Goal: Transaction & Acquisition: Book appointment/travel/reservation

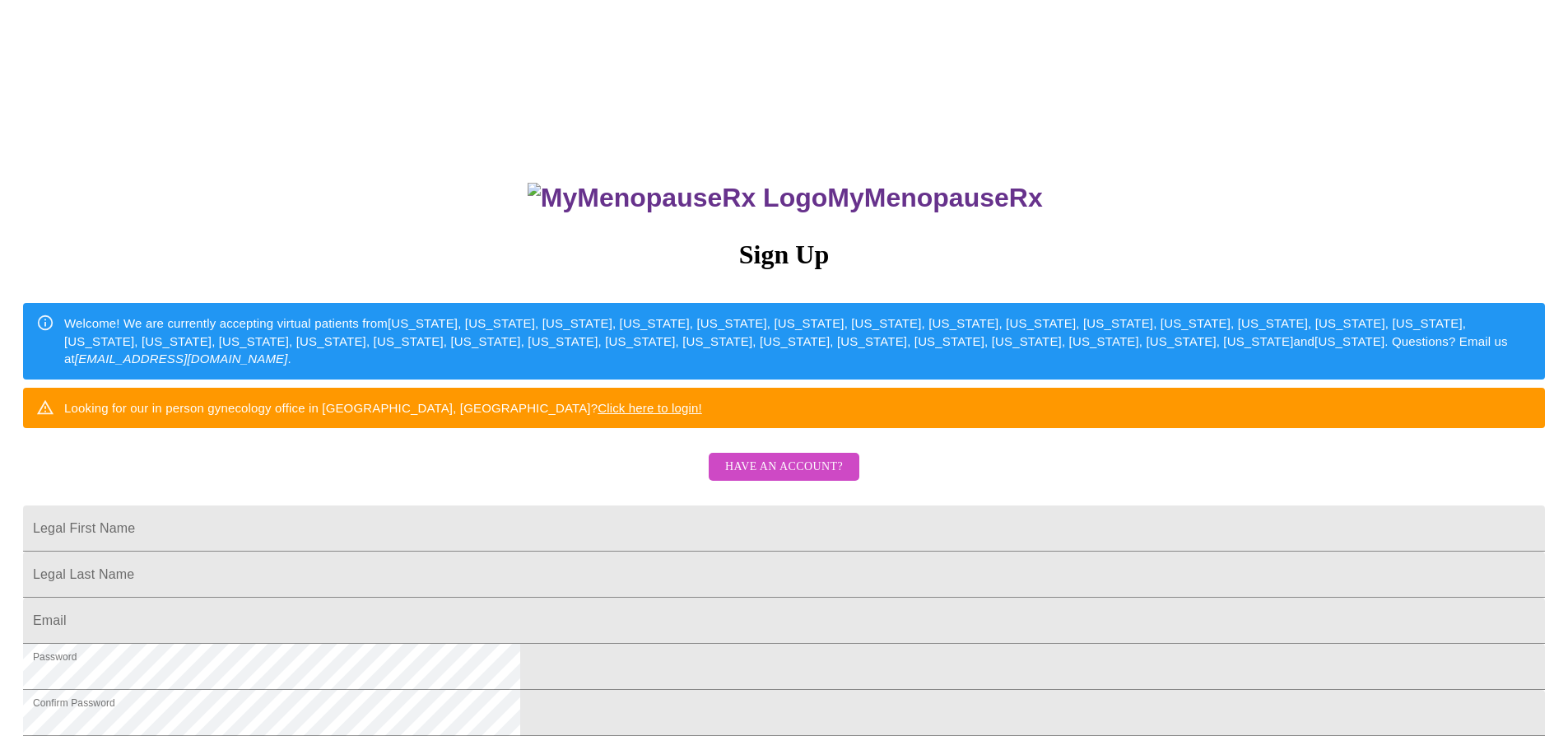
click at [779, 477] on span "Have an account?" at bounding box center [784, 467] width 118 height 20
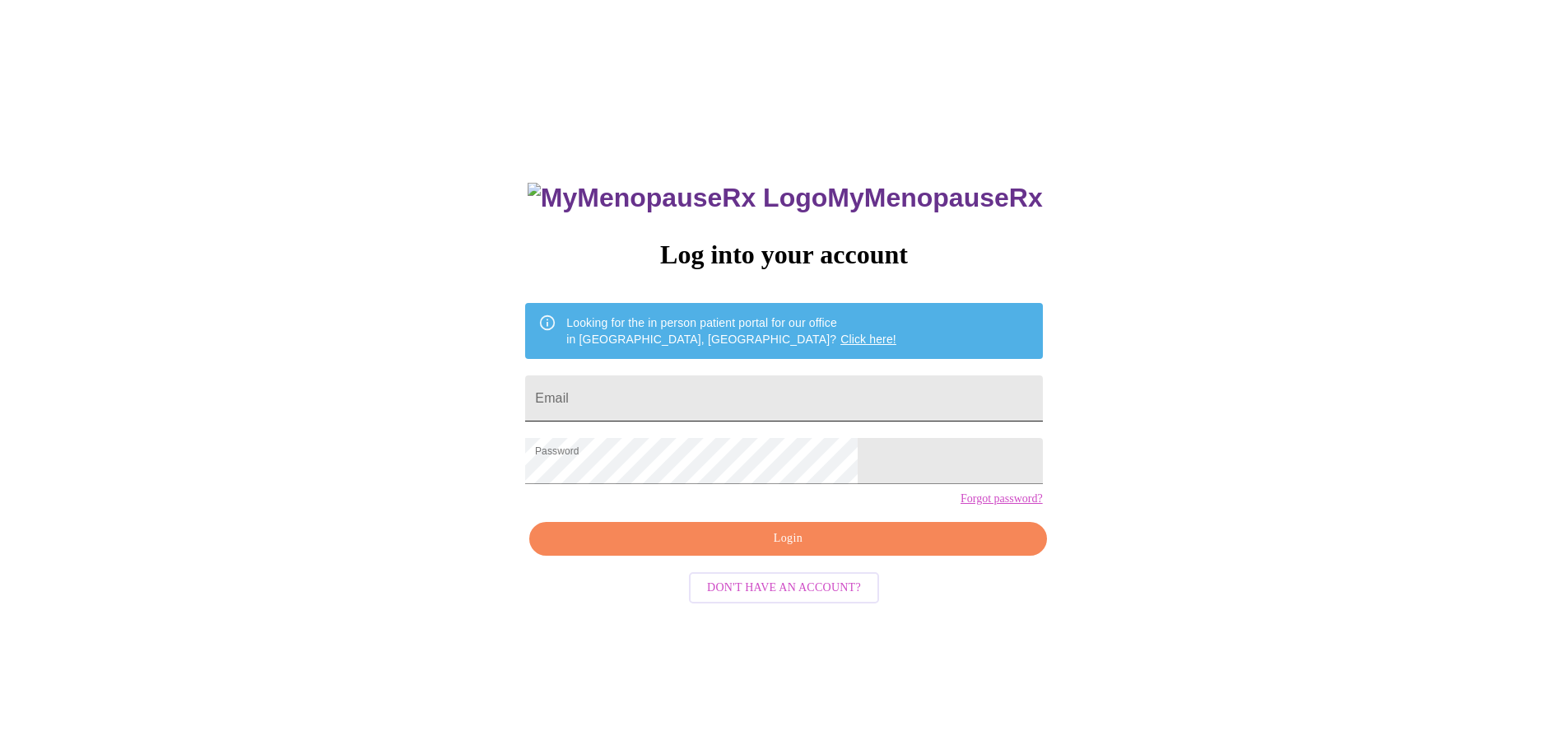
click at [701, 383] on input "Email" at bounding box center [784, 398] width 517 height 46
type input "[EMAIL_ADDRESS][DOMAIN_NAME]"
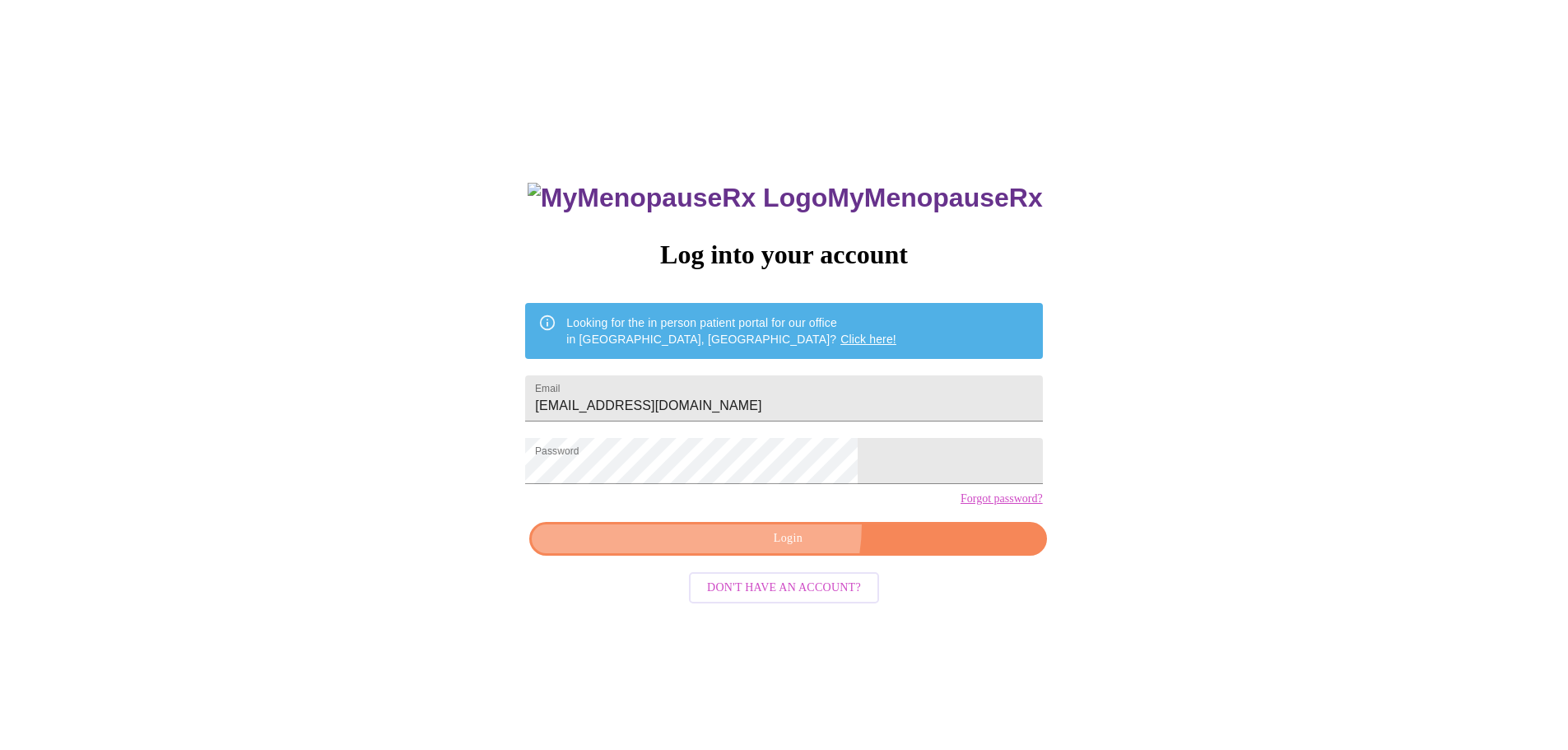
click at [768, 554] on button "Login" at bounding box center [787, 539] width 517 height 33
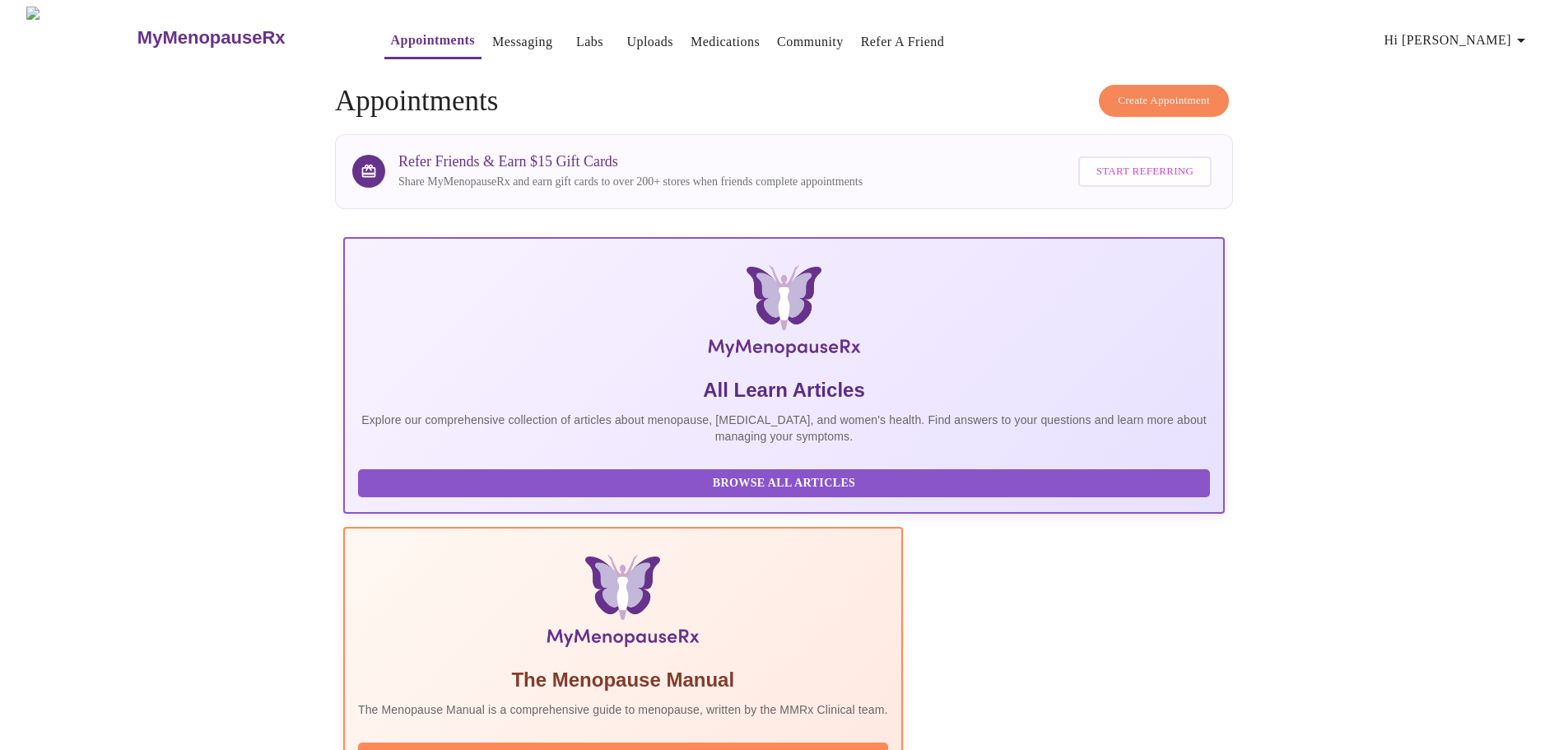
click at [1122, 92] on span "Create Appointment" at bounding box center [1164, 101] width 92 height 19
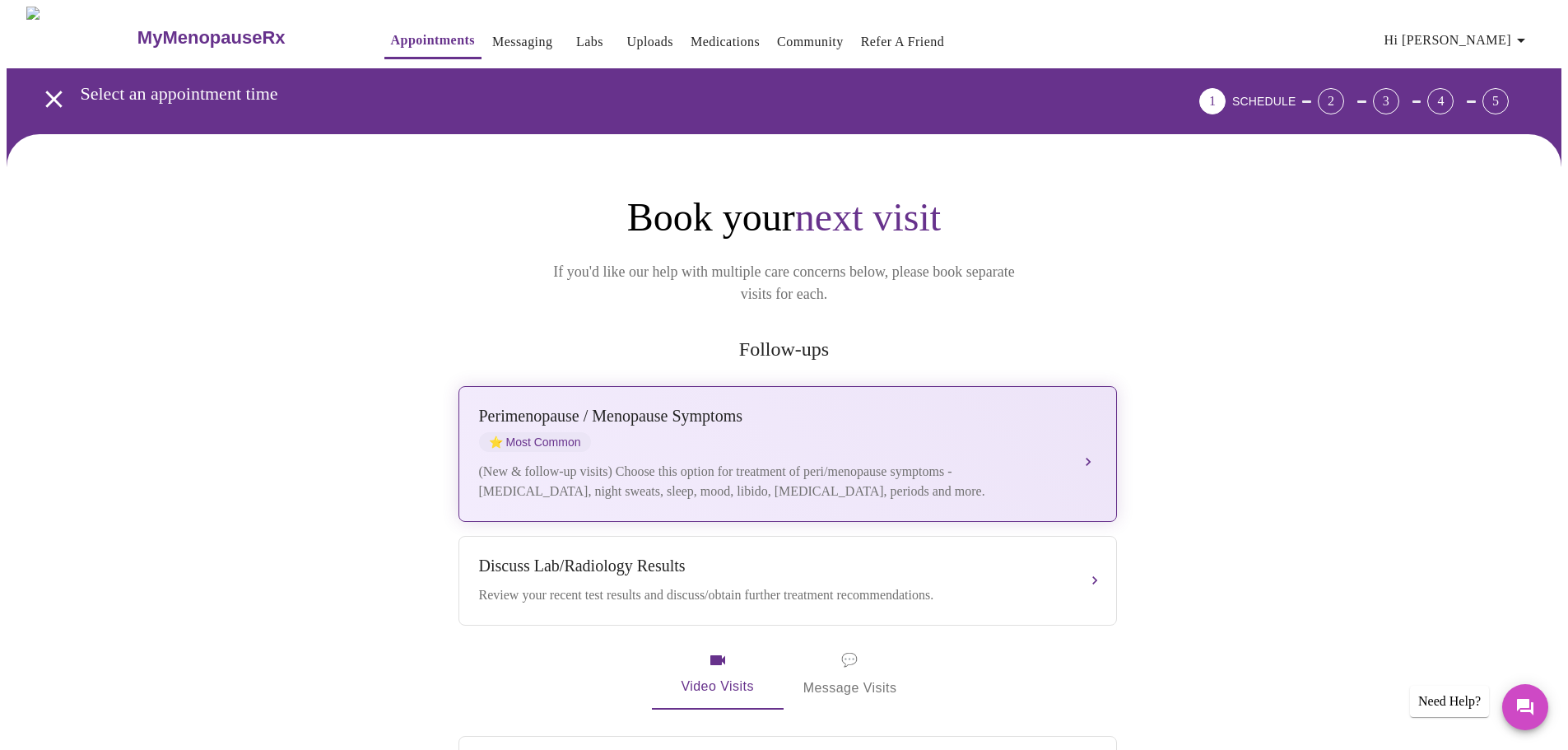
click at [810, 435] on div "[MEDICAL_DATA] / Menopause Symptoms ⭐ Most Common (New & follow-up visits) Choo…" at bounding box center [787, 454] width 617 height 95
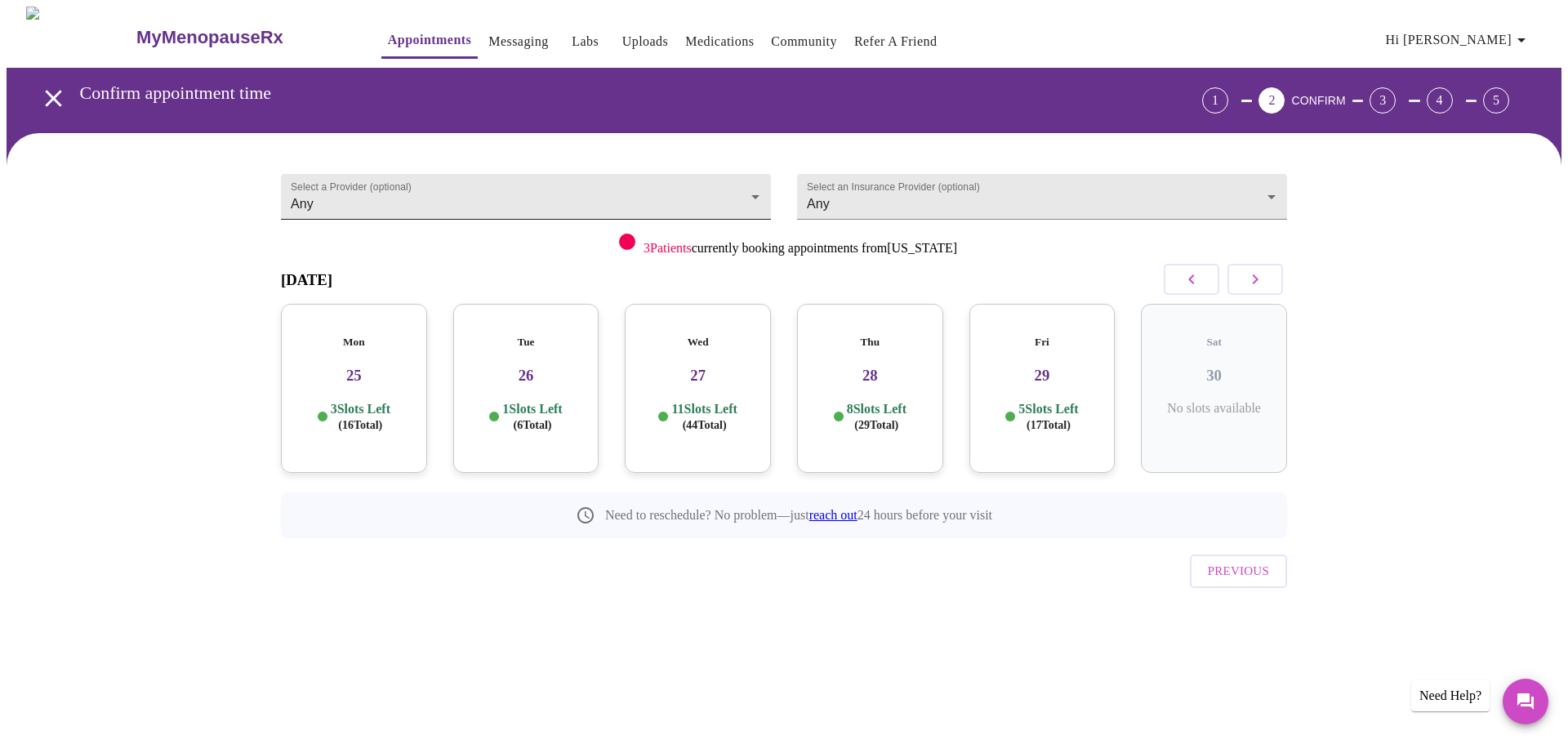
click at [591, 203] on body "MyMenopauseRx Appointments Messaging Labs Uploads Medications Community Refer a…" at bounding box center [784, 337] width 1555 height 663
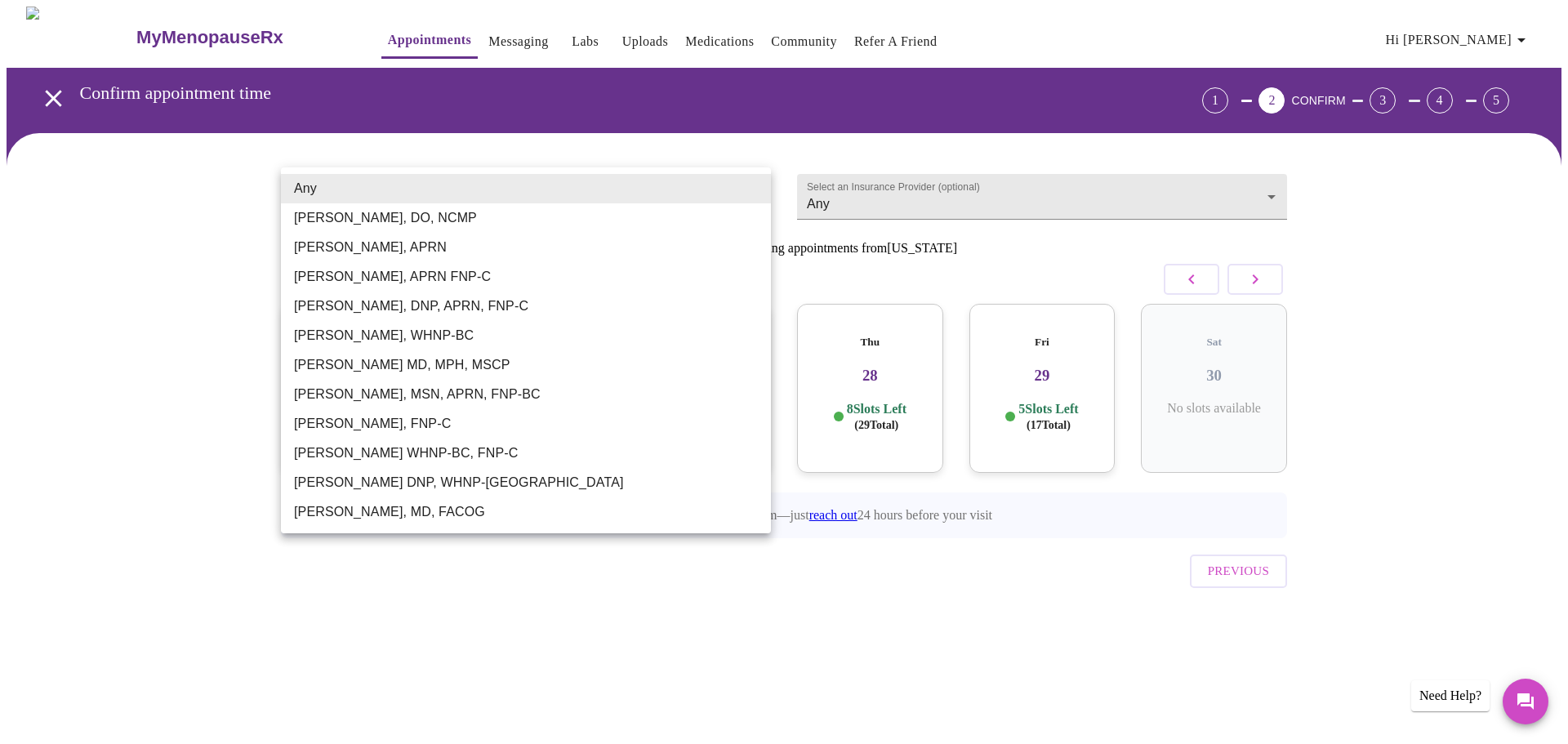
click at [458, 29] on div at bounding box center [784, 372] width 1568 height 744
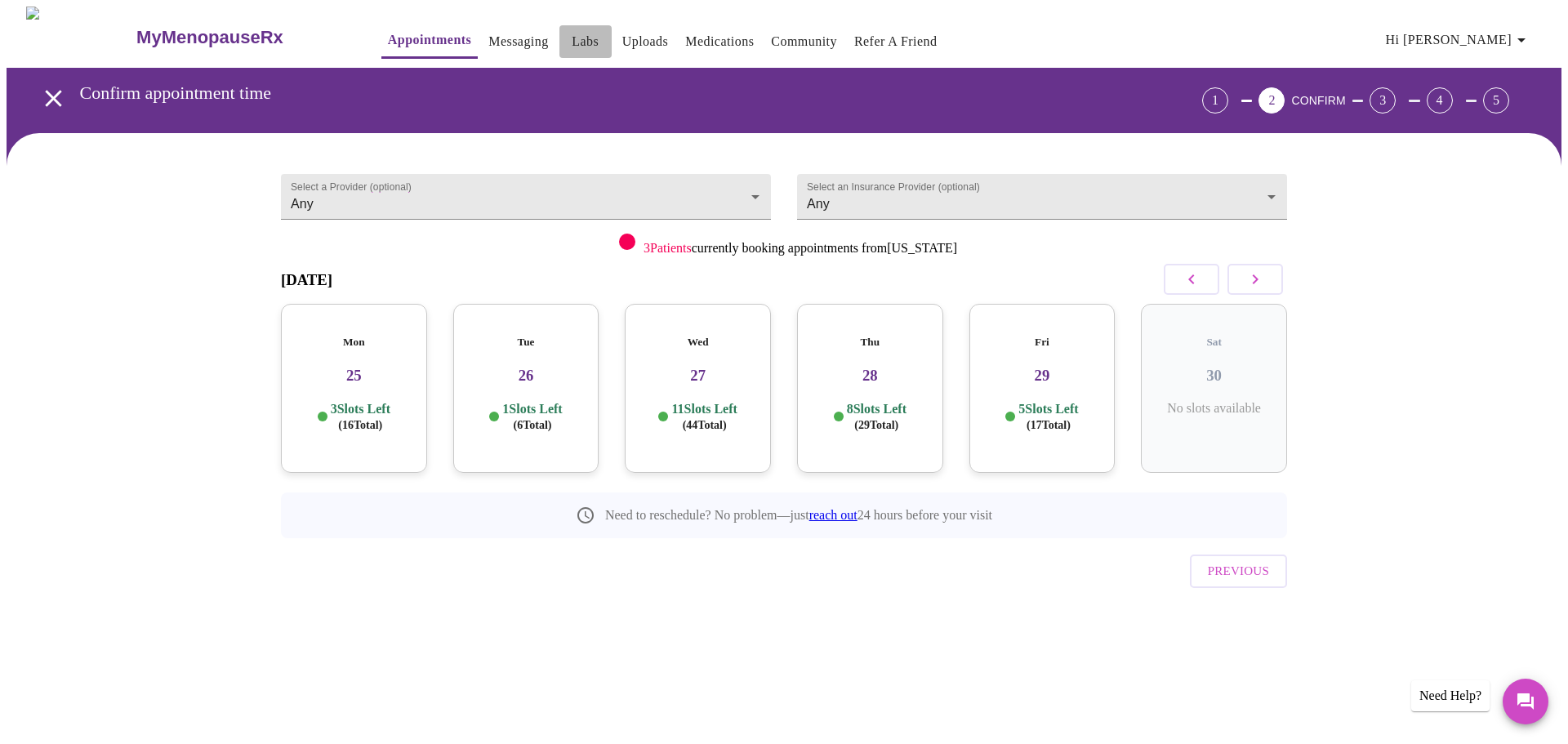
click at [566, 34] on span "Labs" at bounding box center [585, 42] width 39 height 23
click at [488, 31] on link "Messaging" at bounding box center [518, 42] width 59 height 23
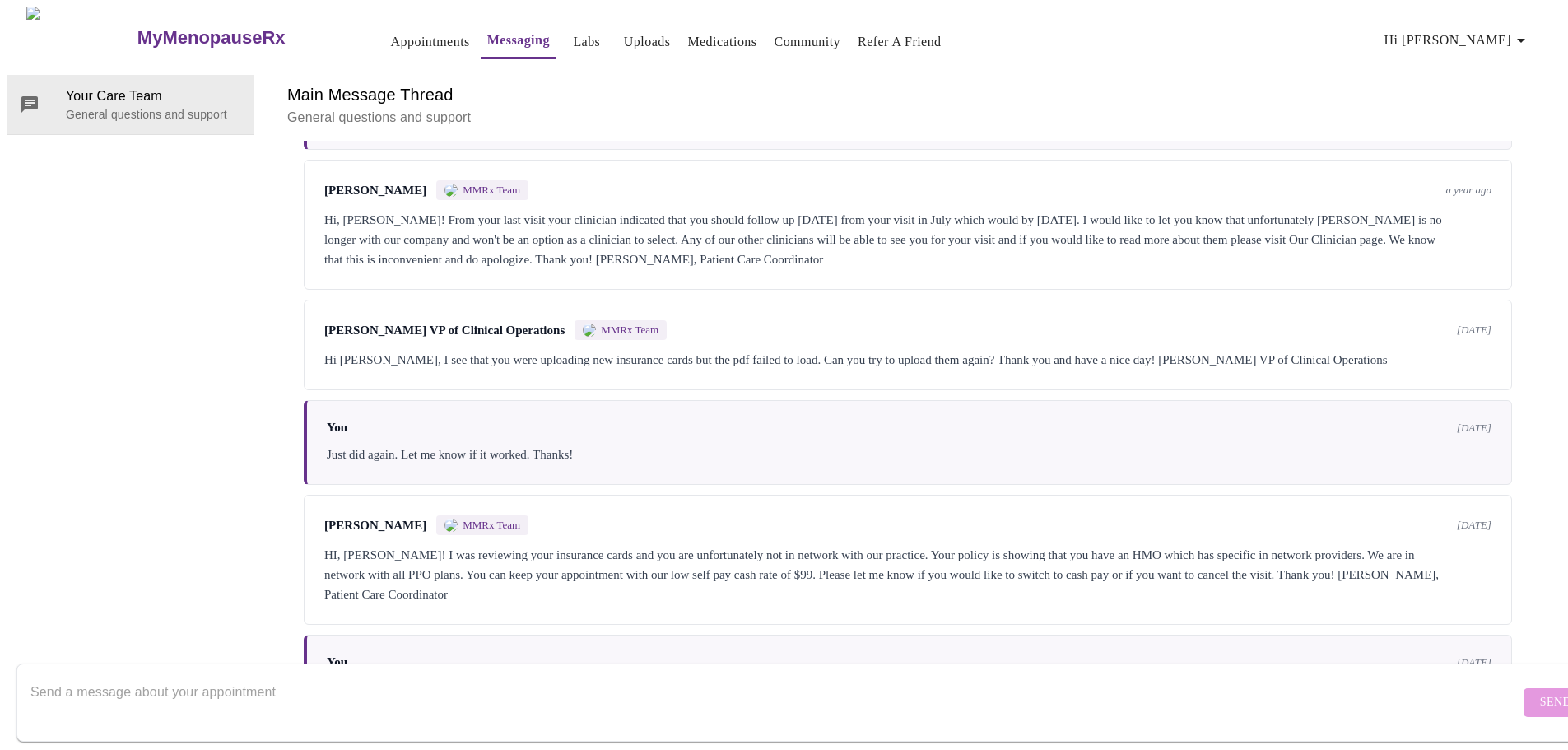
scroll to position [784, 0]
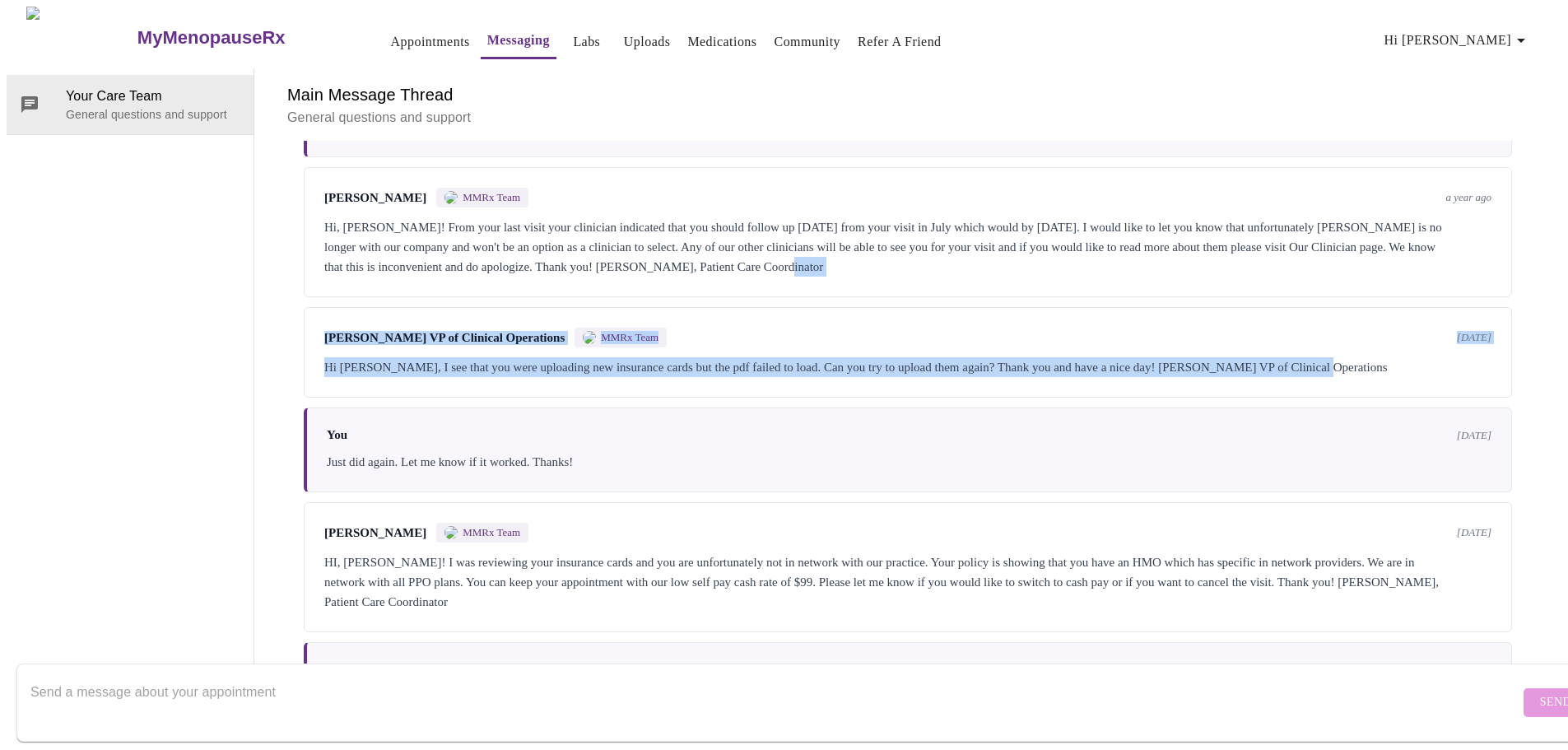
drag, startPoint x: 1553, startPoint y: 336, endPoint x: 1538, endPoint y: 237, distance: 100.1
click at [1538, 237] on div "Main Message Thread General questions and support Messages are typically review…" at bounding box center [908, 377] width 1307 height 616
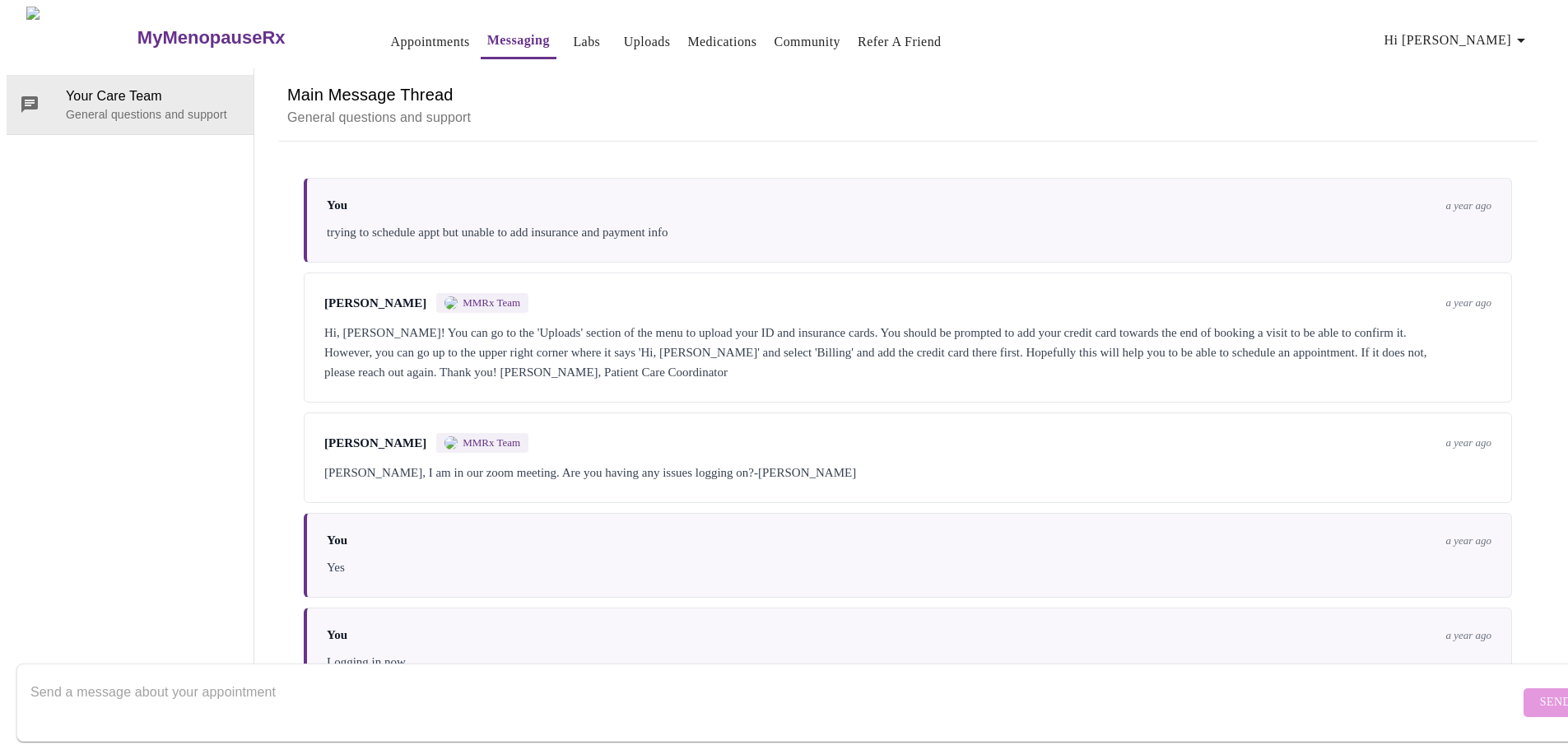
scroll to position [0, 0]
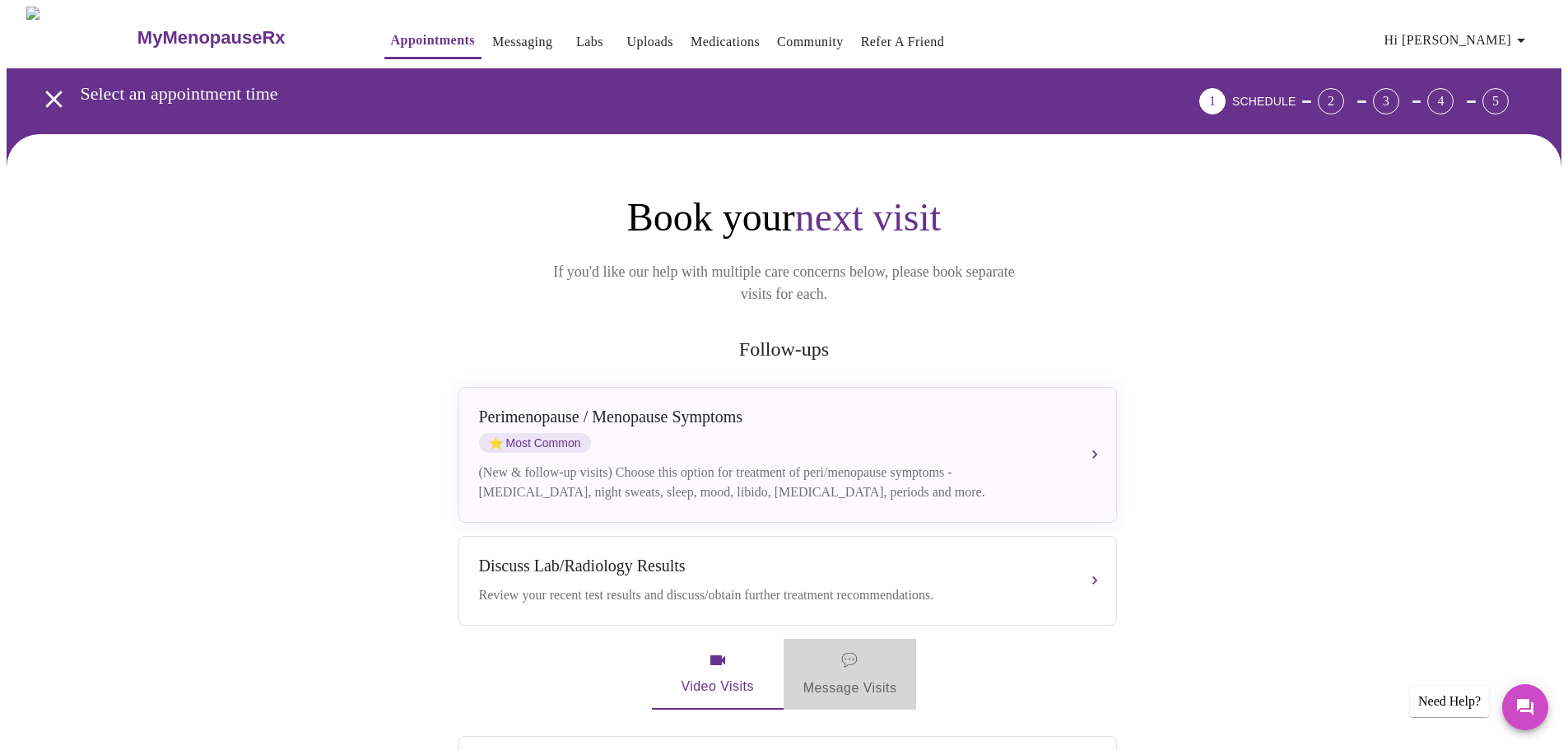
click at [857, 666] on span "💬 Message Visits" at bounding box center [850, 674] width 94 height 51
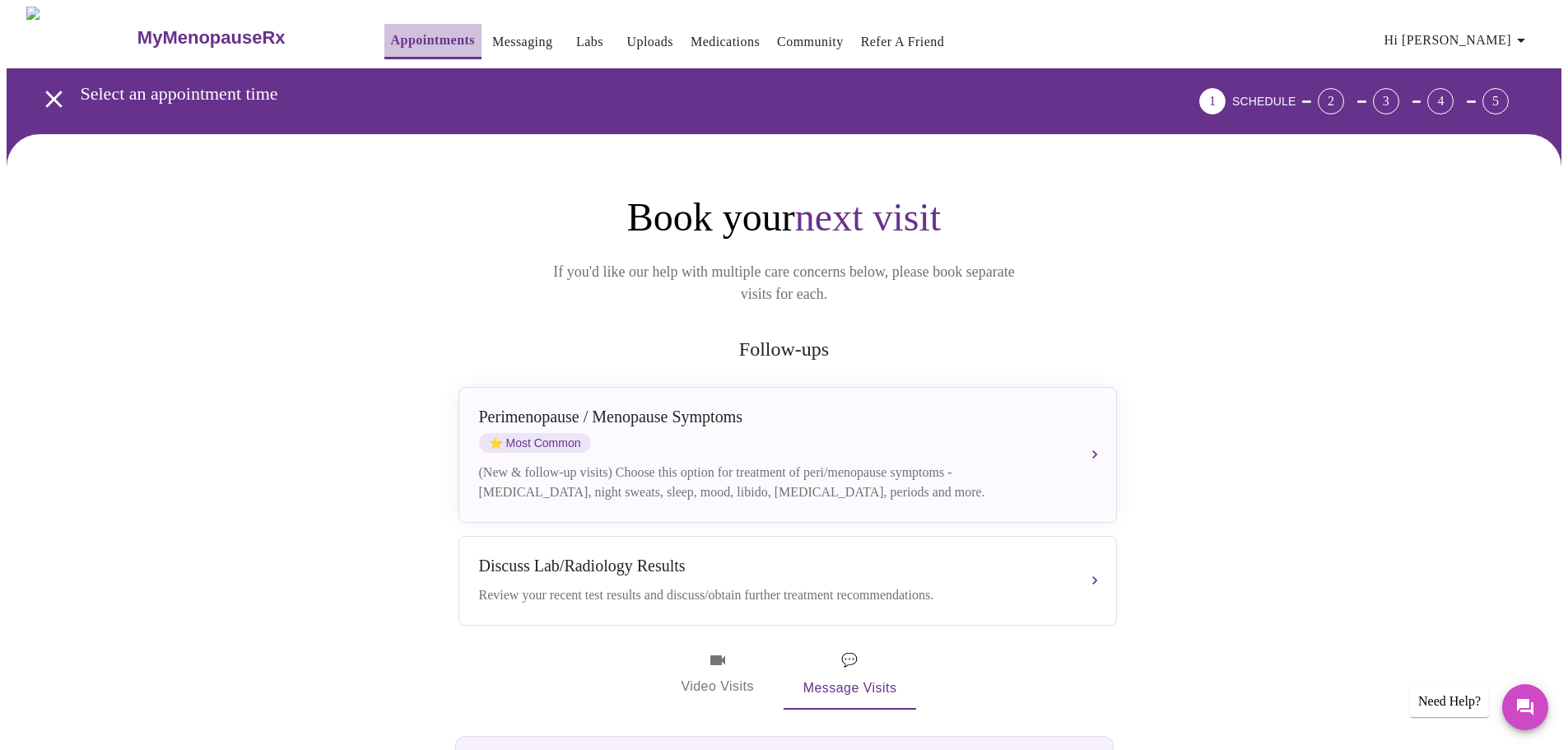
click at [391, 40] on link "Appointments" at bounding box center [432, 40] width 84 height 23
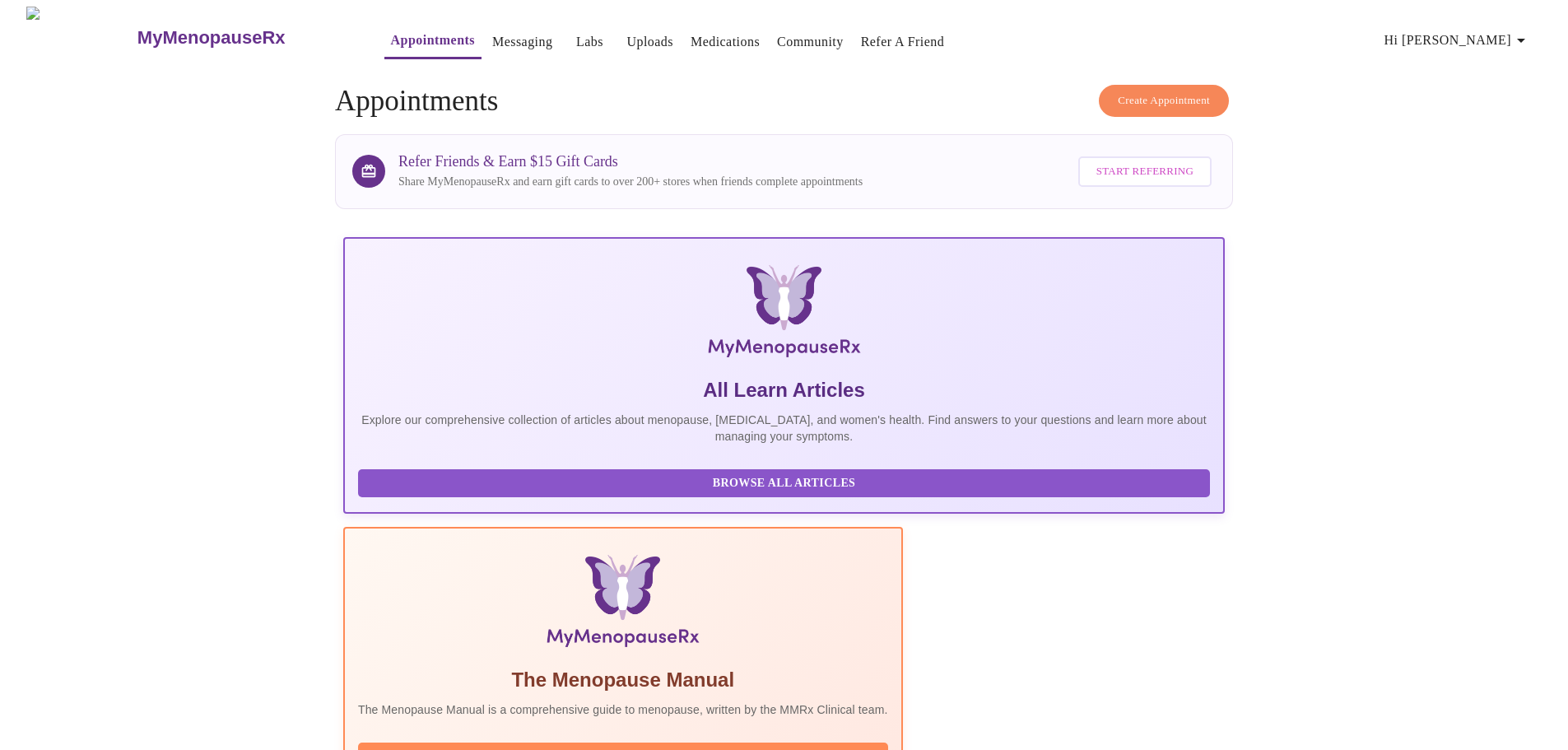
click at [1118, 97] on span "Create Appointment" at bounding box center [1164, 101] width 92 height 19
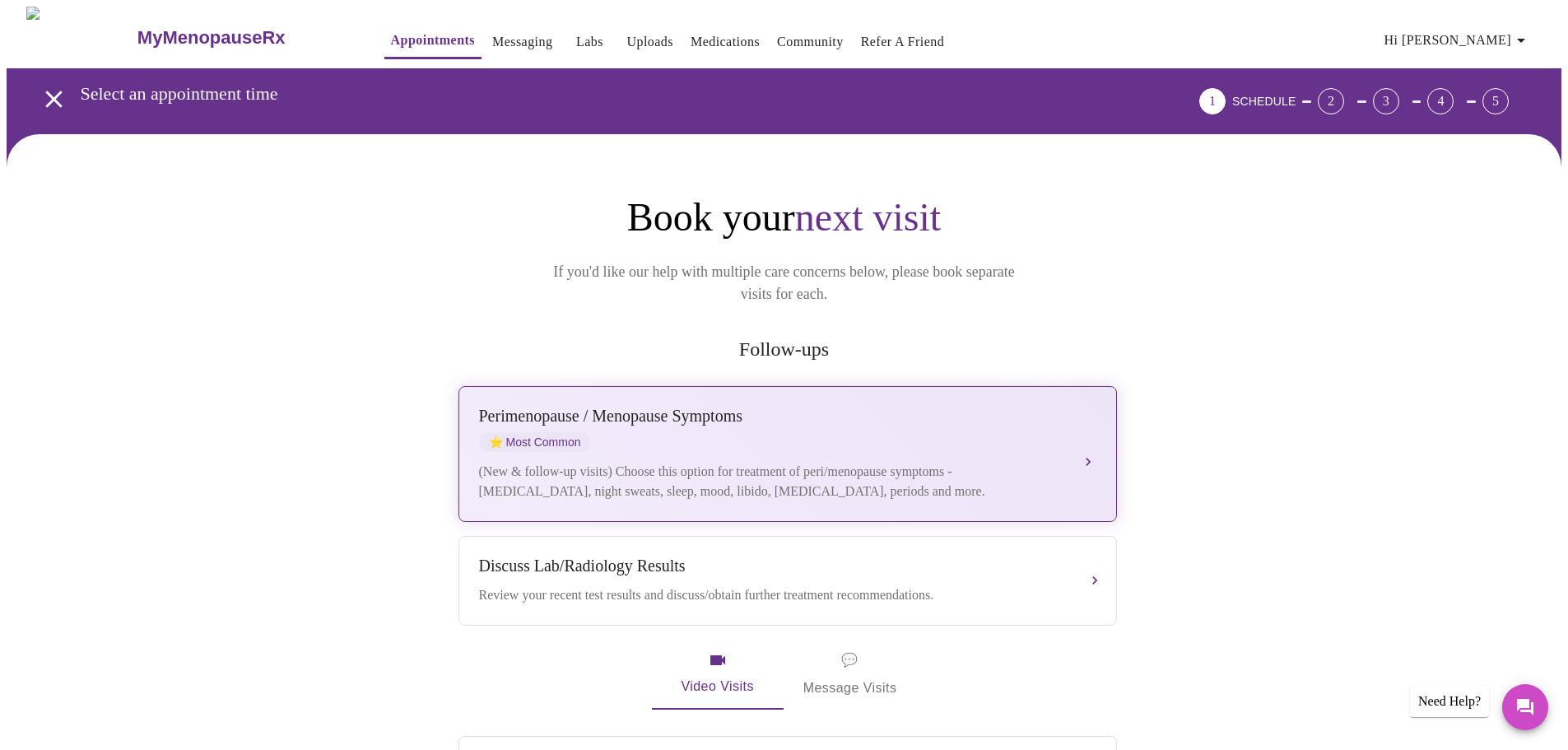
click at [681, 462] on div "(New & follow-up visits) Choose this option for treatment of peri/menopause sym…" at bounding box center [771, 482] width 585 height 40
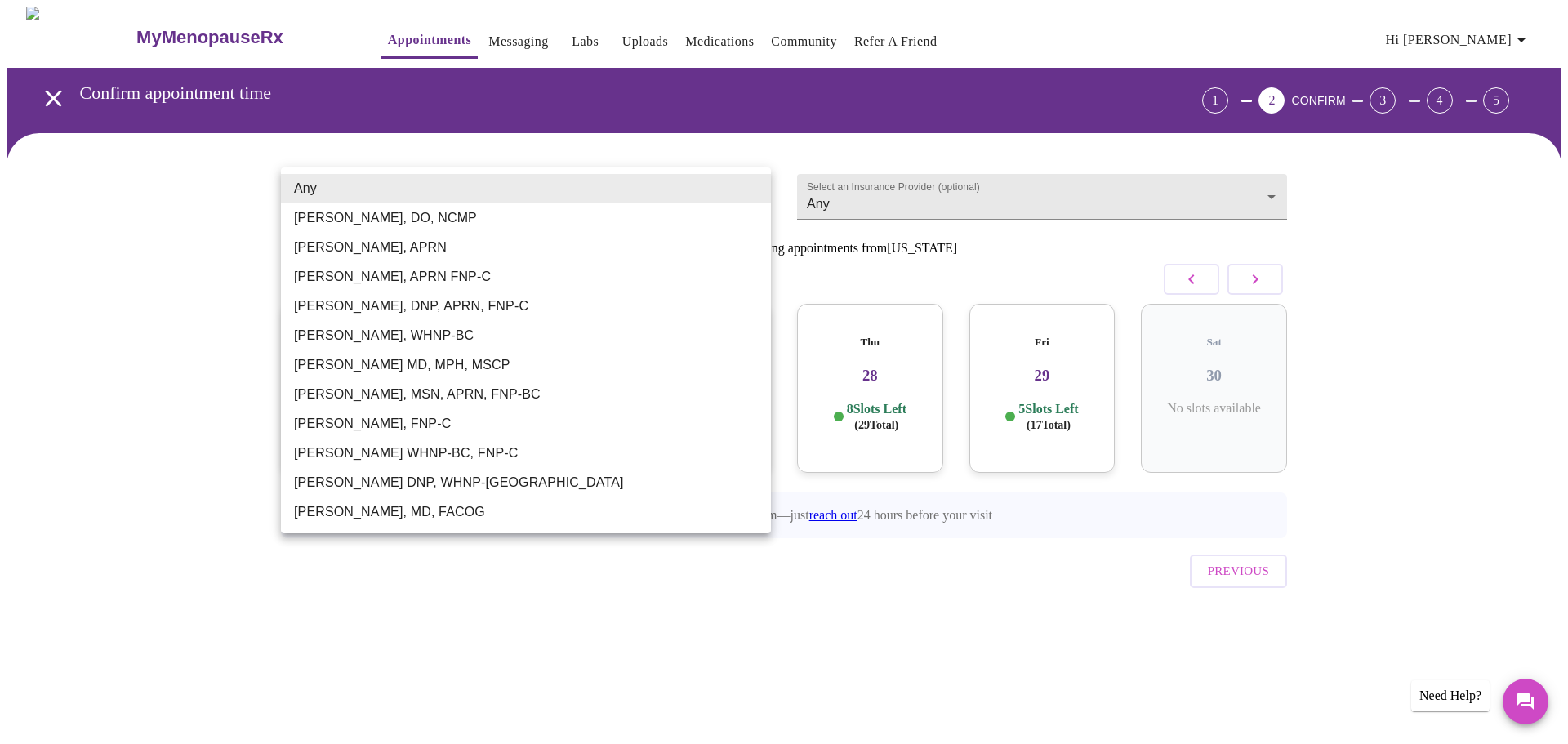
click at [485, 188] on body "MyMenopauseRx Appointments Messaging Labs Uploads Medications Community Refer a…" at bounding box center [784, 337] width 1555 height 663
click at [552, 676] on div at bounding box center [784, 372] width 1568 height 744
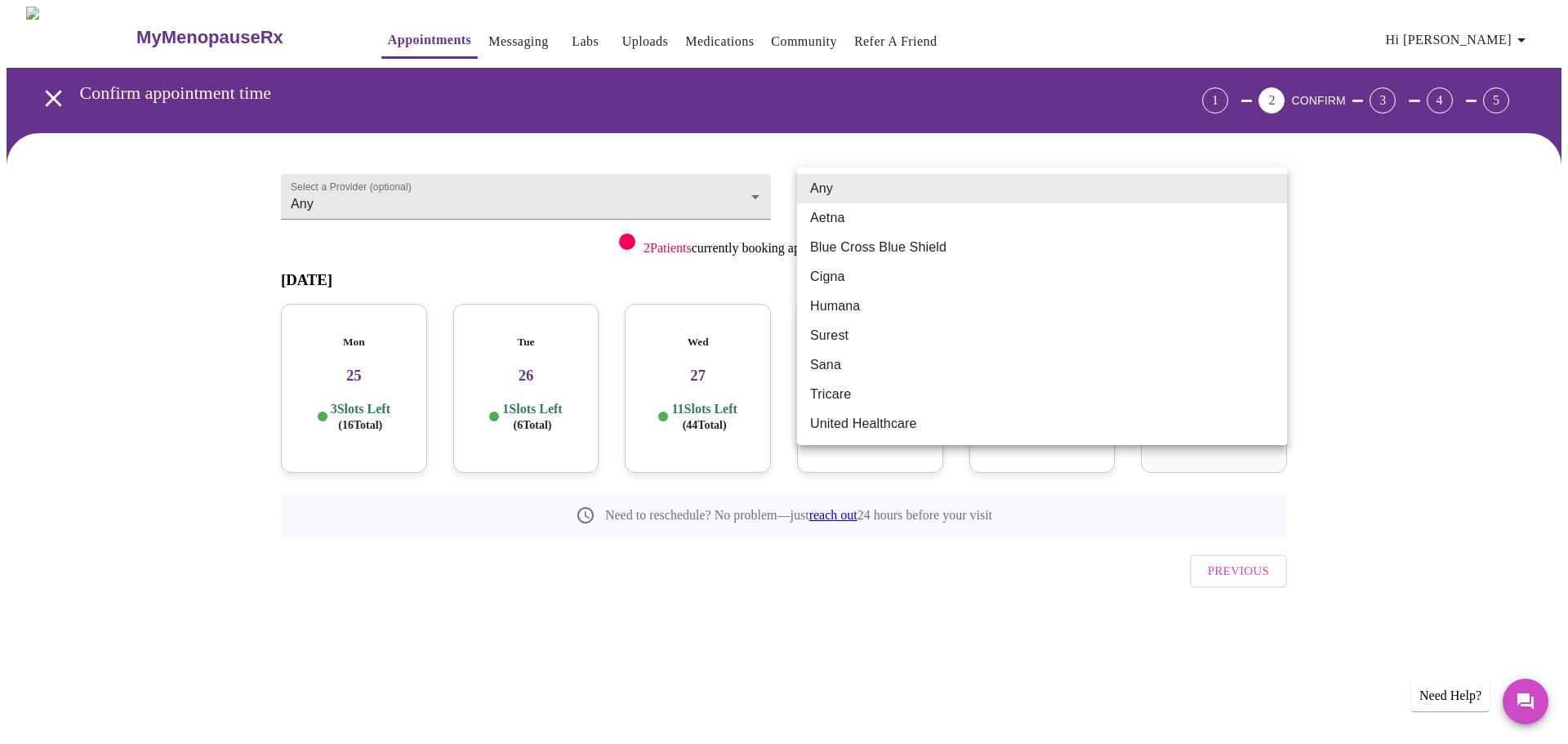
click at [874, 203] on body "MyMenopauseRx Appointments Messaging Labs Uploads Medications Community Refer a…" at bounding box center [784, 337] width 1555 height 663
click at [526, 267] on div at bounding box center [784, 372] width 1568 height 744
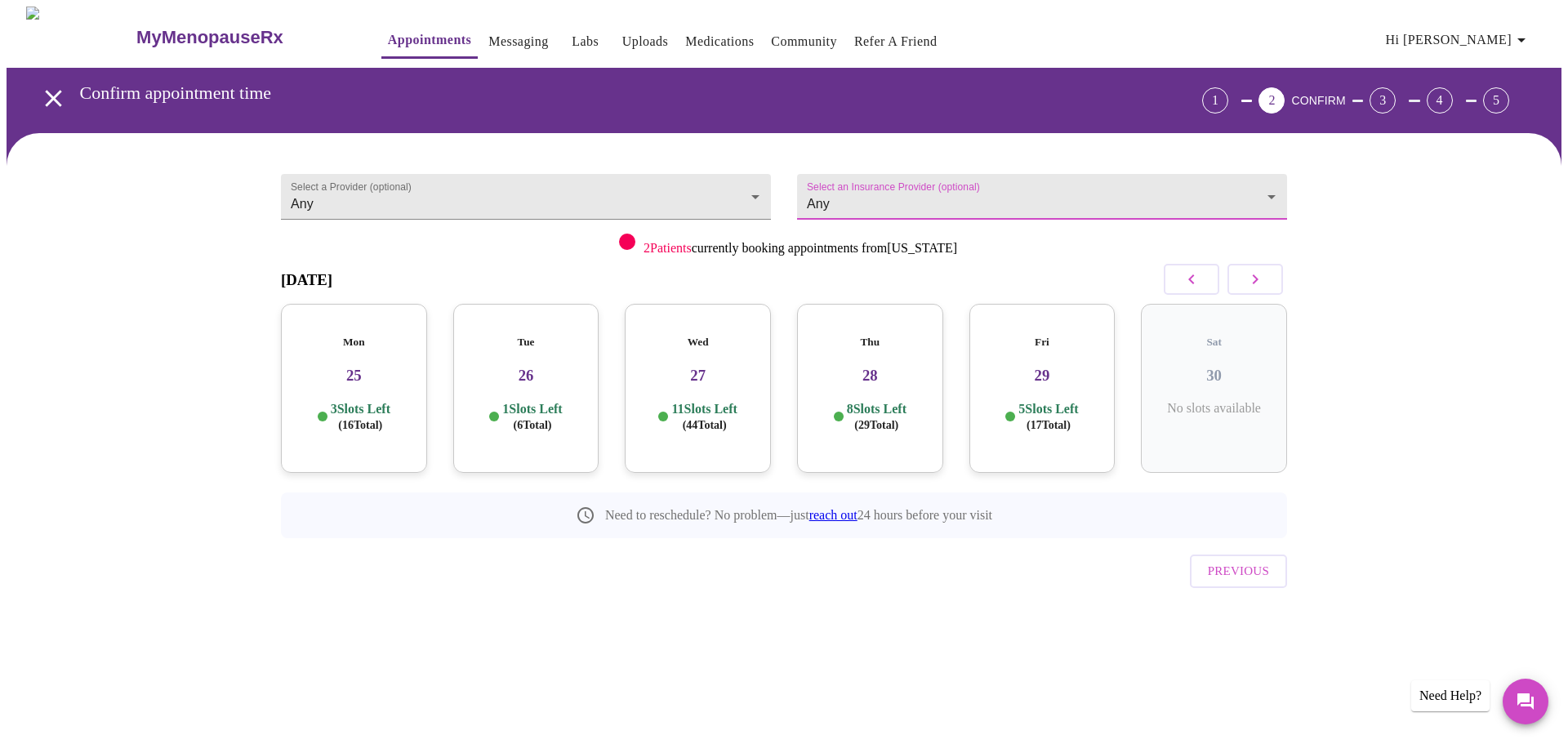
click at [514, 401] on p "1 Slots Left ( 6 Total)" at bounding box center [532, 417] width 59 height 31
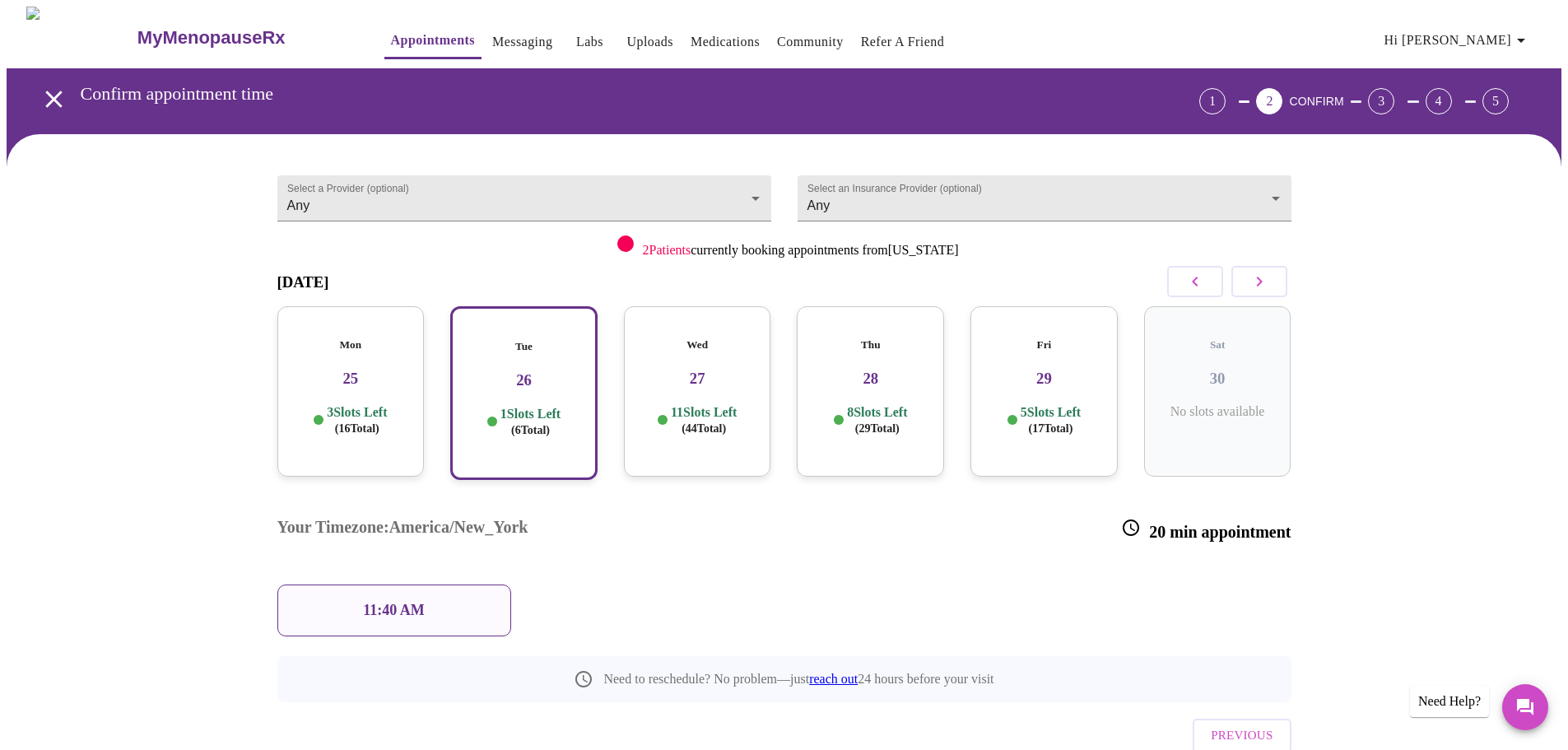
scroll to position [31, 0]
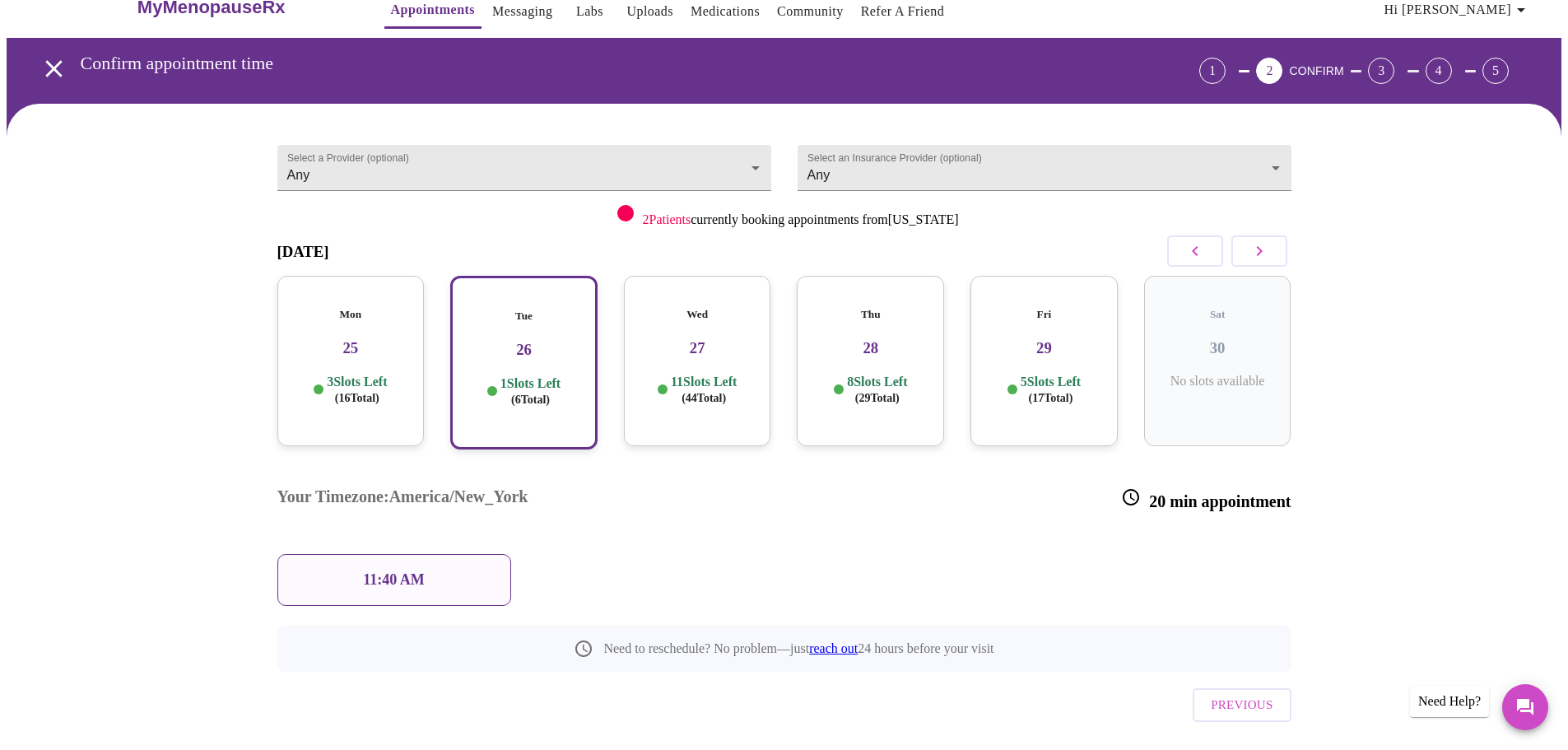
click at [379, 571] on p "11:40 AM" at bounding box center [394, 580] width 62 height 18
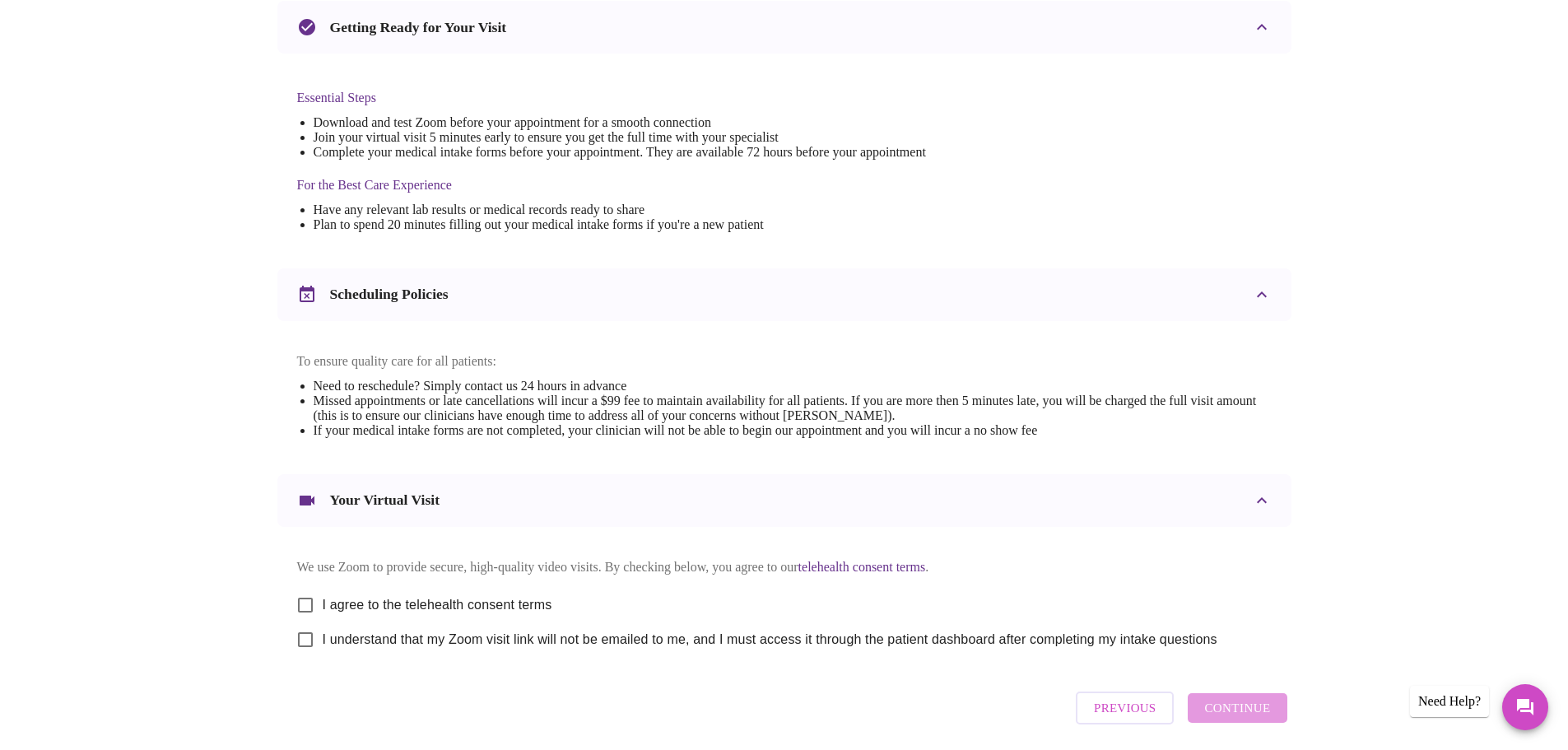
scroll to position [444, 0]
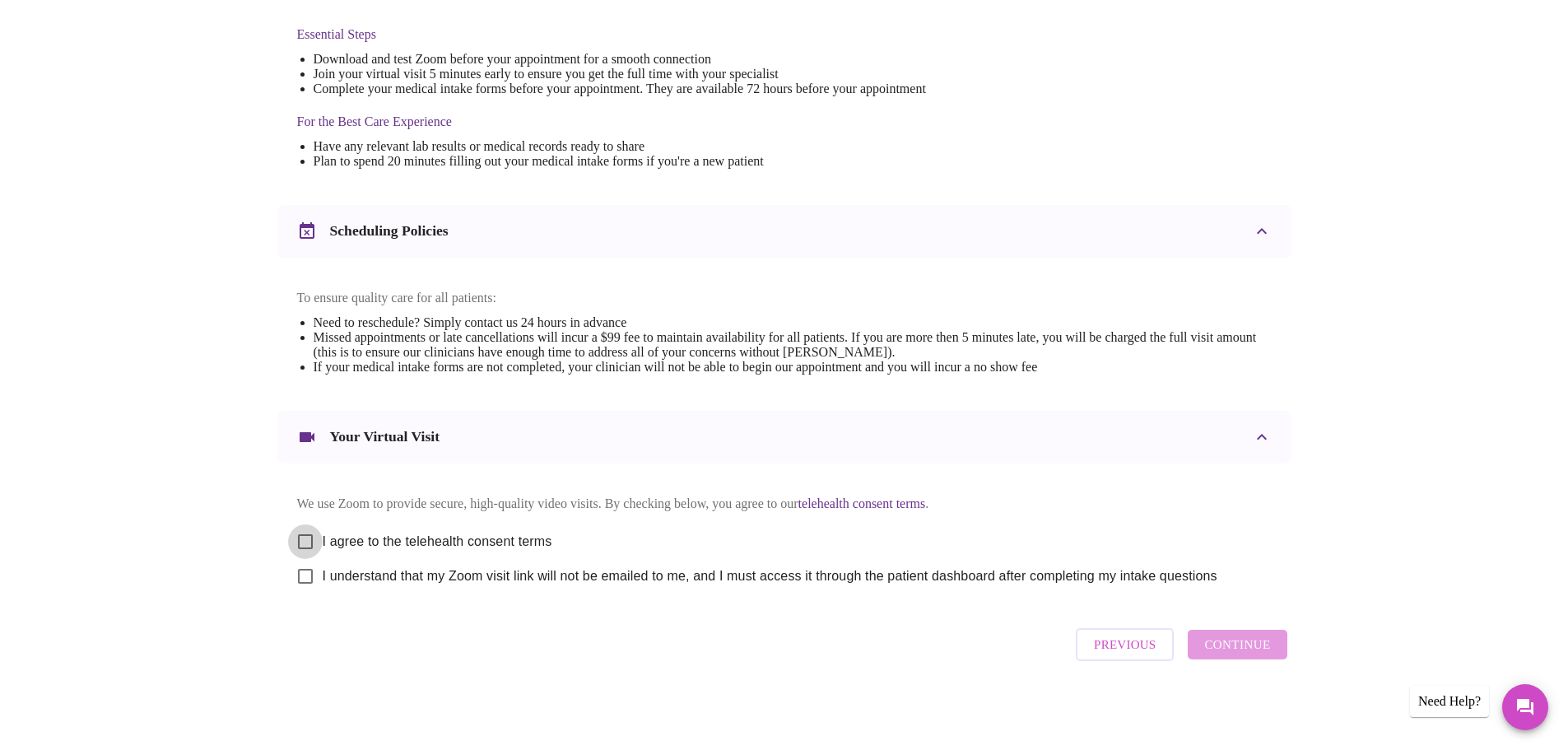
click at [307, 539] on input "I agree to the telehealth consent terms" at bounding box center [305, 541] width 34 height 34
checkbox input "true"
click at [299, 575] on input "I understand that my Zoom visit link will not be emailed to me, and I must acce…" at bounding box center [305, 576] width 34 height 34
checkbox input "true"
click at [1212, 642] on span "Continue" at bounding box center [1237, 644] width 66 height 21
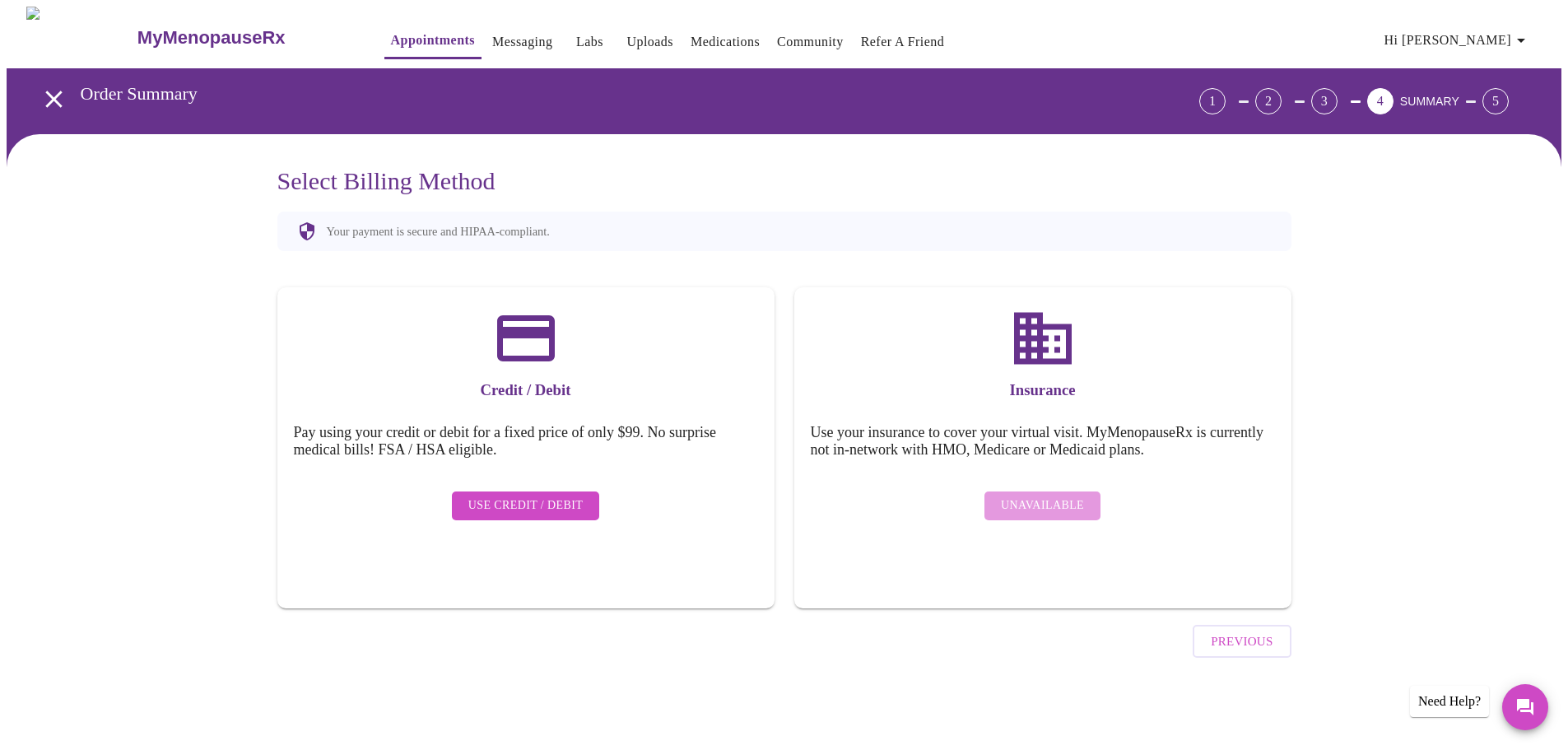
scroll to position [0, 0]
click at [543, 496] on span "Use Credit / Debit" at bounding box center [532, 505] width 115 height 20
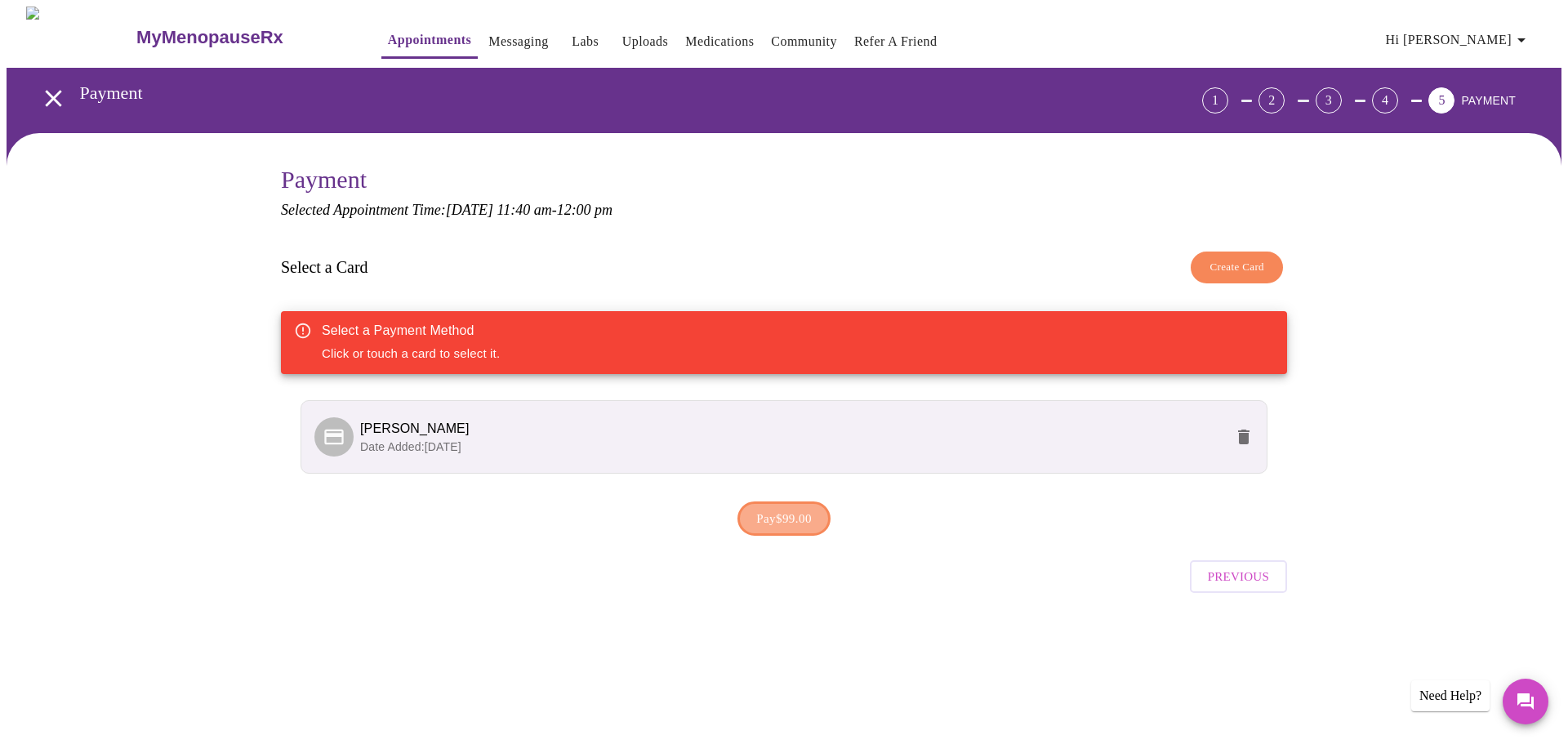
click at [766, 521] on span "Pay $99.00" at bounding box center [784, 519] width 56 height 21
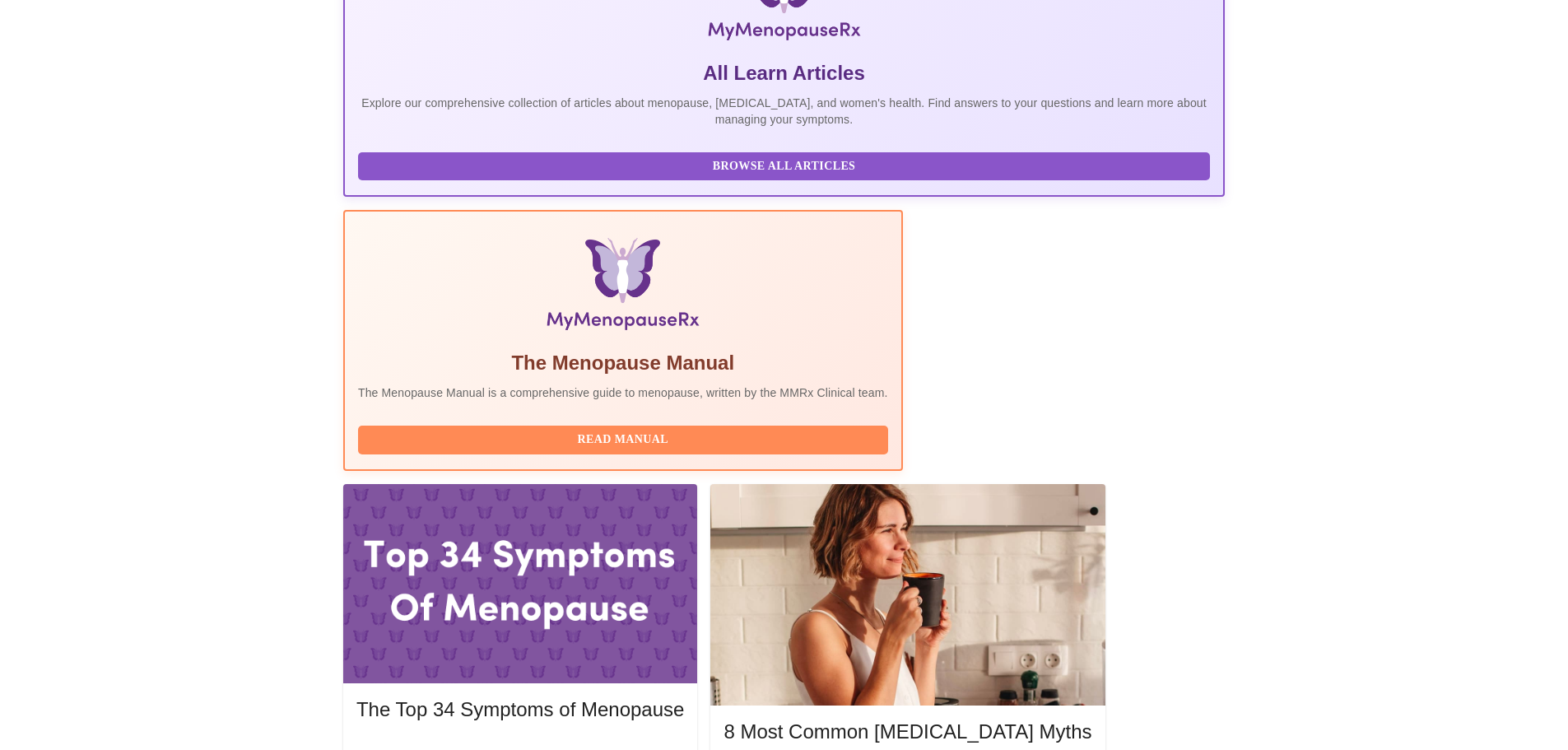
scroll to position [329, 0]
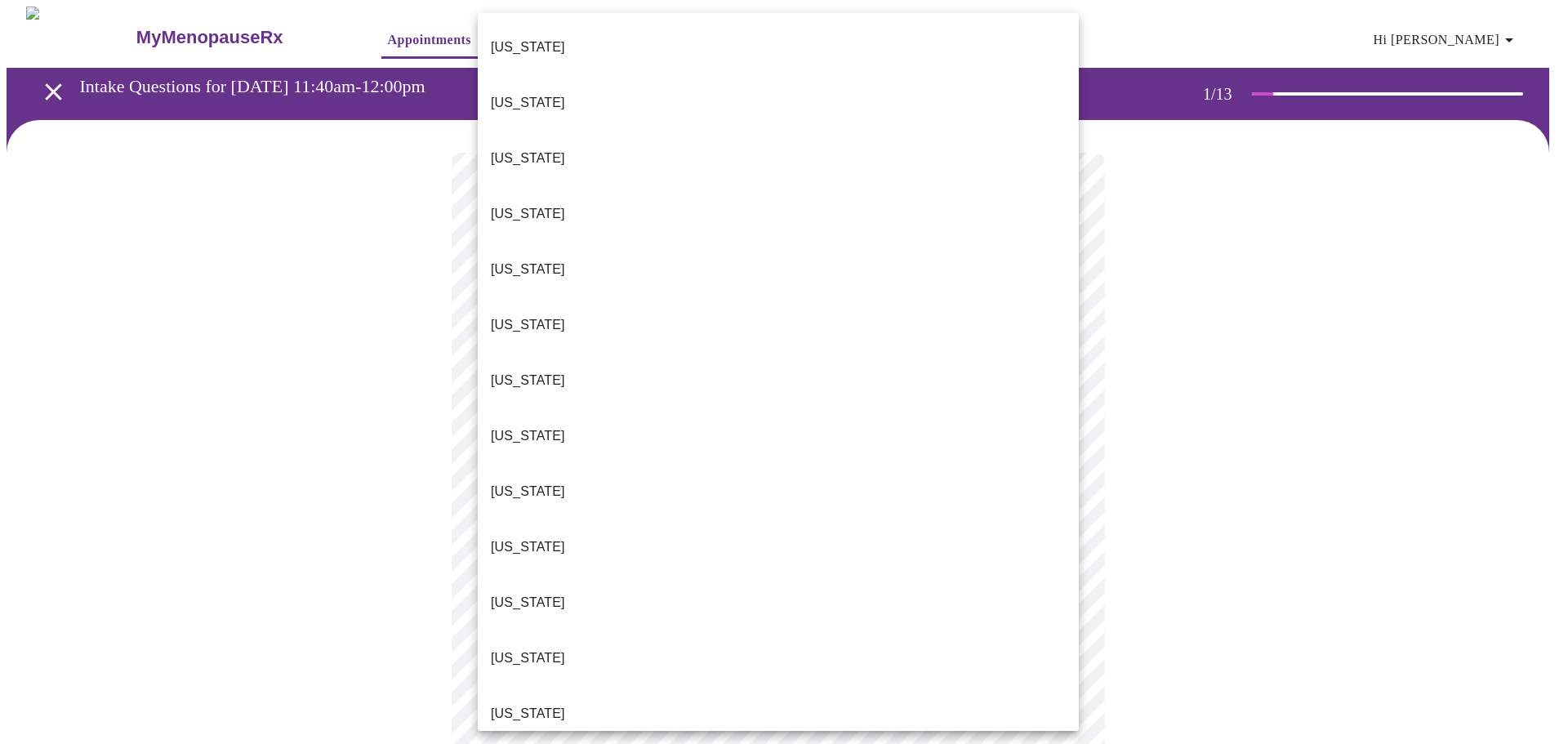
click at [925, 355] on body "MyMenopauseRx Appointments Messaging Labs Uploads Medications Community Refer a…" at bounding box center [784, 757] width 1555 height 1502
click at [567, 464] on li "[US_STATE]" at bounding box center [778, 492] width 601 height 56
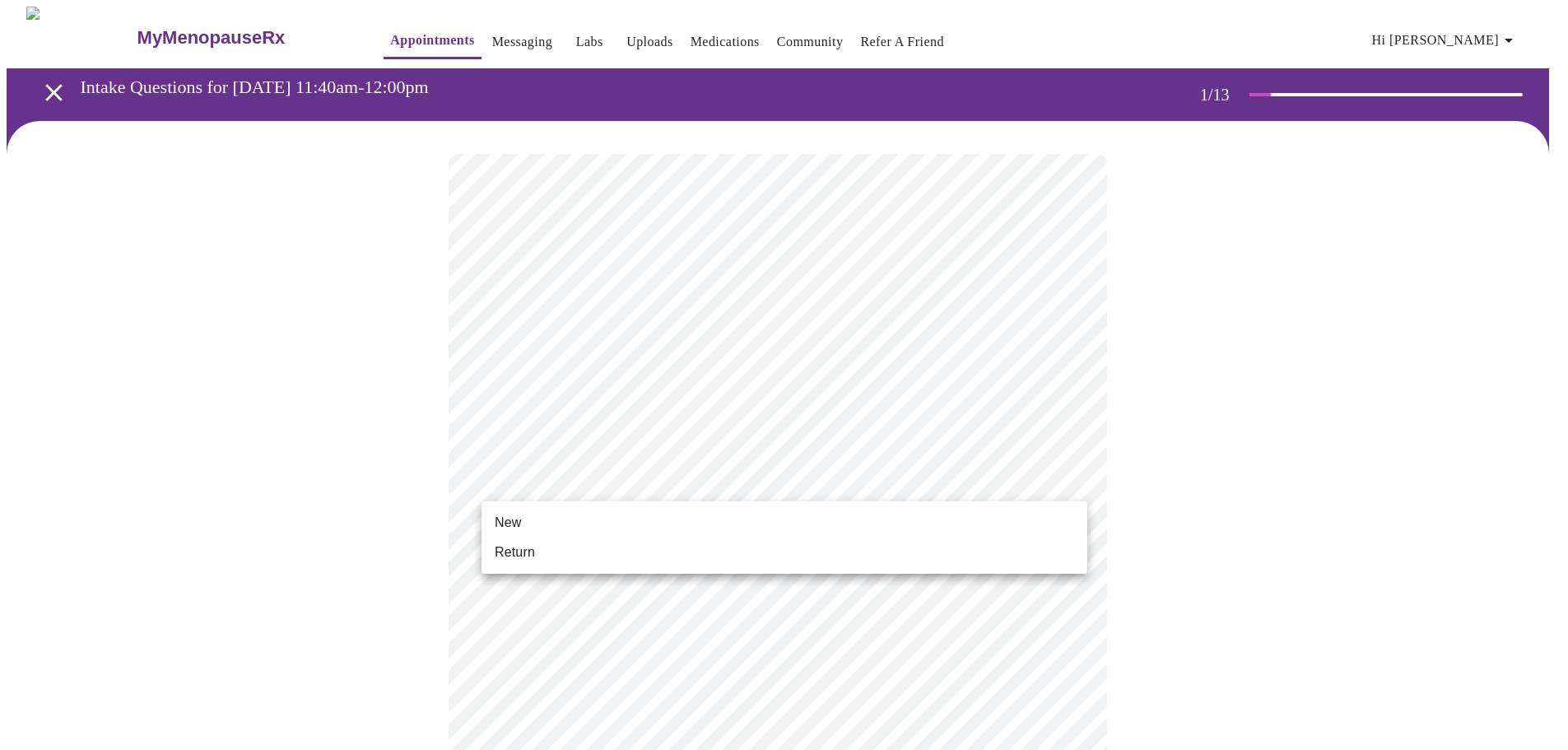
click at [935, 481] on body "MyMenopauseRx Appointments Messaging Labs Uploads Medications Community Refer a…" at bounding box center [784, 758] width 1555 height 1504
click at [522, 555] on span "Return" at bounding box center [515, 552] width 40 height 19
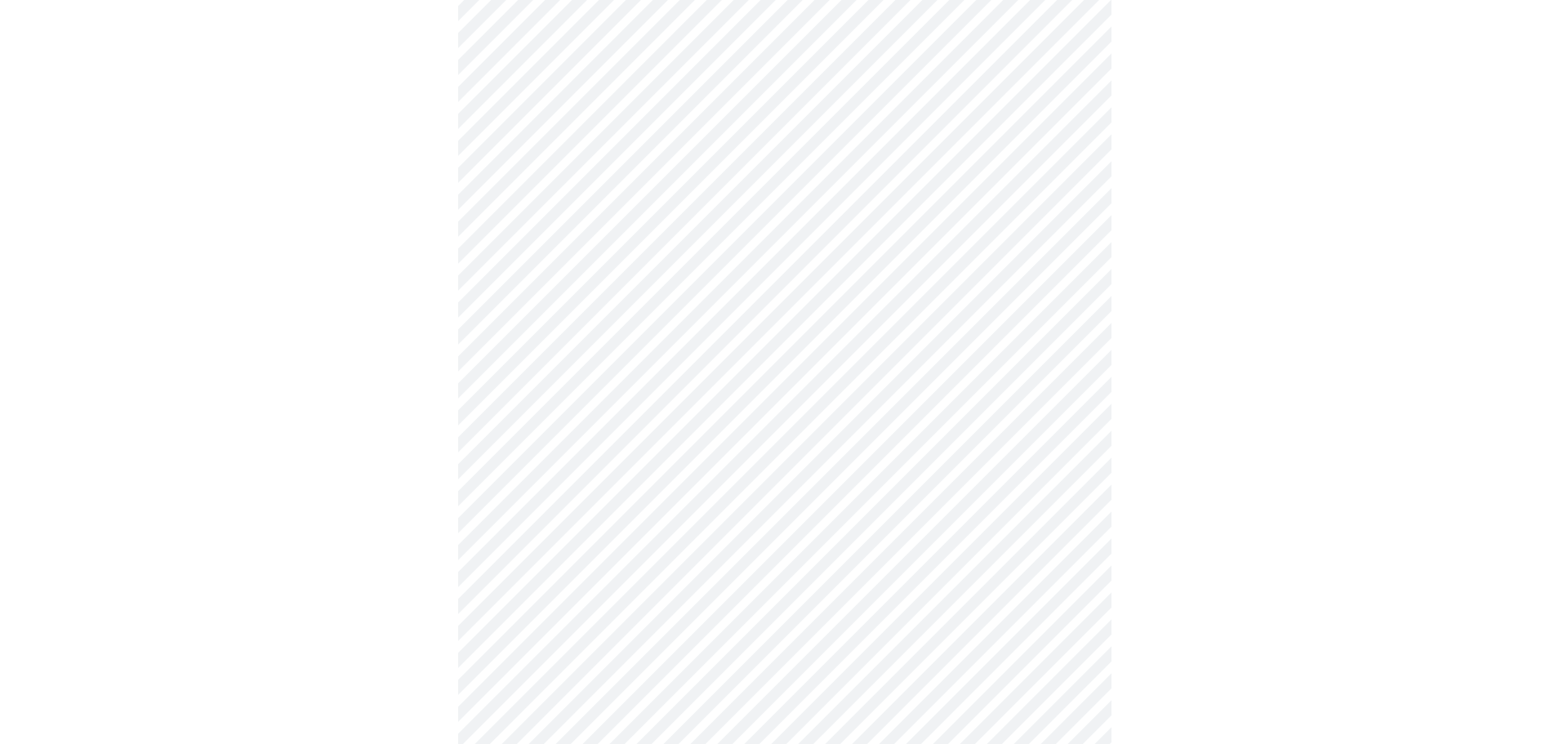
scroll to position [725, 0]
click at [679, 521] on body "MyMenopauseRx Appointments Messaging Labs Uploads Medications Community Refer a…" at bounding box center [784, 16] width 1555 height 1469
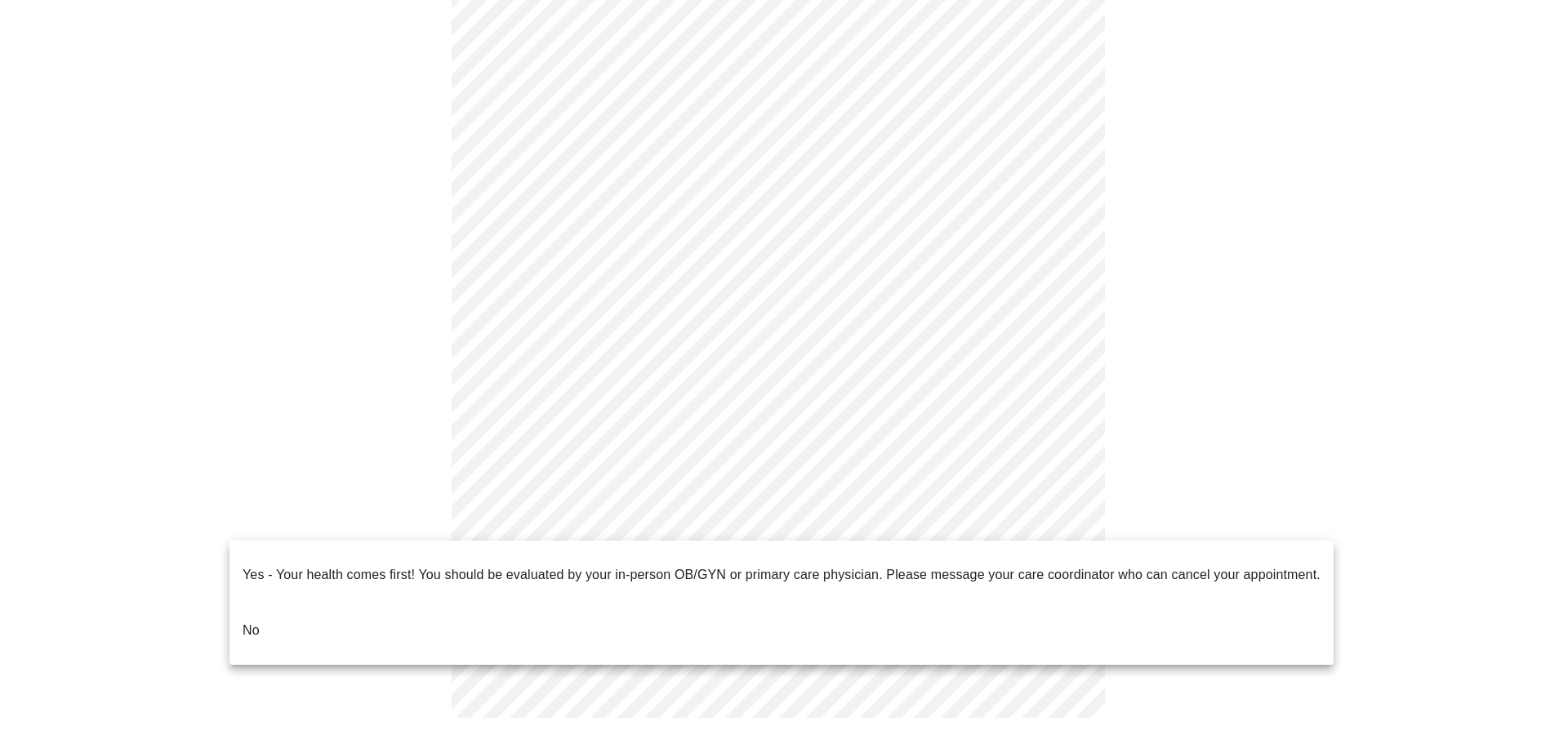
click at [258, 621] on p "No" at bounding box center [252, 630] width 17 height 19
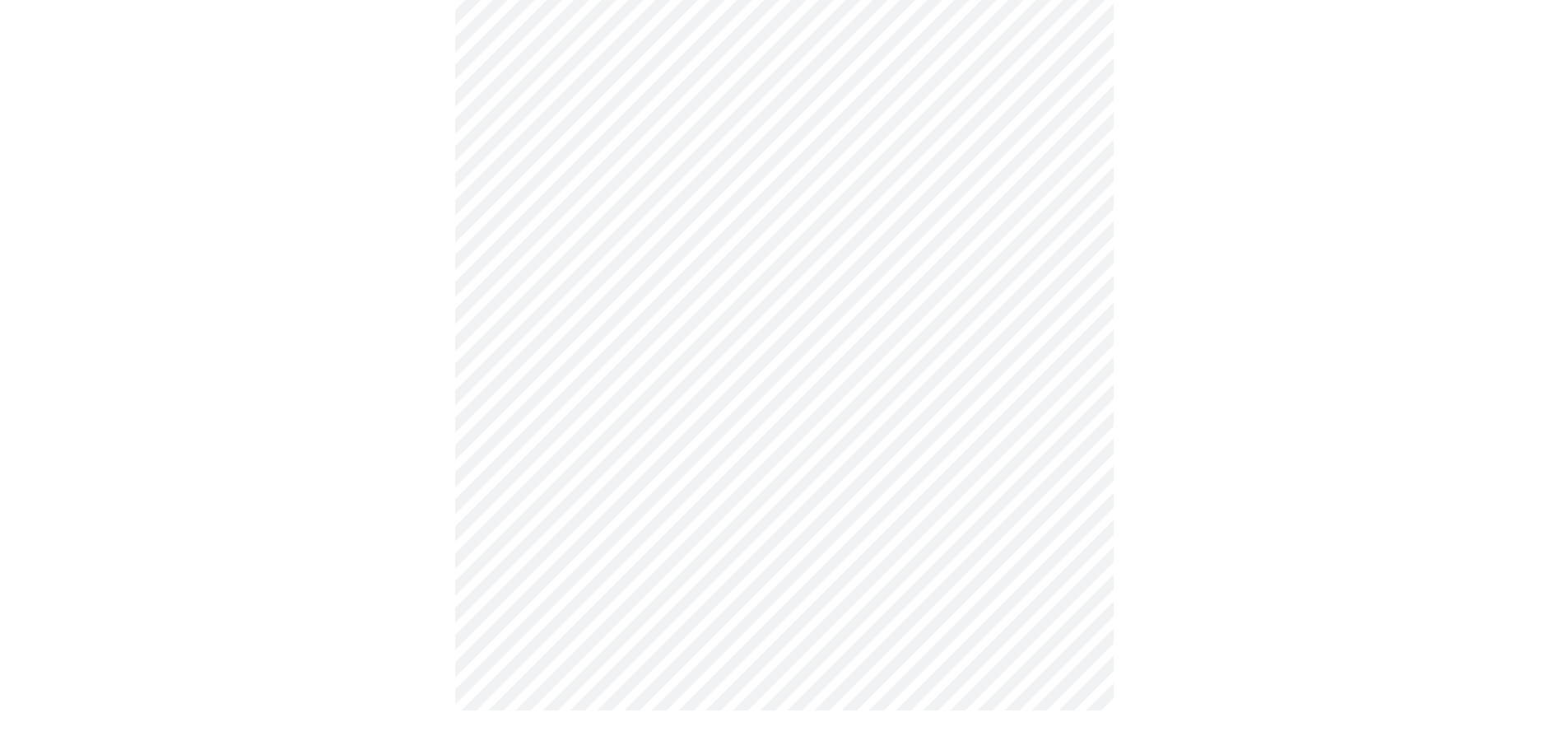
scroll to position [0, 0]
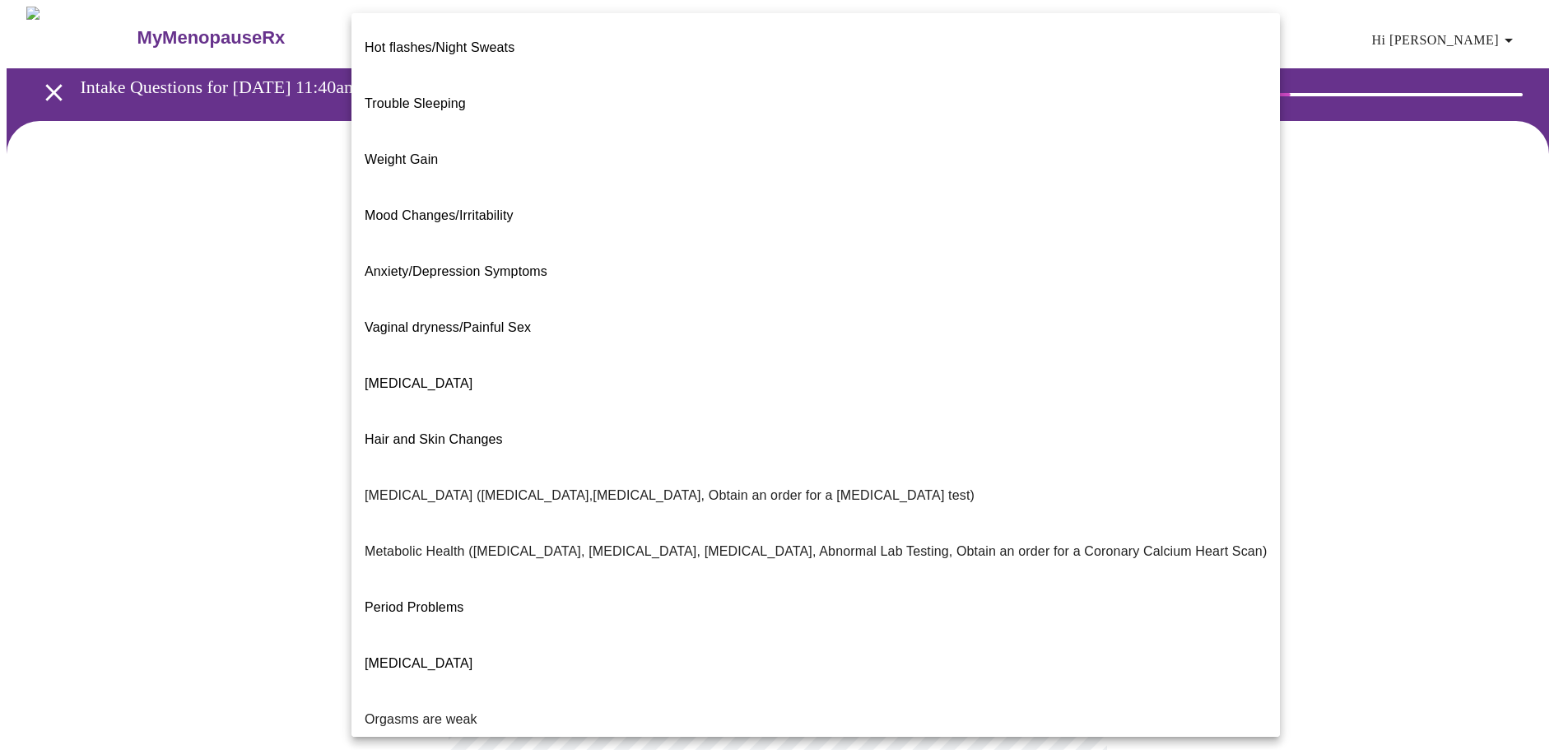
click at [971, 334] on body "MyMenopauseRx Appointments Messaging Labs Uploads Medications Community Refer a…" at bounding box center [784, 501] width 1555 height 989
click at [512, 206] on p "Mood Changes/Irritability" at bounding box center [438, 216] width 149 height 19
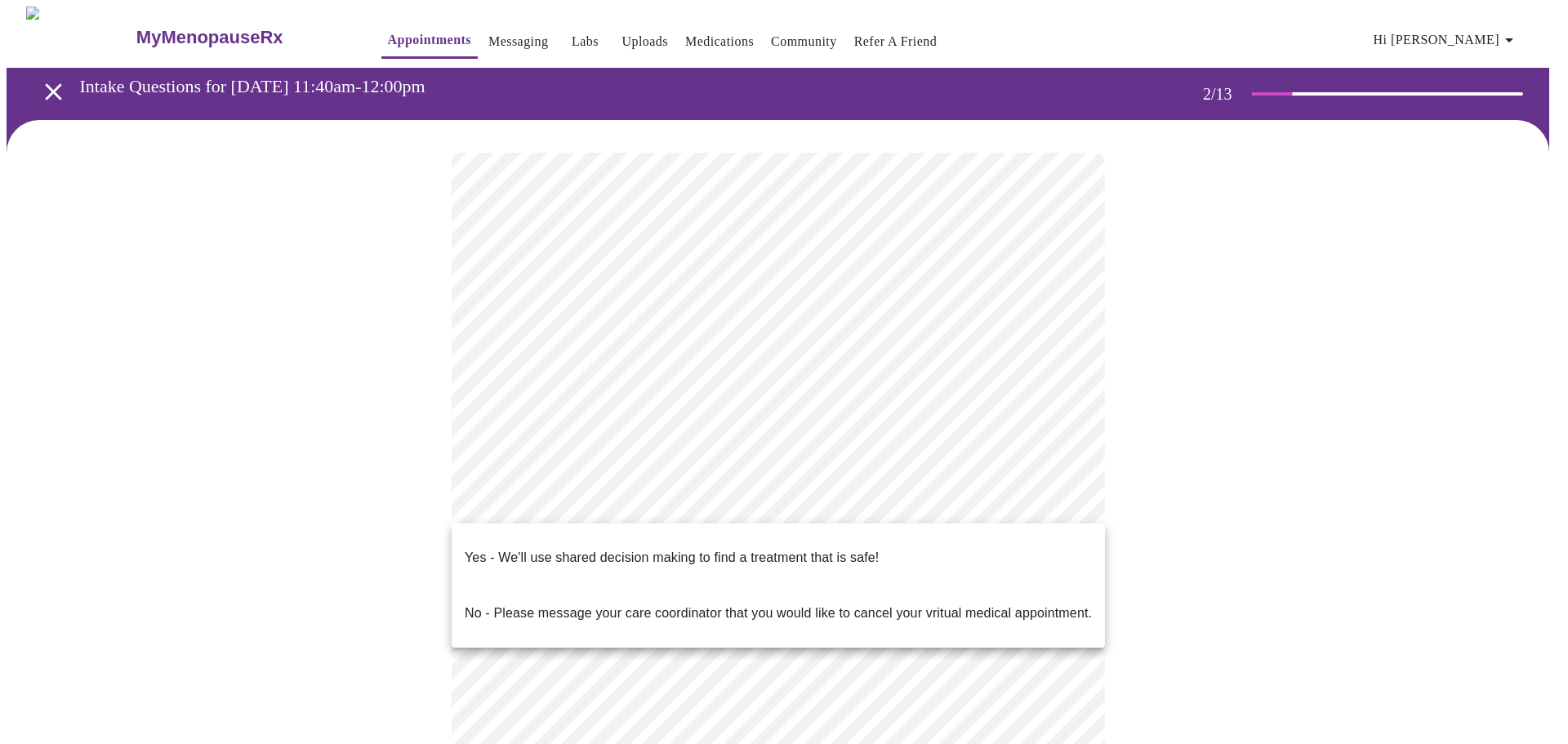
click at [1037, 494] on body "MyMenopauseRx Appointments Messaging Labs Uploads Medications Community Refer a…" at bounding box center [784, 492] width 1555 height 972
click at [853, 548] on p "Yes - We'll use shared decision making to find a treatment that is safe!" at bounding box center [672, 557] width 414 height 19
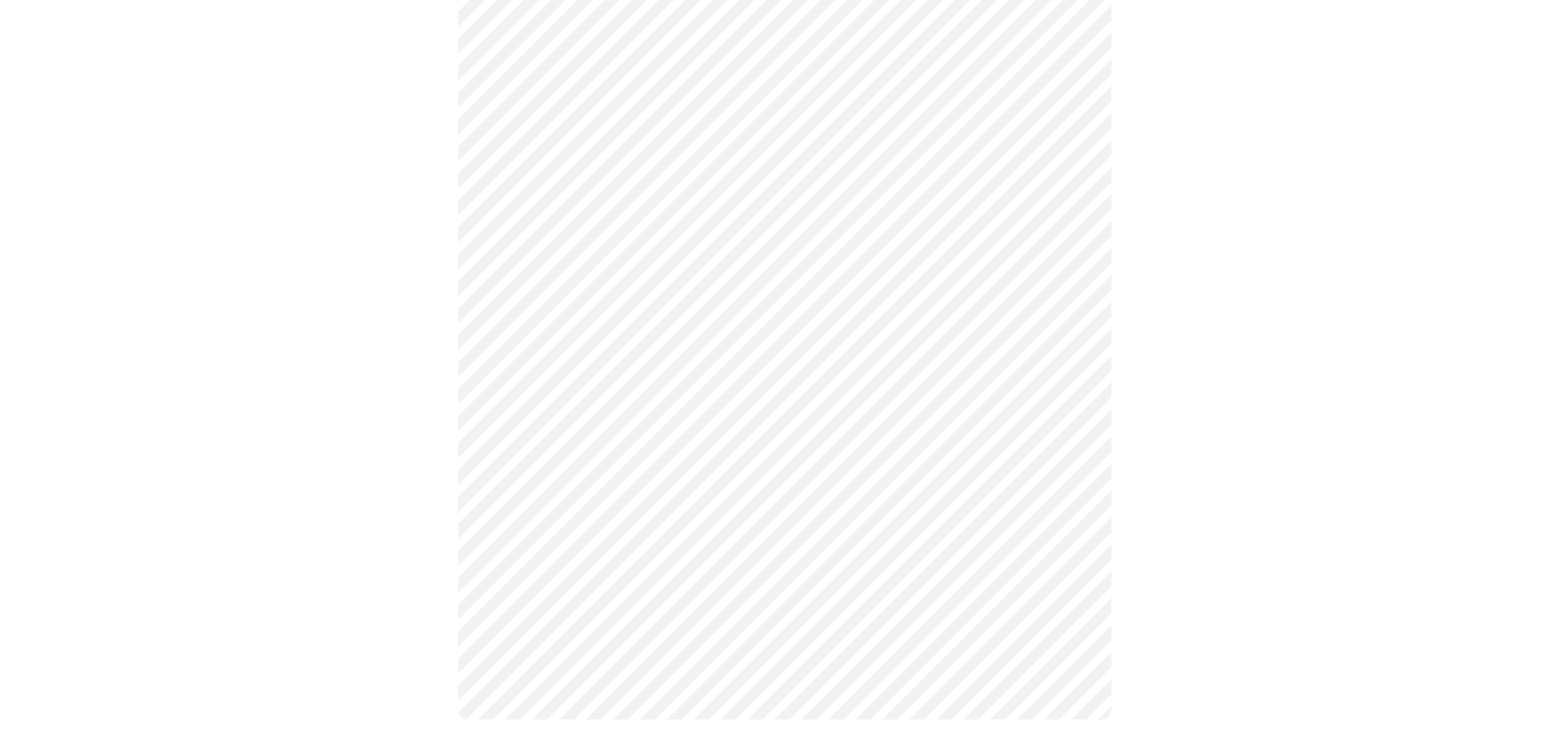
scroll to position [1464, 0]
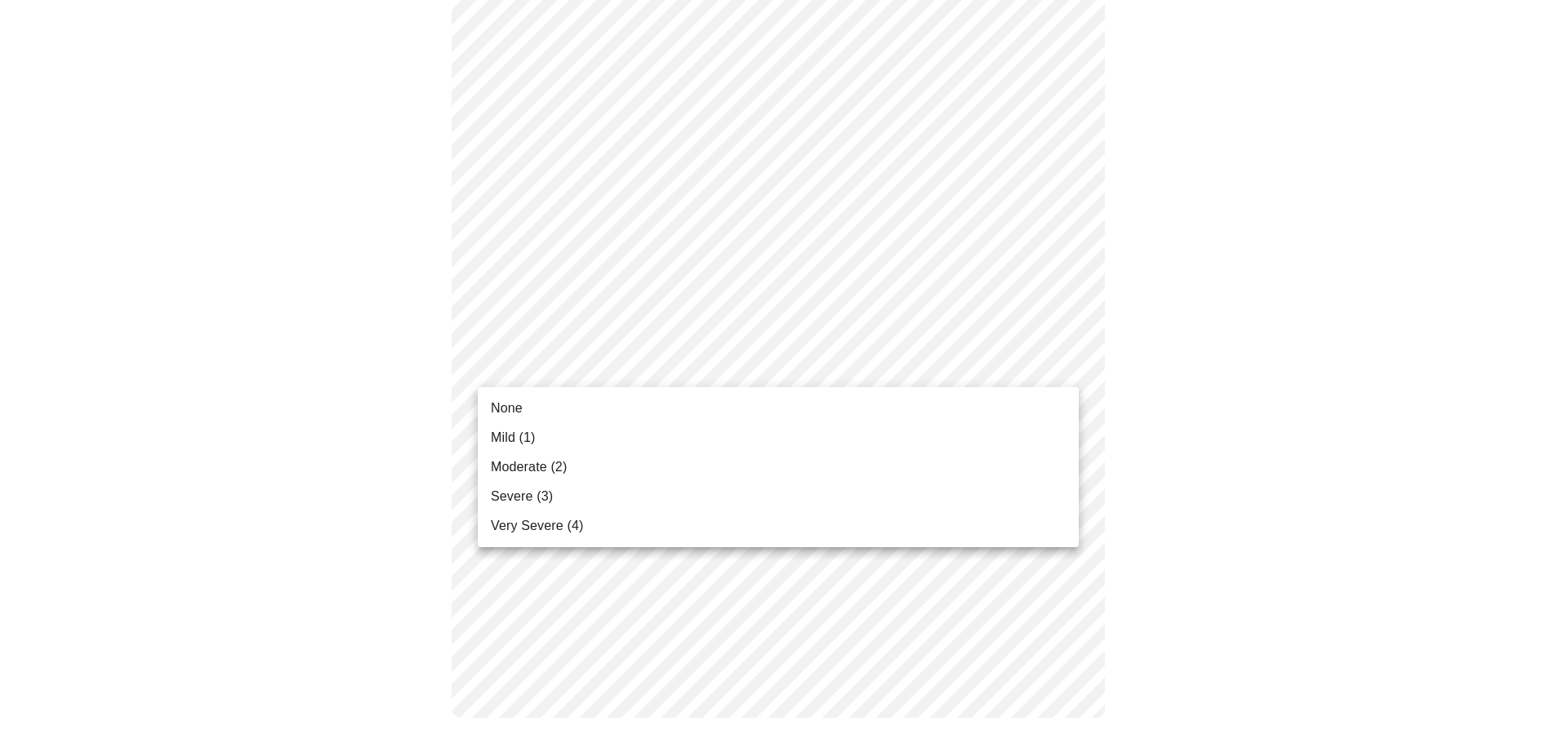
click at [513, 400] on span "None" at bounding box center [507, 408] width 31 height 19
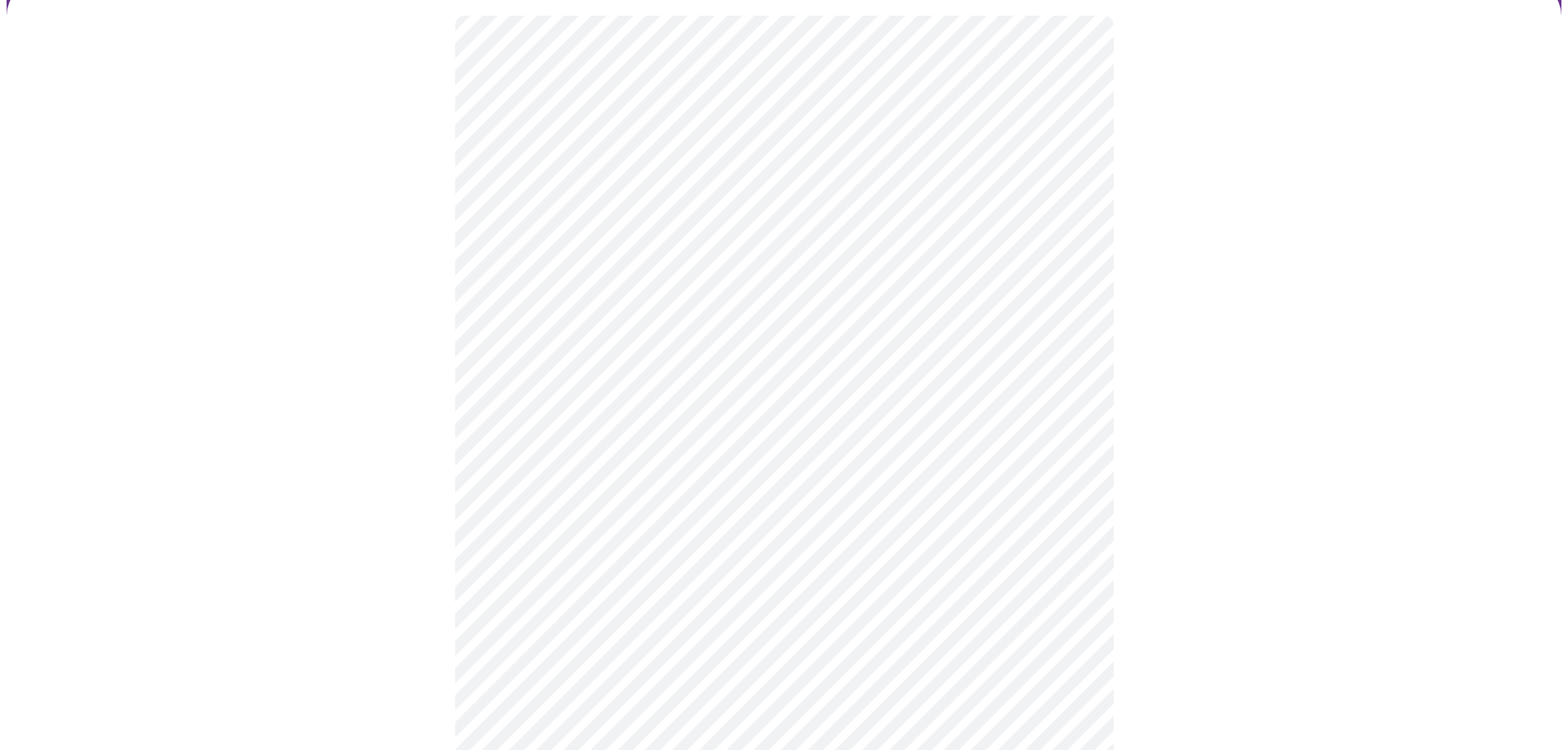
scroll to position [133, 0]
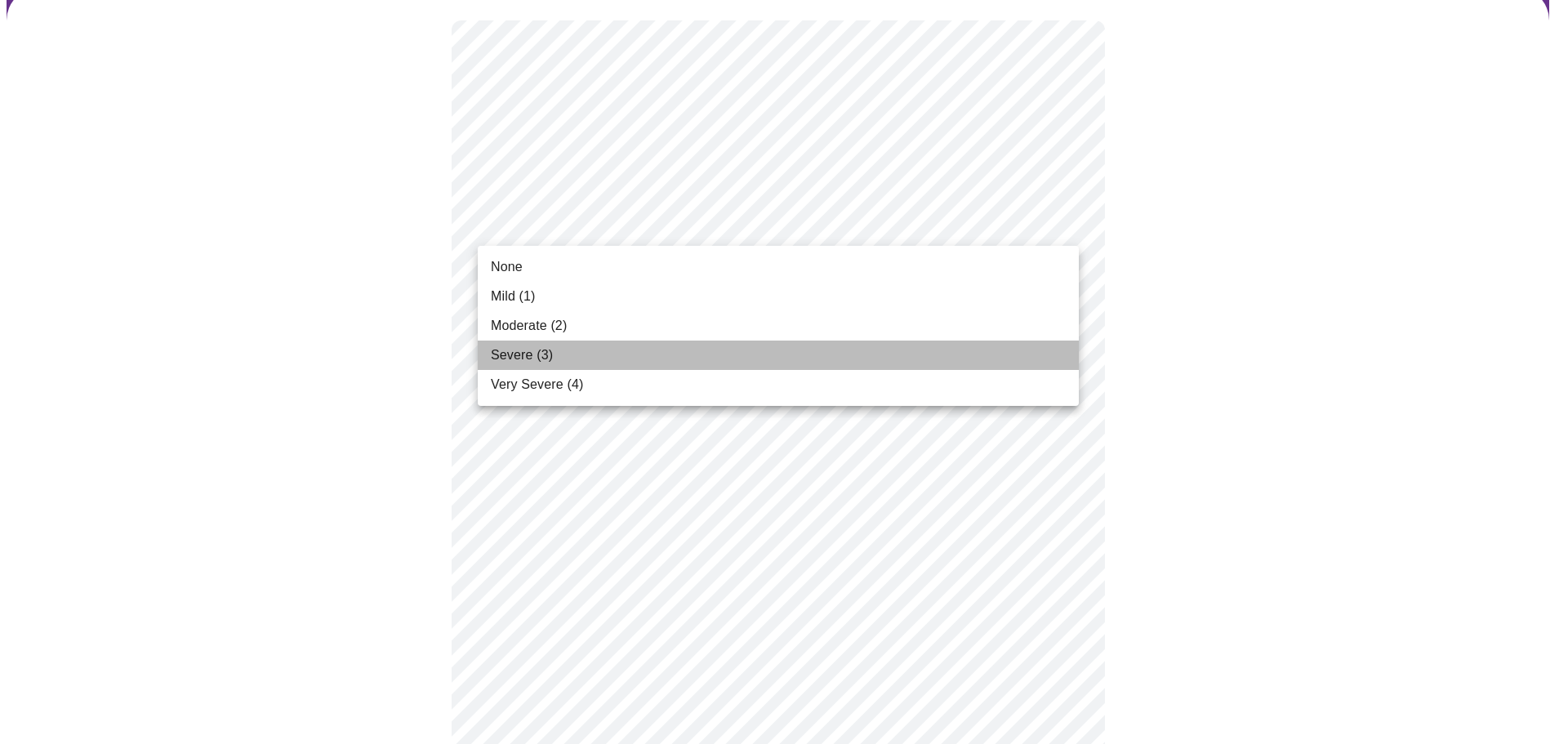
click at [657, 348] on li "Severe (3)" at bounding box center [778, 355] width 601 height 30
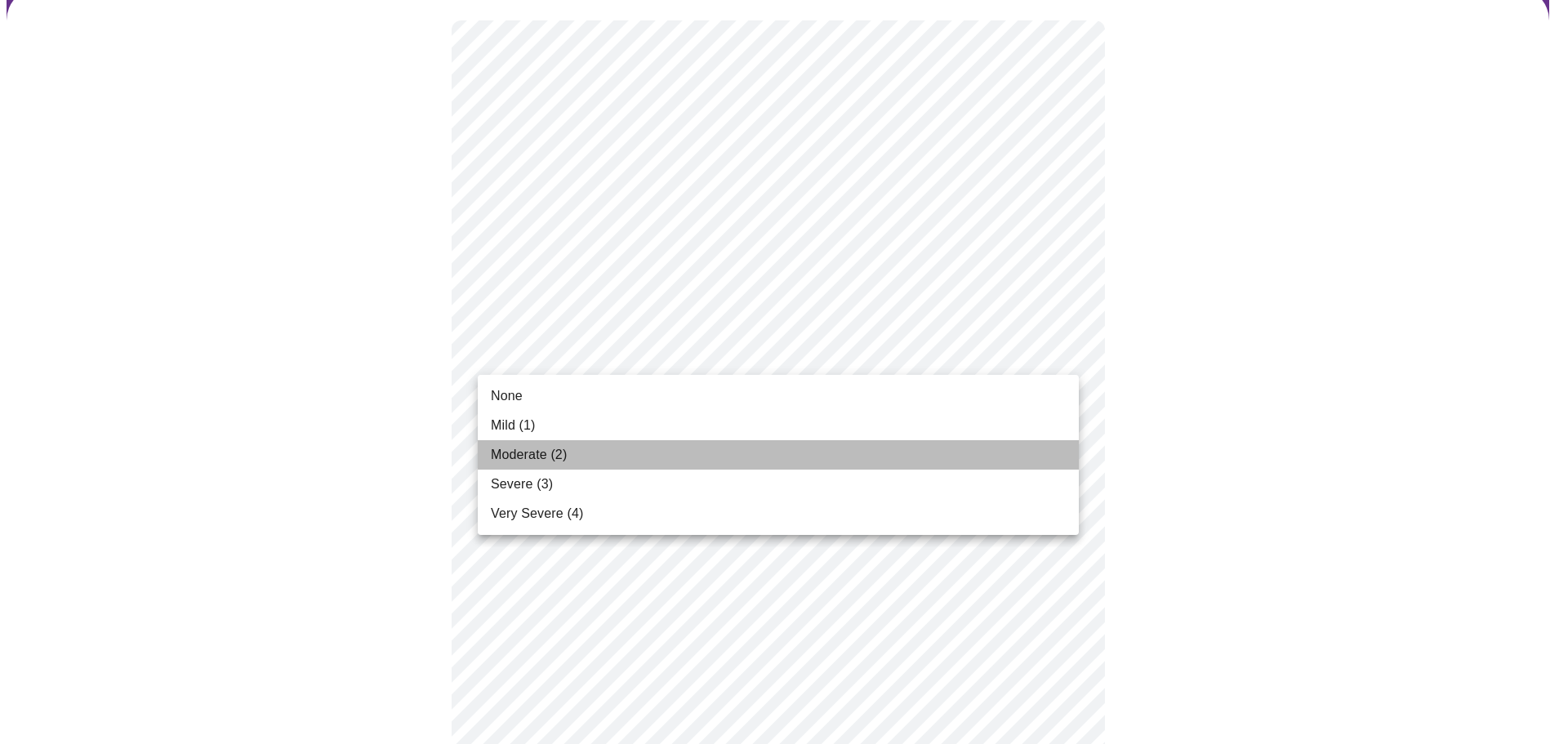
click at [606, 441] on li "Moderate (2)" at bounding box center [778, 455] width 601 height 30
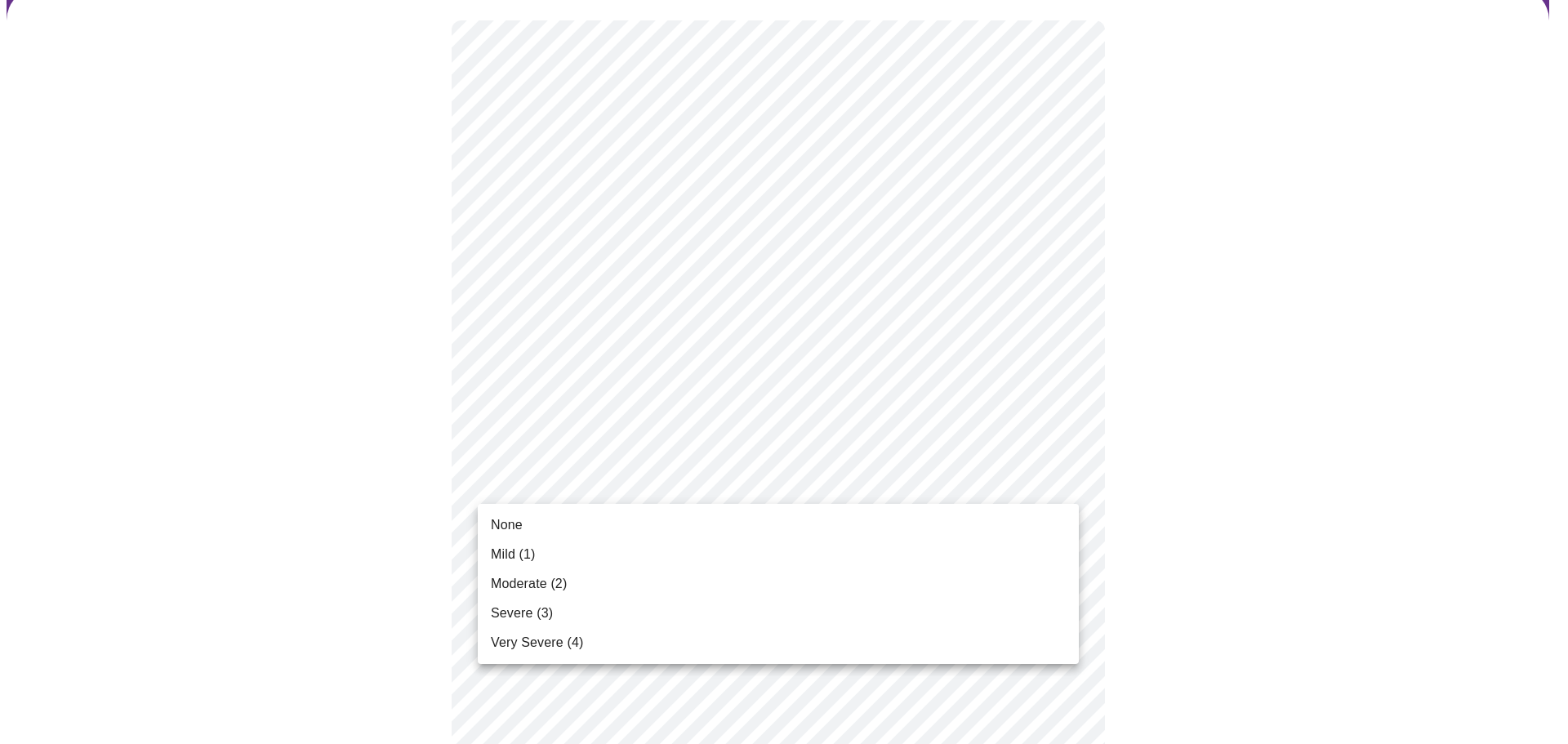
click at [571, 602] on li "Severe (3)" at bounding box center [778, 613] width 601 height 30
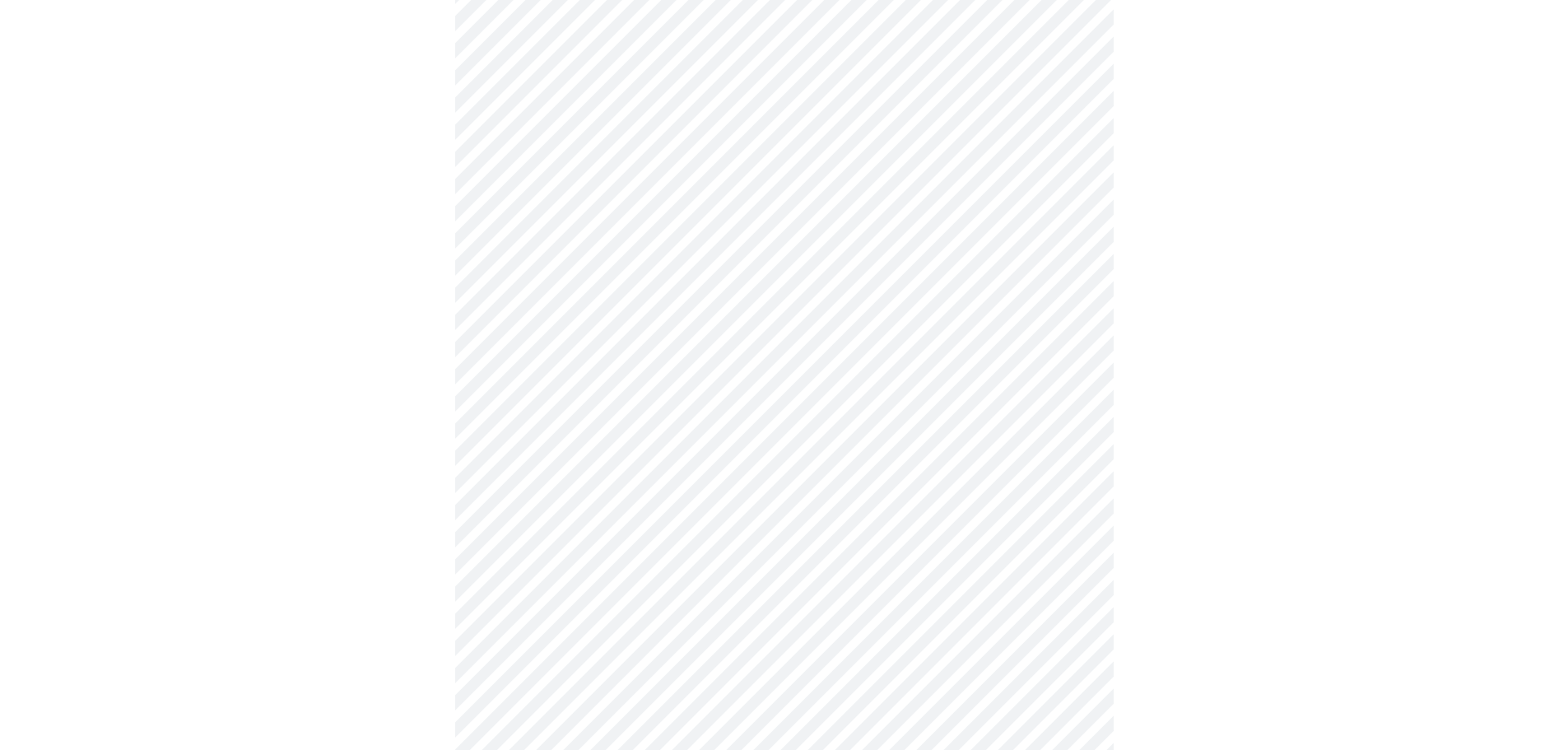
scroll to position [553, 0]
click at [691, 194] on body "MyMenopauseRx Appointments Messaging Labs Uploads Medications Community Refer a…" at bounding box center [784, 502] width 1555 height 2098
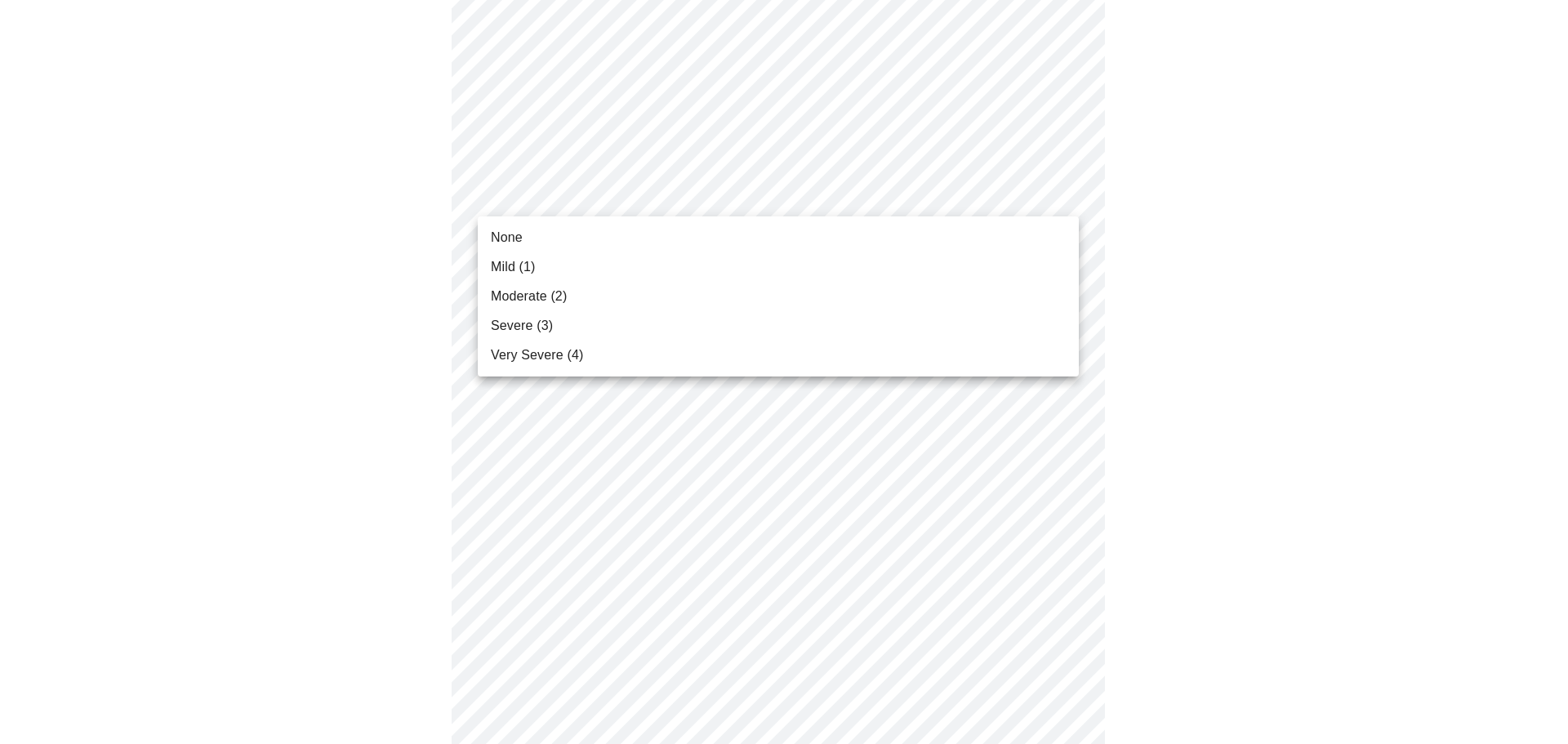
click at [601, 318] on li "Severe (3)" at bounding box center [778, 326] width 601 height 30
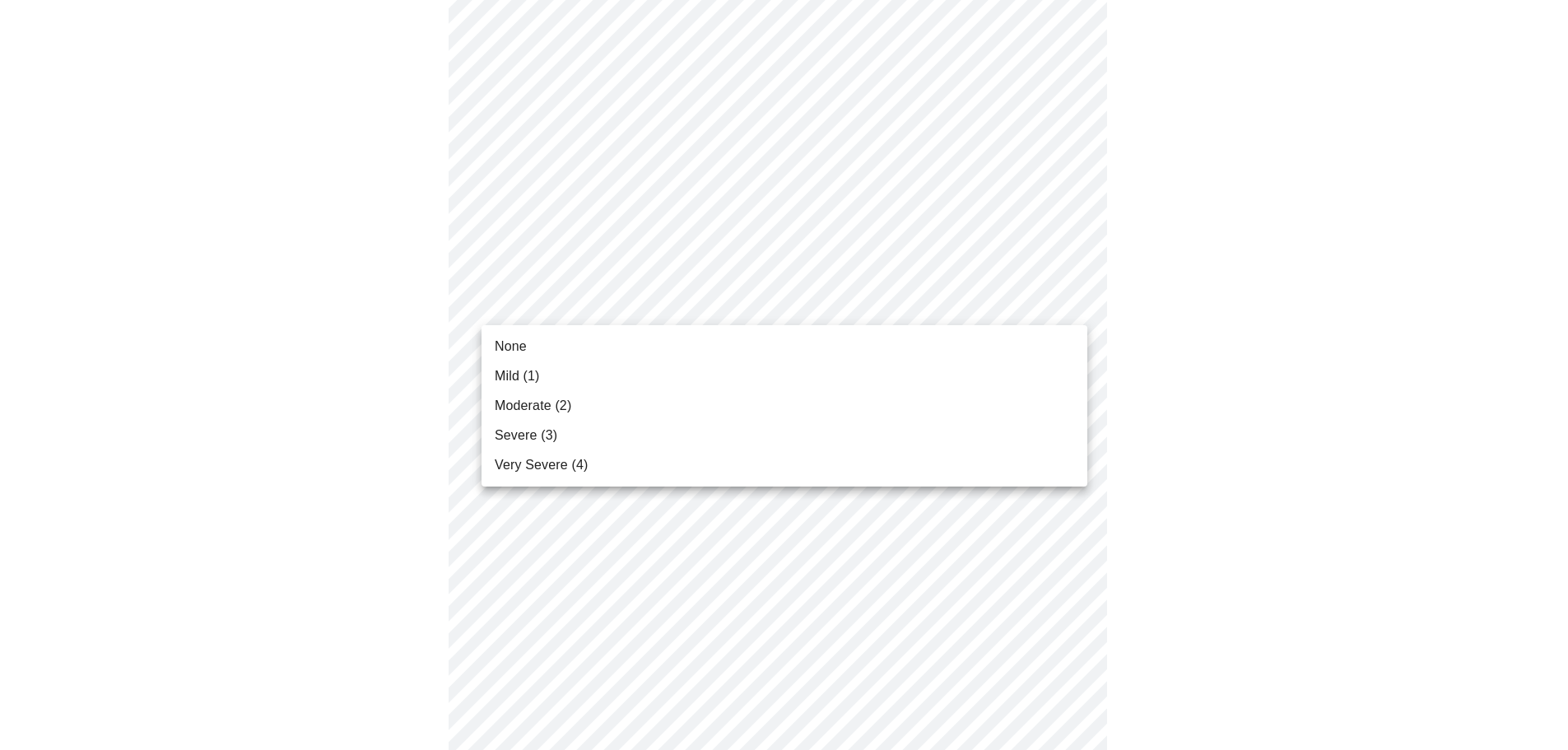
click at [679, 302] on body "MyMenopauseRx Appointments Messaging Labs Uploads Medications Community Refer a…" at bounding box center [784, 490] width 1555 height 2074
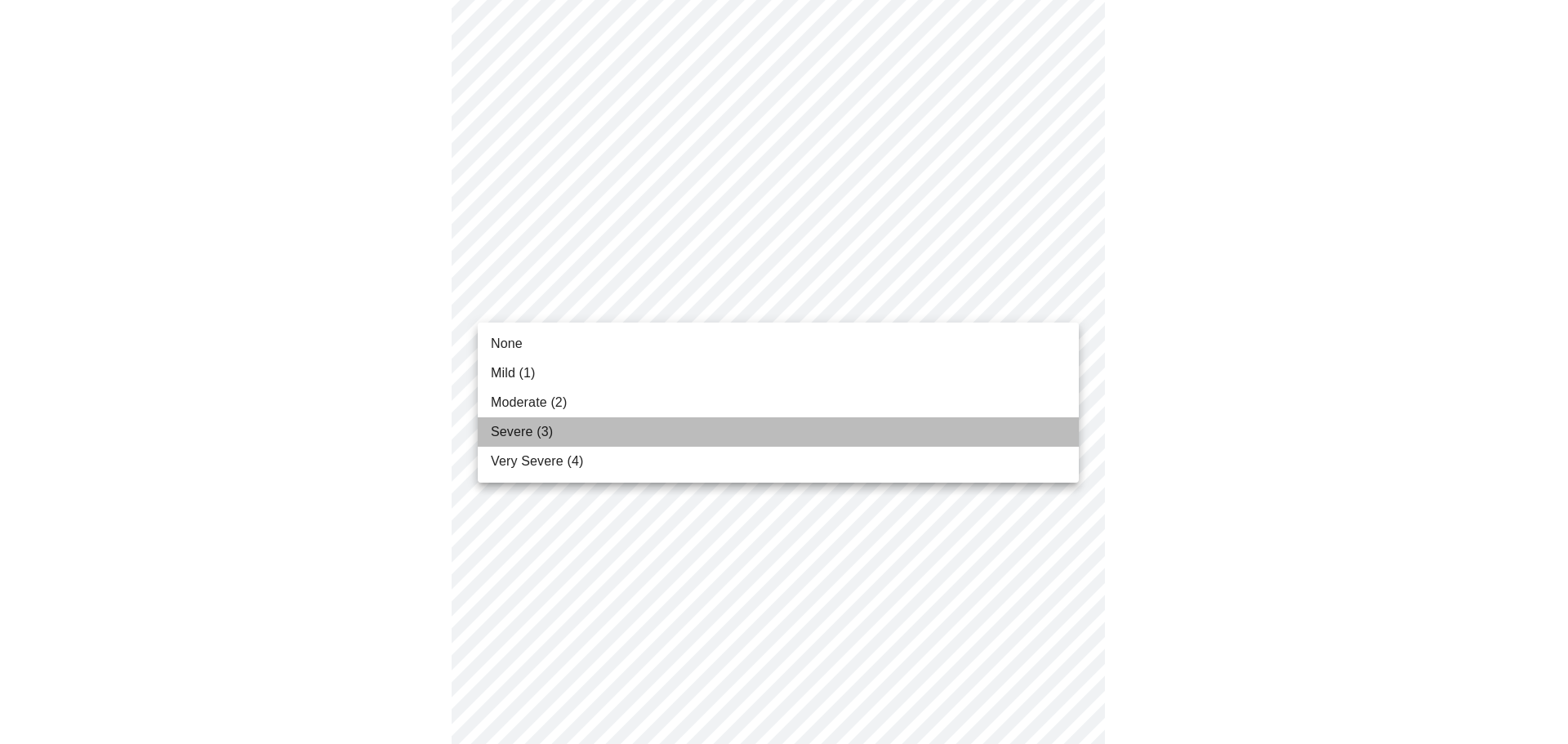
click at [589, 421] on li "Severe (3)" at bounding box center [778, 432] width 601 height 30
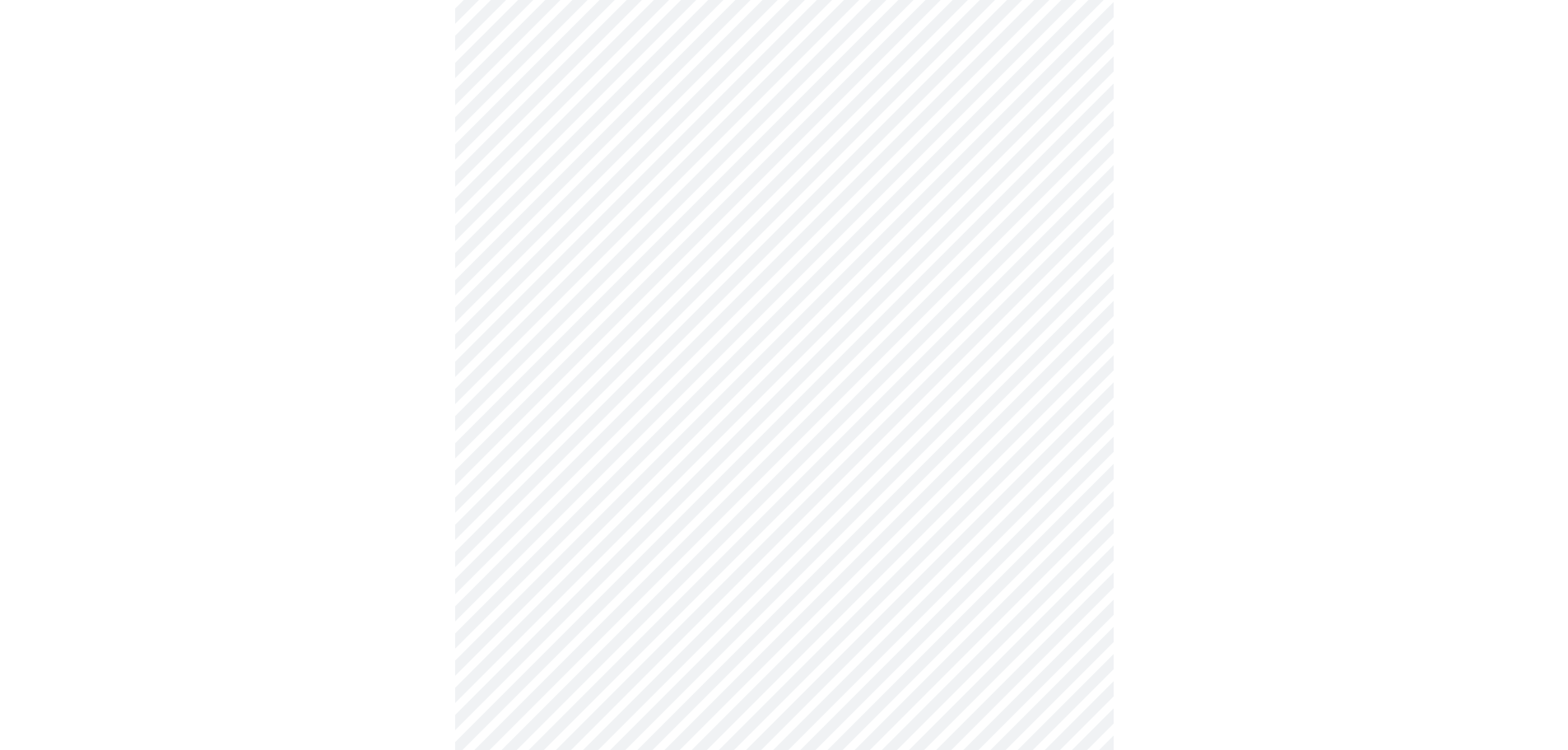
click at [593, 413] on body "MyMenopauseRx Appointments Messaging Labs Uploads Medications Community Refer a…" at bounding box center [784, 479] width 1555 height 2051
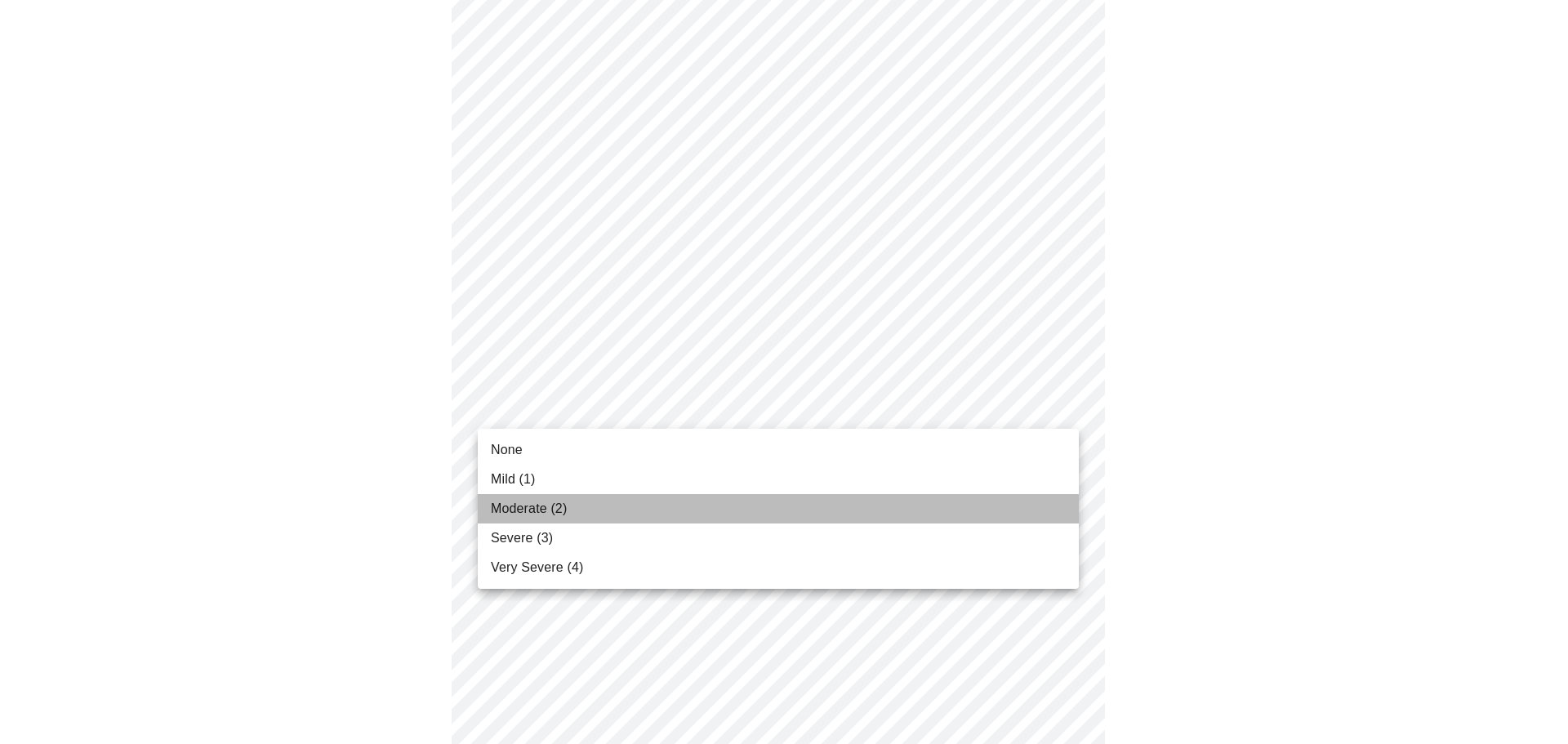
click at [549, 504] on span "Moderate (2)" at bounding box center [528, 508] width 76 height 19
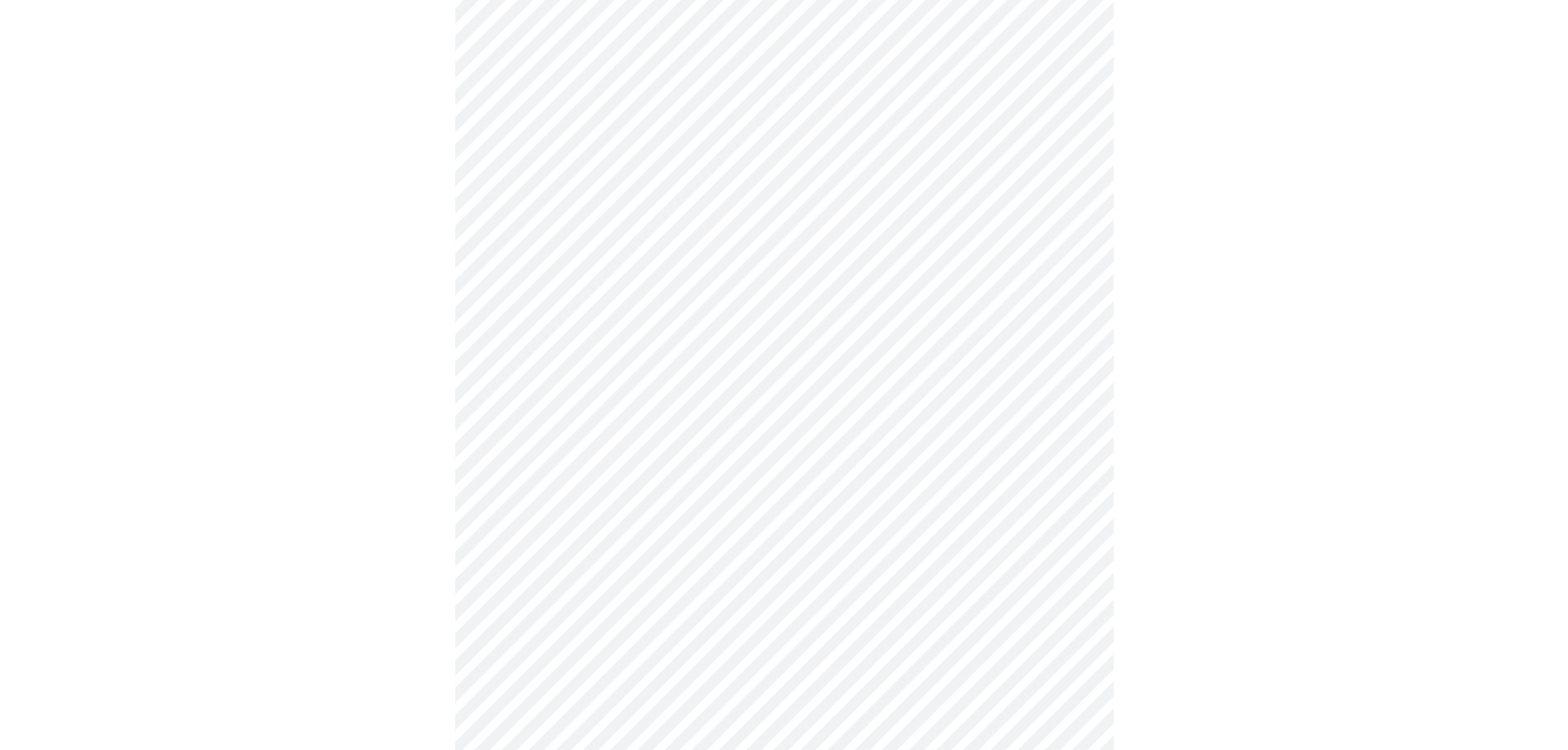
click at [675, 426] on body "MyMenopauseRx Appointments Messaging Labs Uploads Medications Community Refer a…" at bounding box center [784, 467] width 1555 height 2028
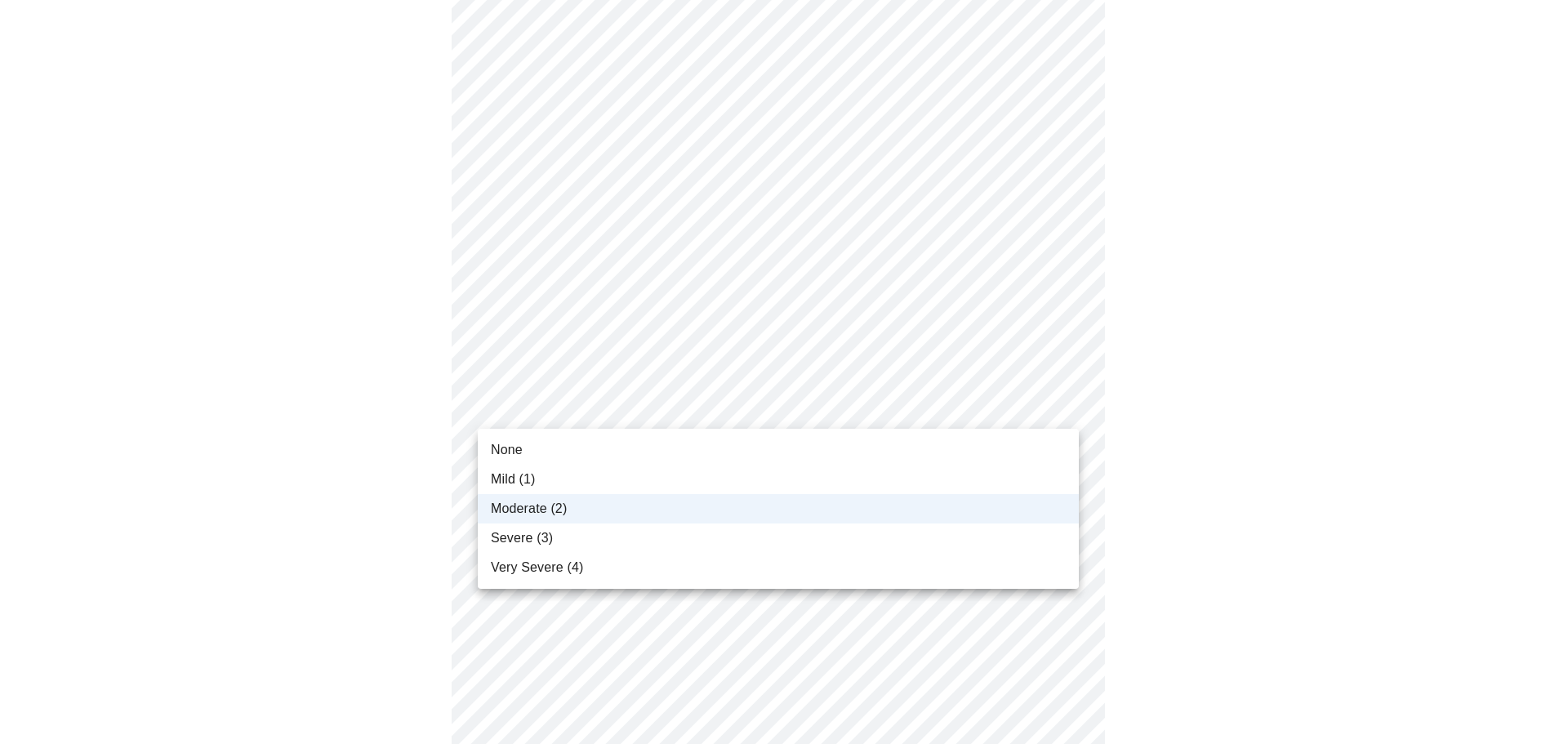
click at [605, 532] on li "Severe (3)" at bounding box center [778, 538] width 601 height 30
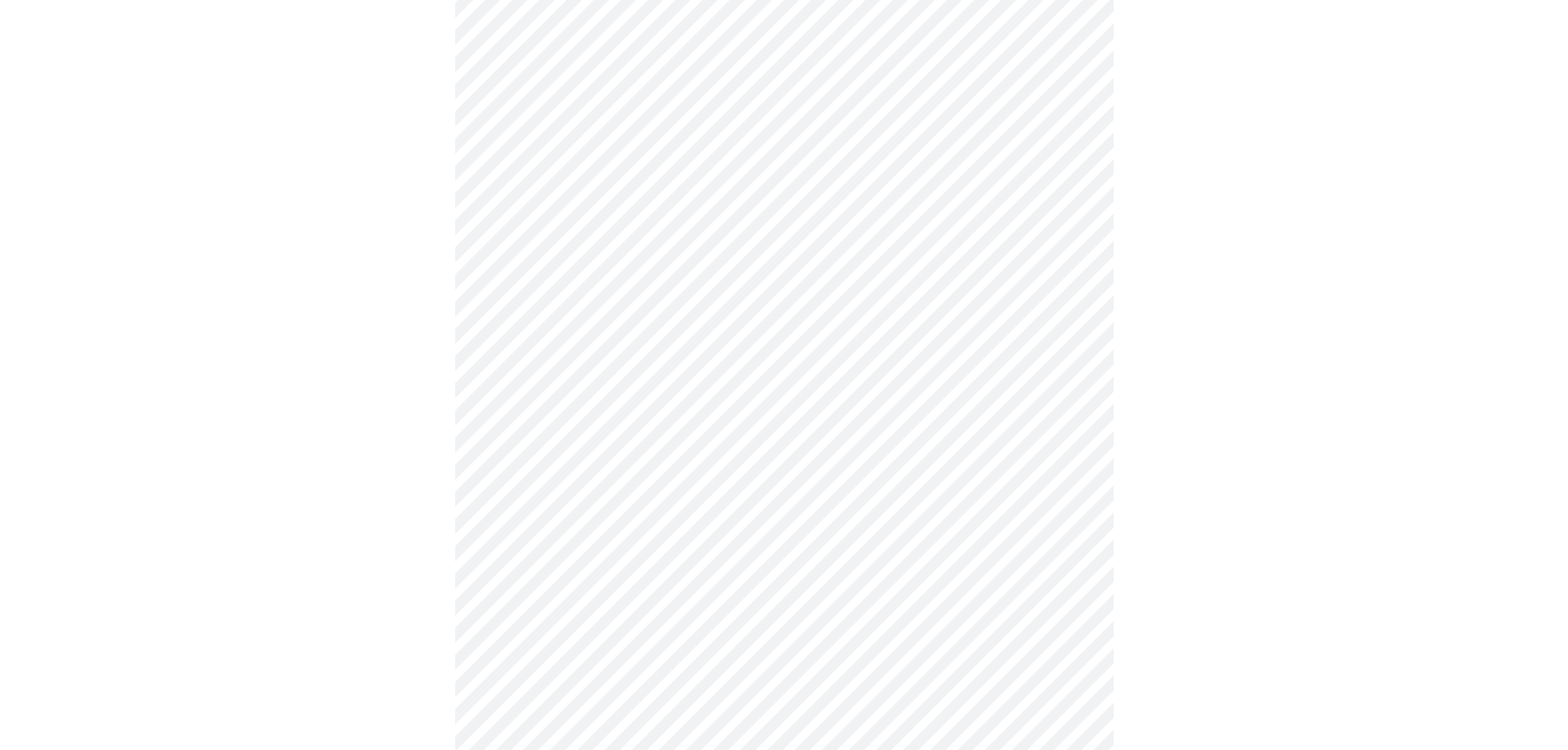
scroll to position [636, 0]
click at [527, 470] on body "MyMenopauseRx Appointments Messaging Labs Uploads Medications Community Refer a…" at bounding box center [784, 386] width 1555 height 2028
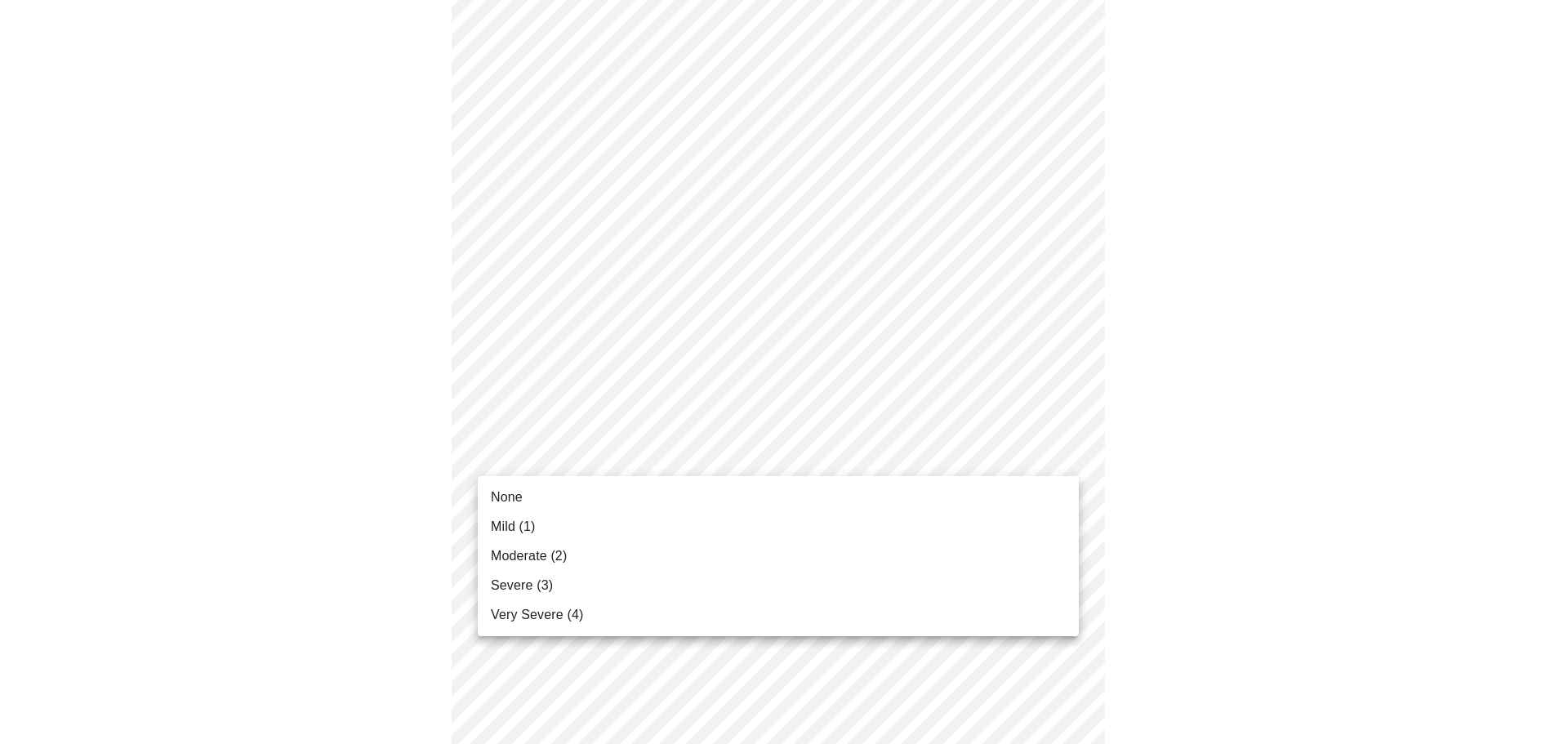
click at [522, 587] on span "Severe (3)" at bounding box center [522, 585] width 62 height 19
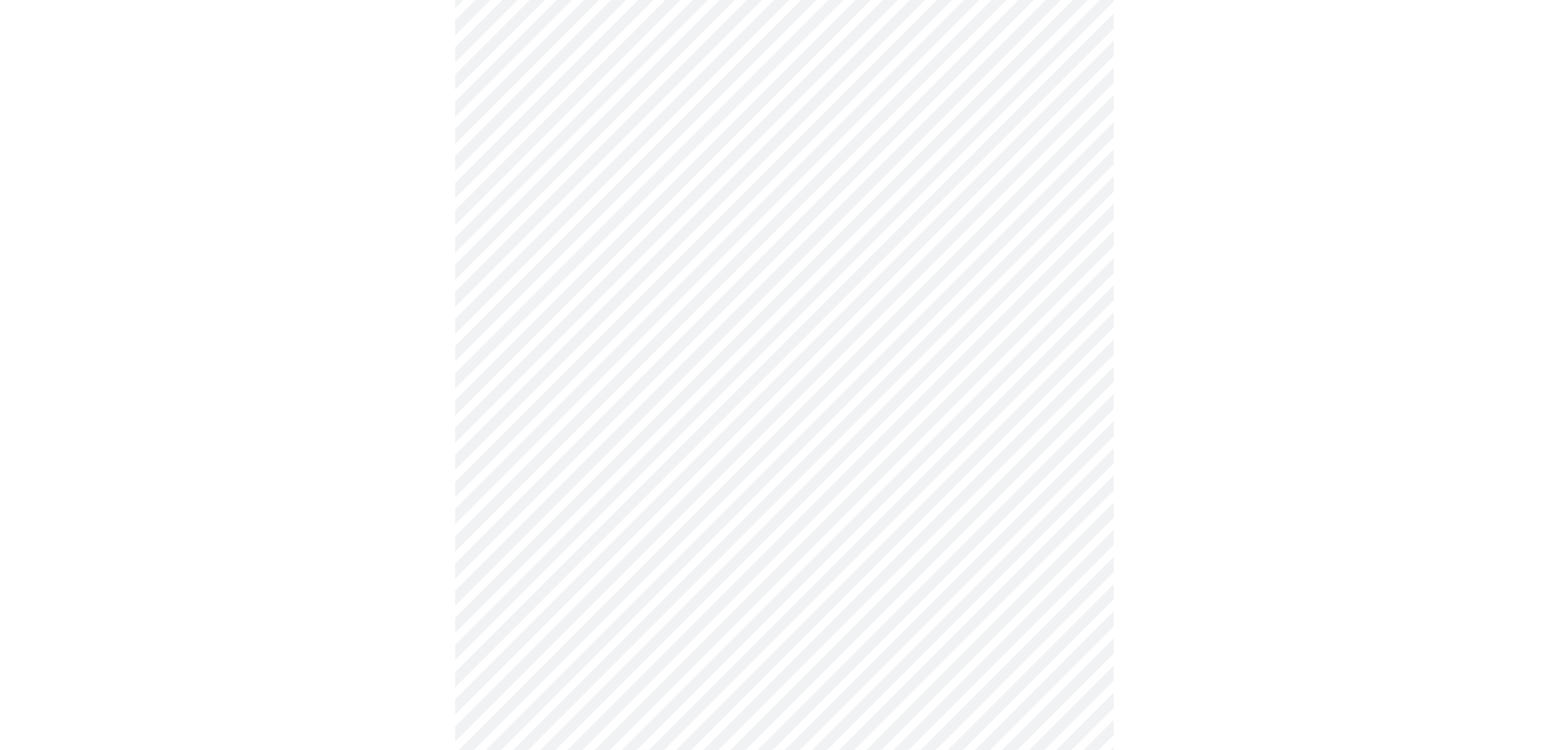
scroll to position [882, 0]
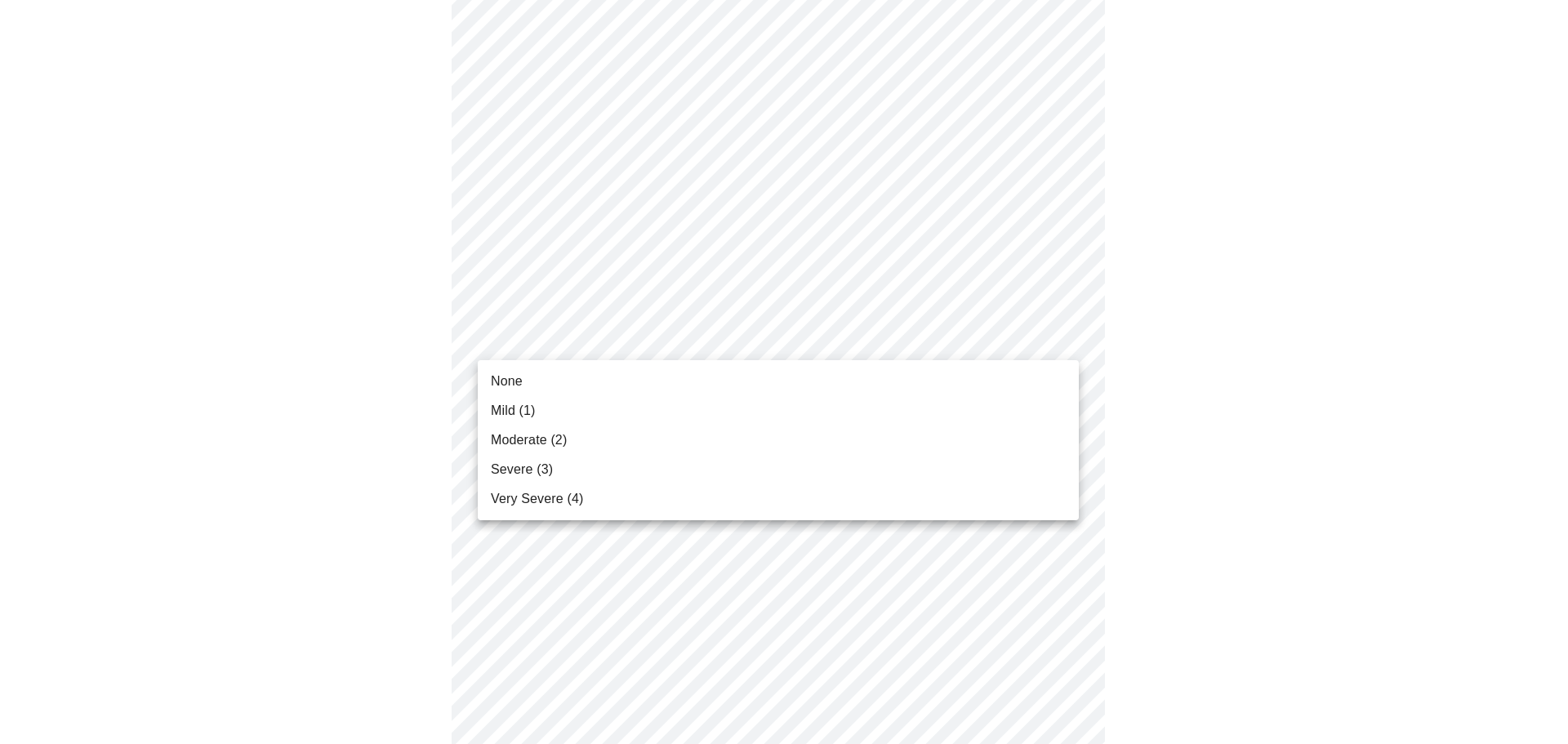
click at [531, 344] on body "MyMenopauseRx Appointments Messaging Labs Uploads Medications Community Refer a…" at bounding box center [784, 126] width 1555 height 1989
click at [530, 432] on span "Moderate (2)" at bounding box center [528, 440] width 76 height 19
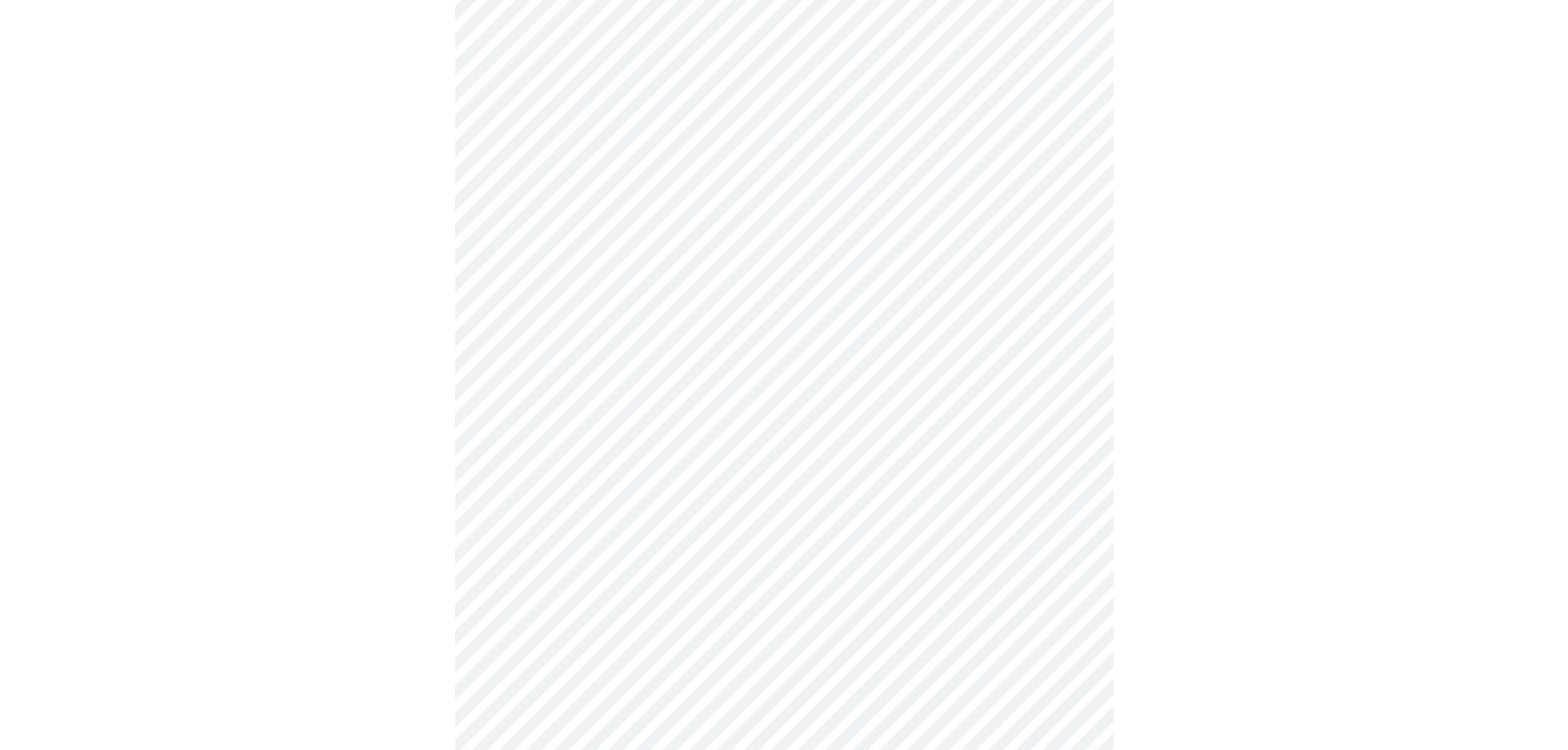
scroll to position [965, 0]
click at [548, 392] on body "MyMenopauseRx Appointments Messaging Labs Uploads Medications Community Refer a…" at bounding box center [784, 33] width 1555 height 1982
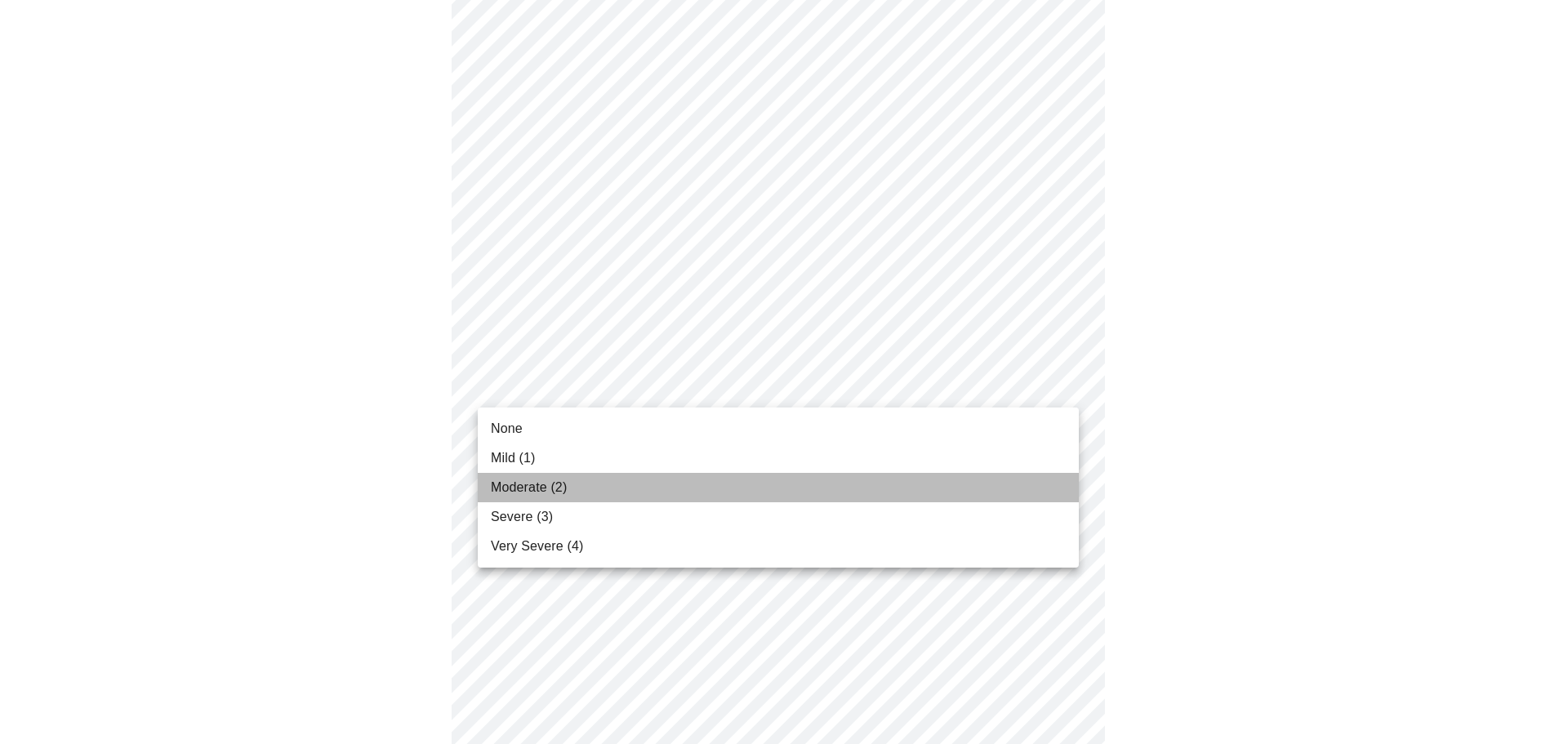
click at [533, 479] on span "Moderate (2)" at bounding box center [528, 487] width 76 height 19
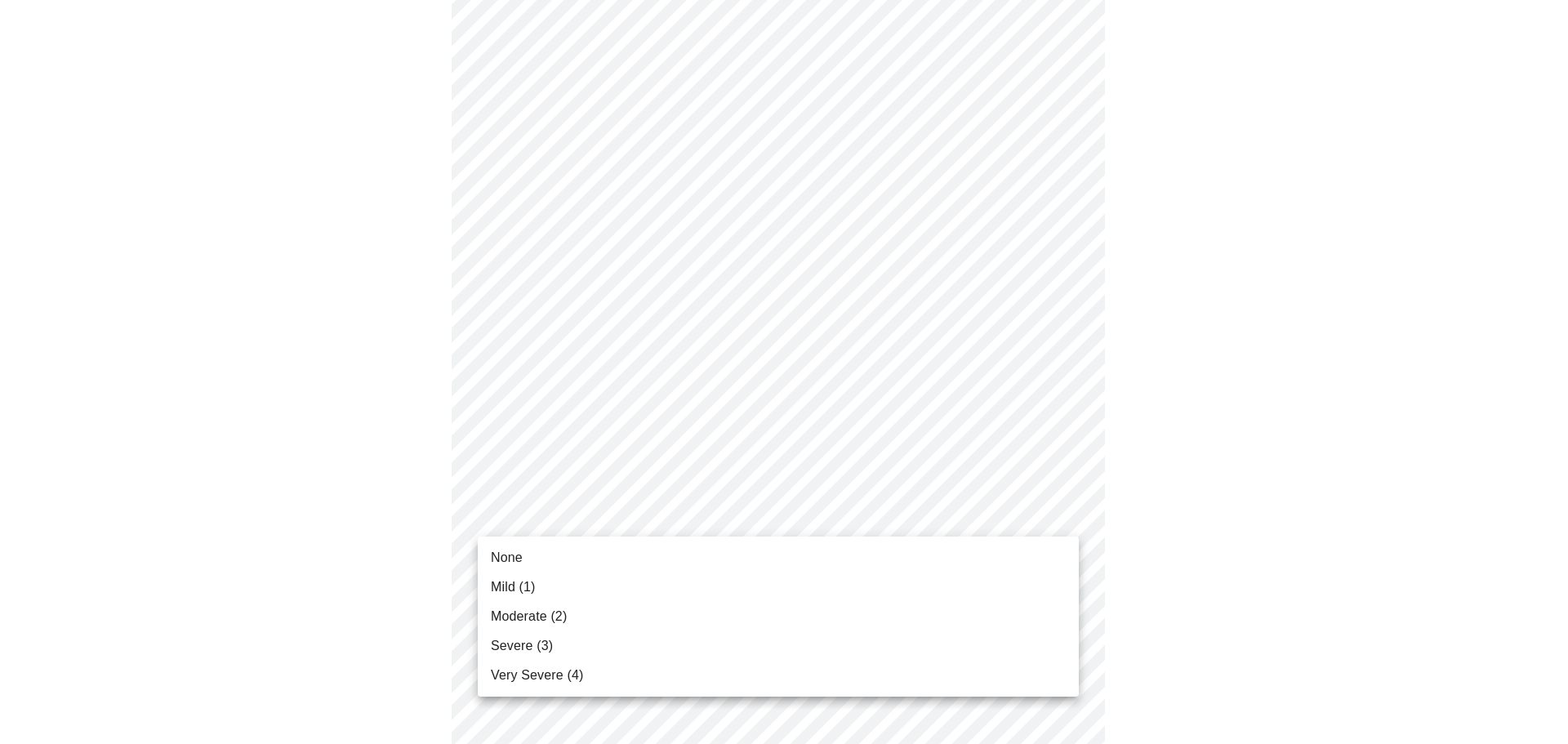
click at [577, 510] on body "MyMenopauseRx Appointments Messaging Labs Uploads Medications Community Refer a…" at bounding box center [784, 22] width 1555 height 1944
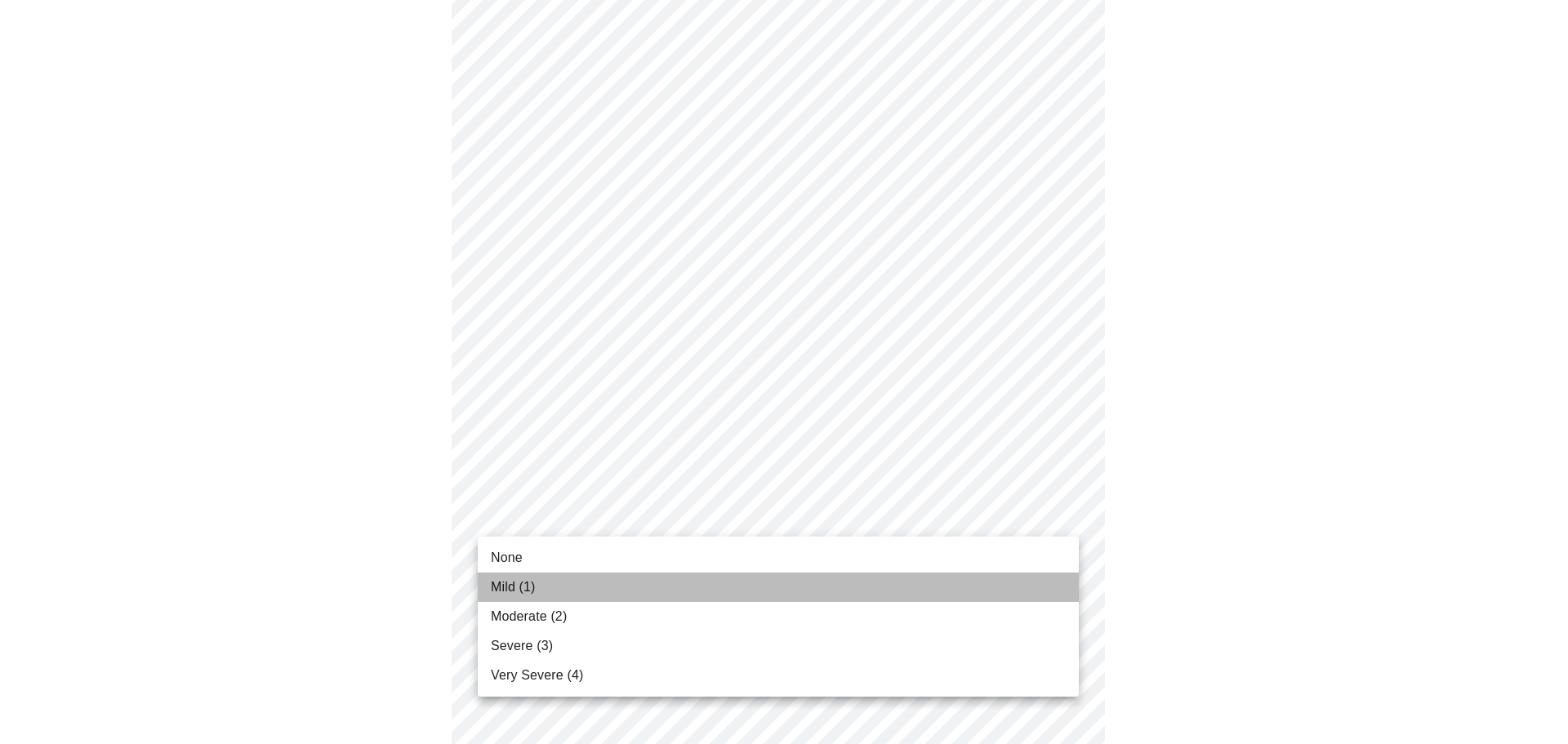
click at [539, 591] on li "Mild (1)" at bounding box center [778, 588] width 601 height 30
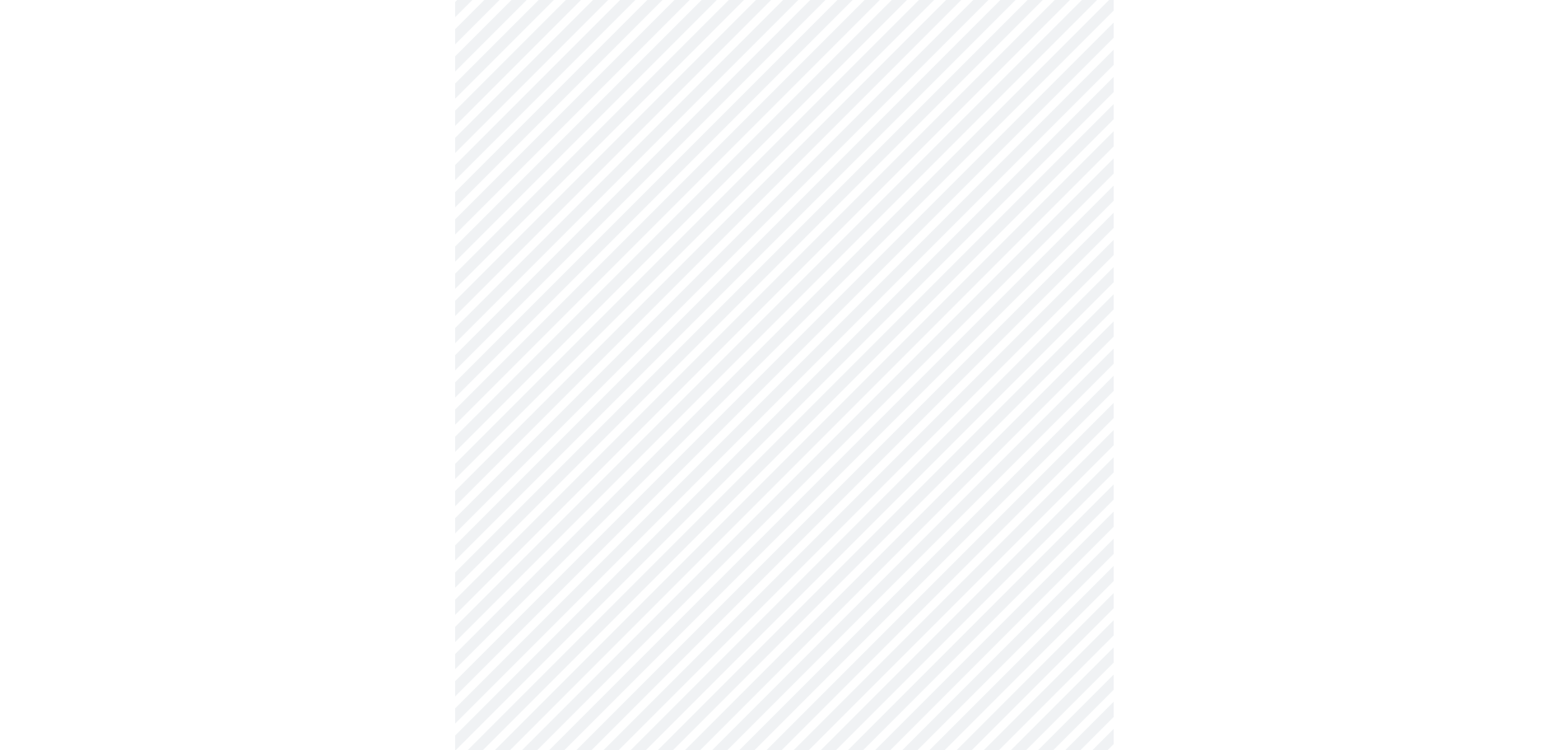
scroll to position [577, 0]
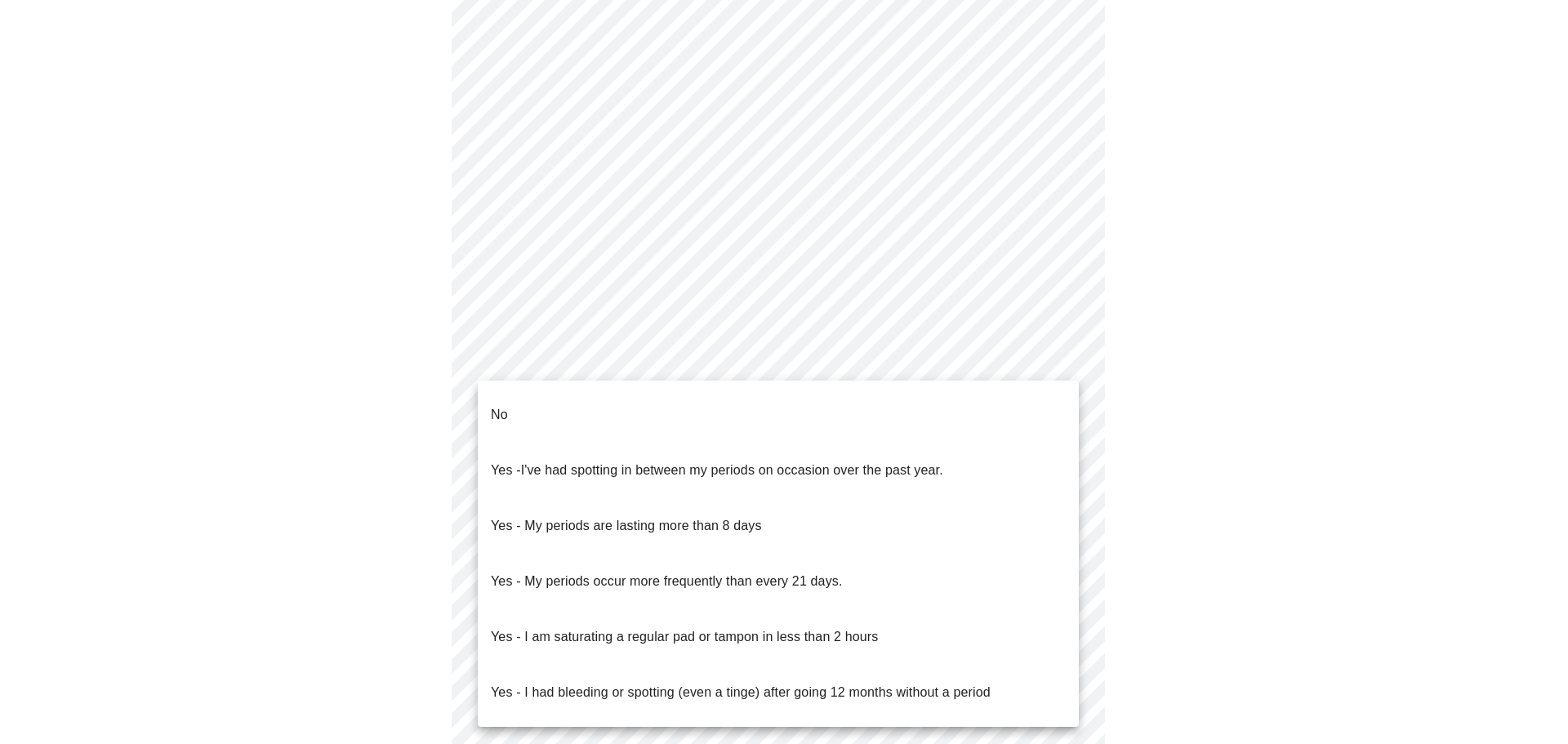
click at [844, 359] on body "MyMenopauseRx Appointments Messaging Labs Uploads Medications Community Refer a…" at bounding box center [784, 208] width 1555 height 1546
click at [608, 401] on li "No" at bounding box center [778, 415] width 601 height 56
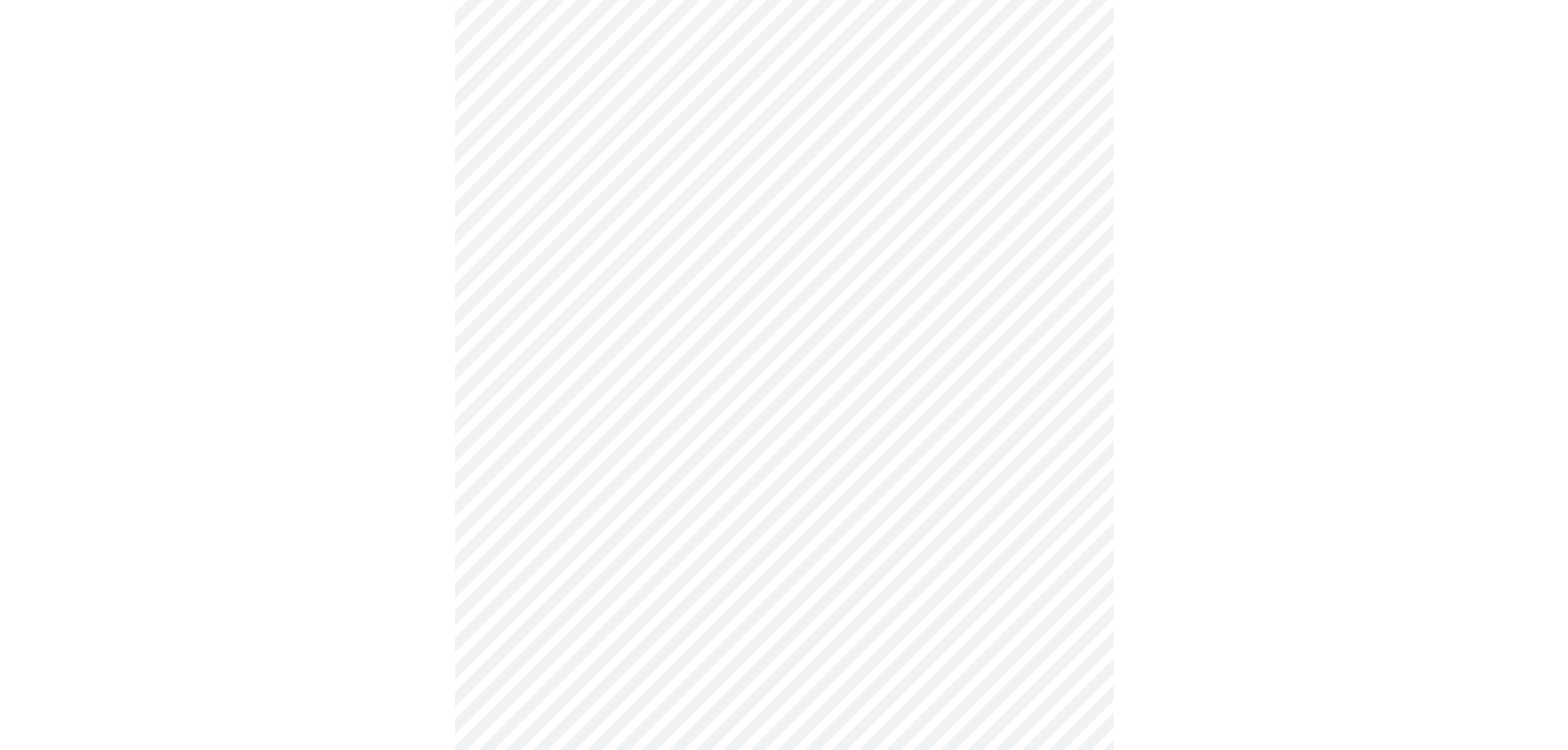
click at [620, 493] on body "MyMenopauseRx Appointments Messaging Labs Uploads Medications Community Refer a…" at bounding box center [784, 204] width 1555 height 1548
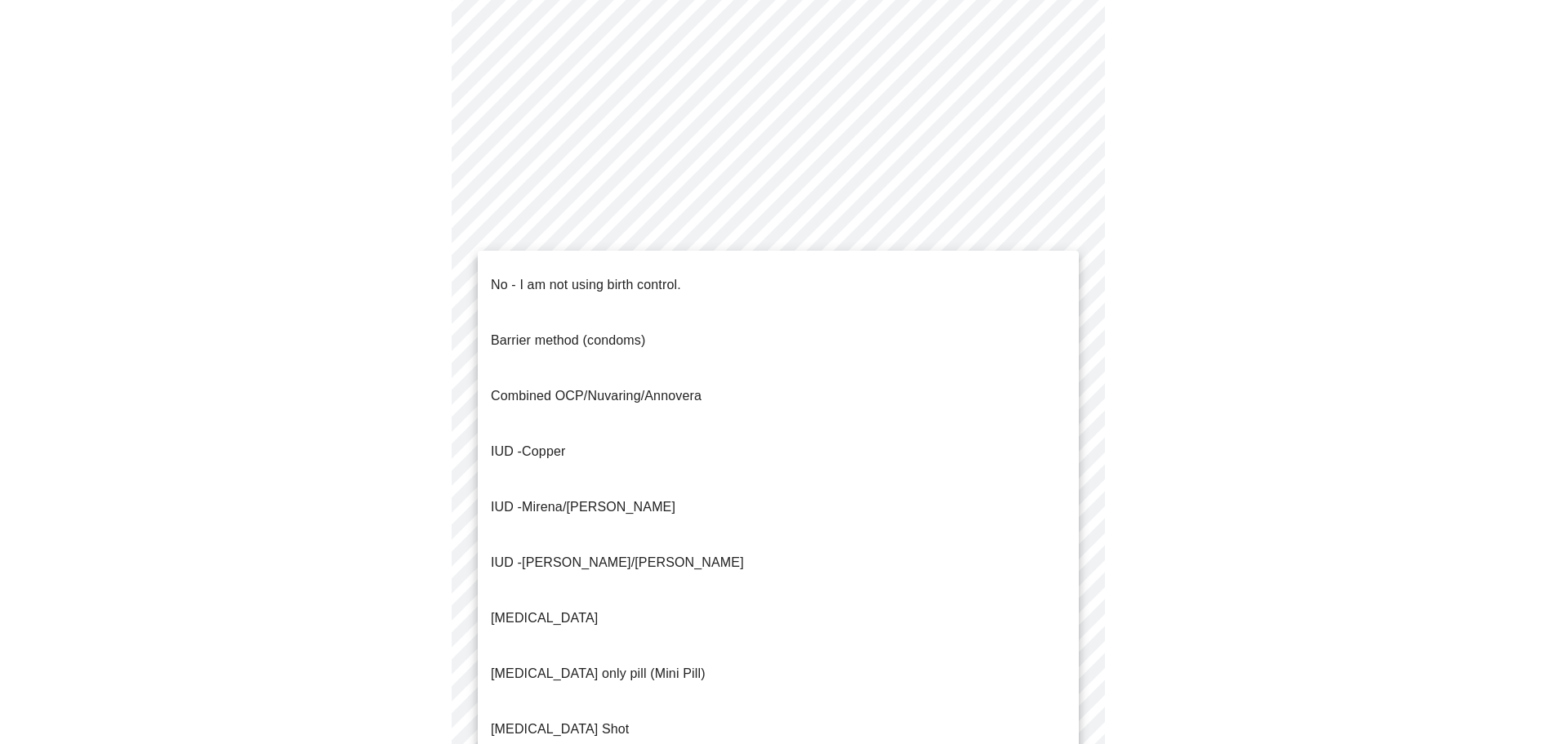
click at [623, 283] on span "No - I am not using birth control." at bounding box center [586, 285] width 190 height 45
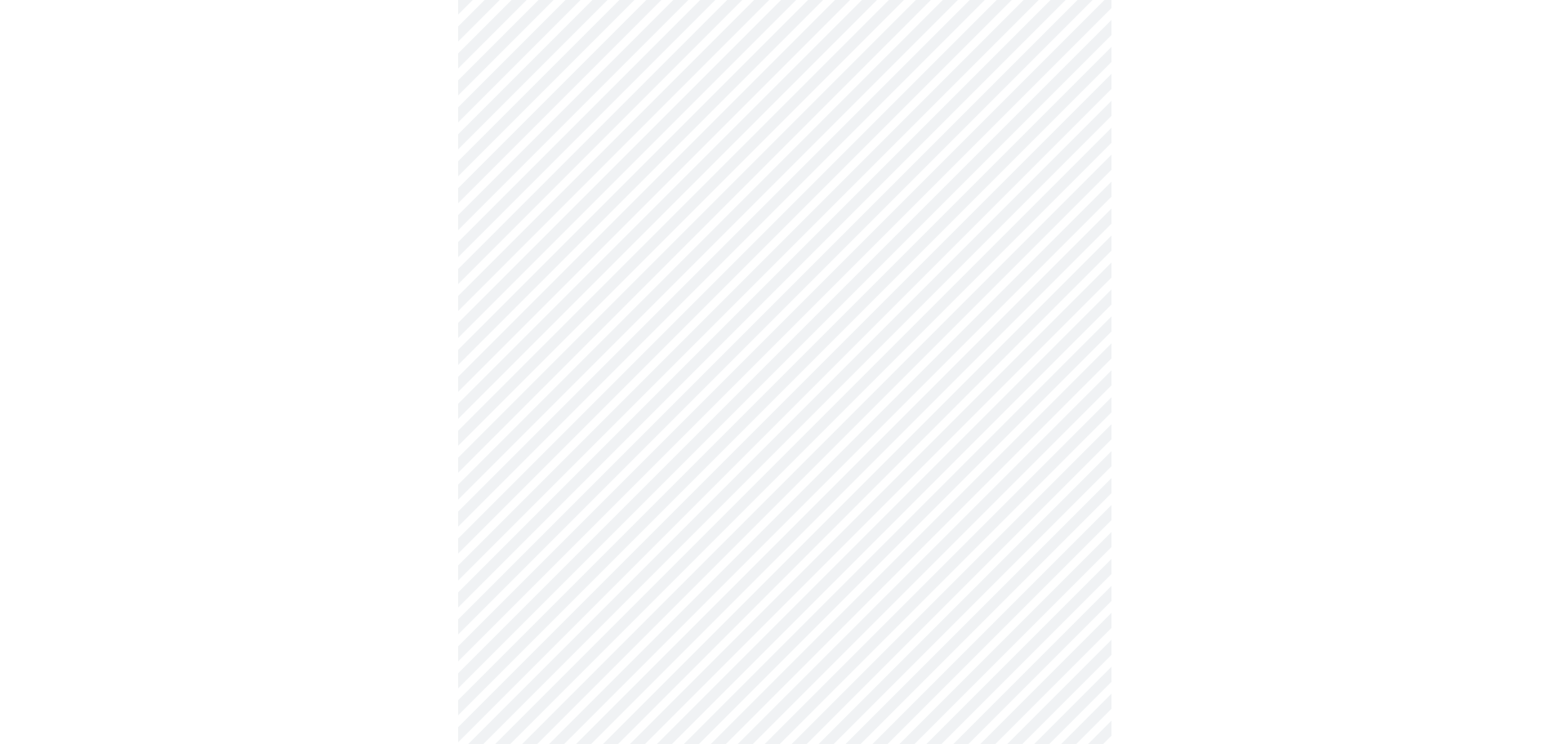
scroll to position [782, 0]
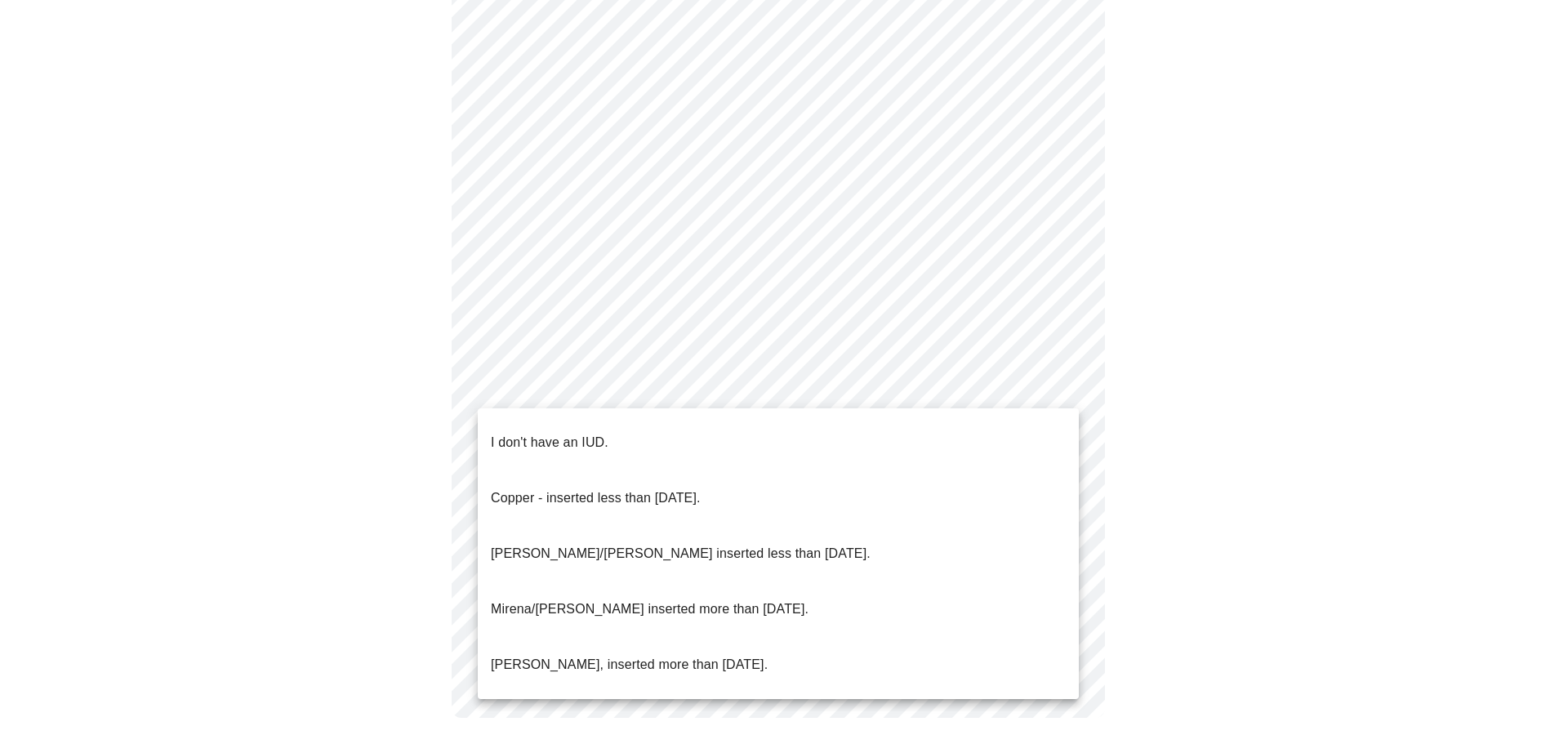
click at [529, 433] on p "I don't have an IUD." at bounding box center [549, 443] width 118 height 19
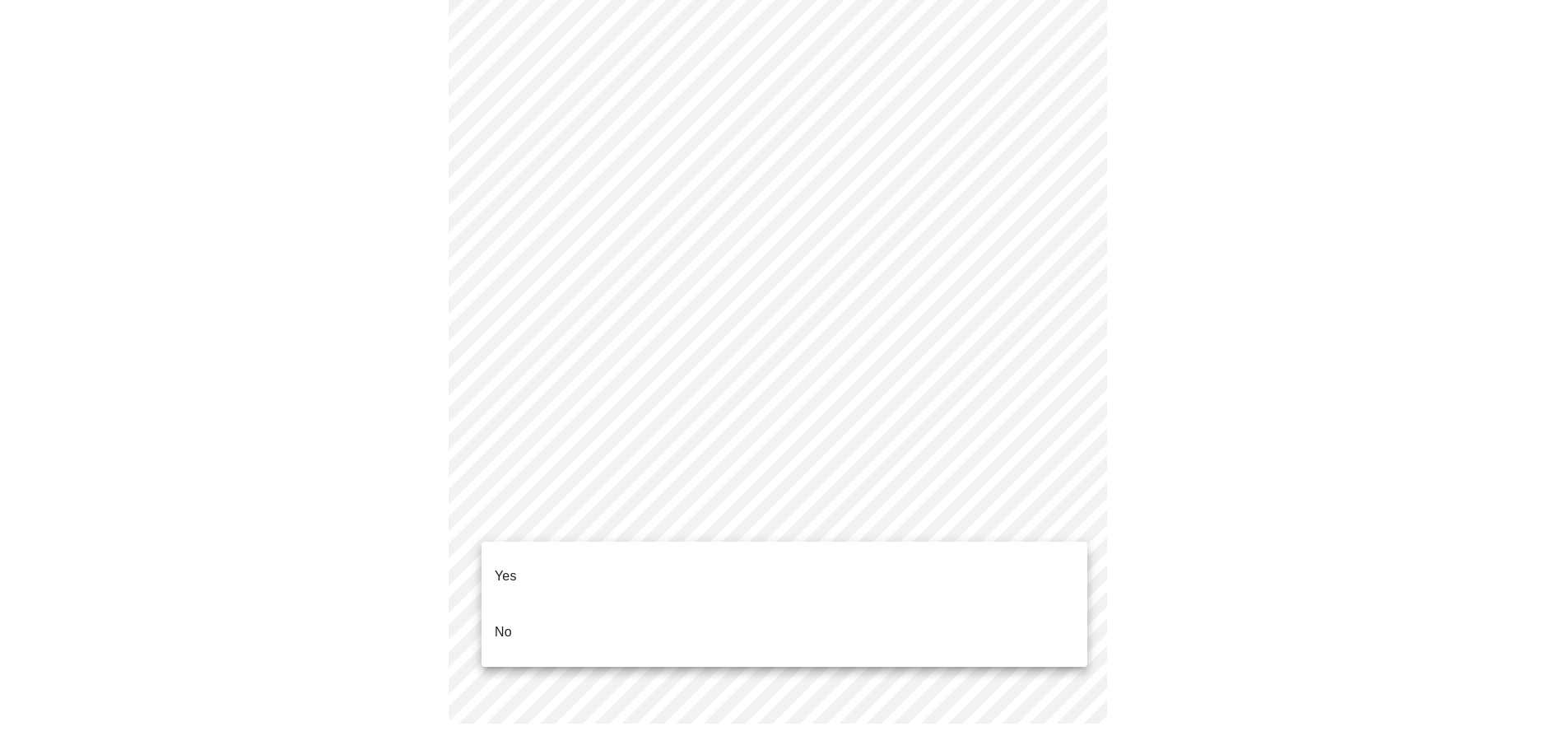
click at [536, 561] on li "Yes" at bounding box center [784, 577] width 606 height 56
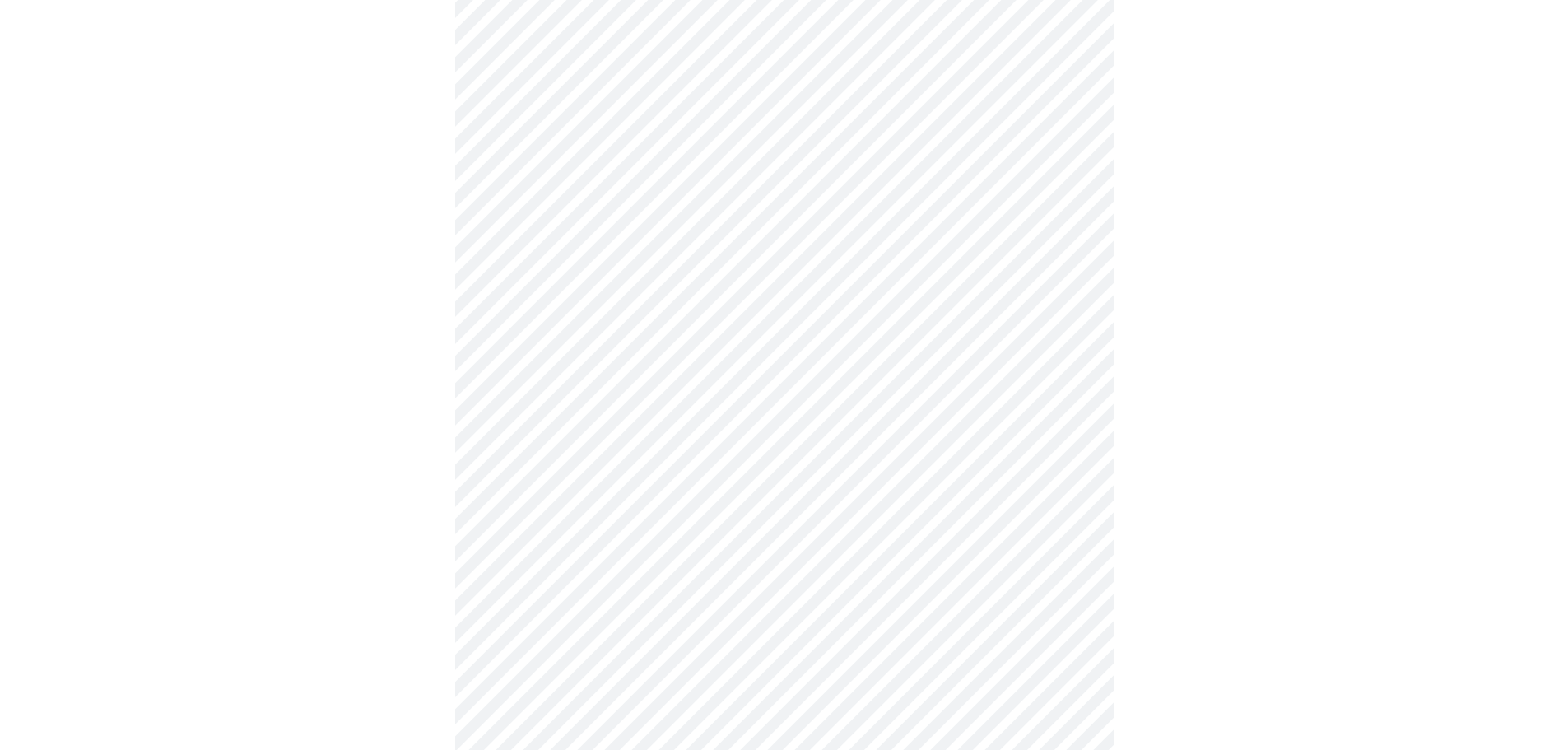
scroll to position [241, 0]
click at [697, 191] on body "MyMenopauseRx Appointments Messaging Labs Uploads Medications Community Refer a…" at bounding box center [790, 378] width 1567 height 1226
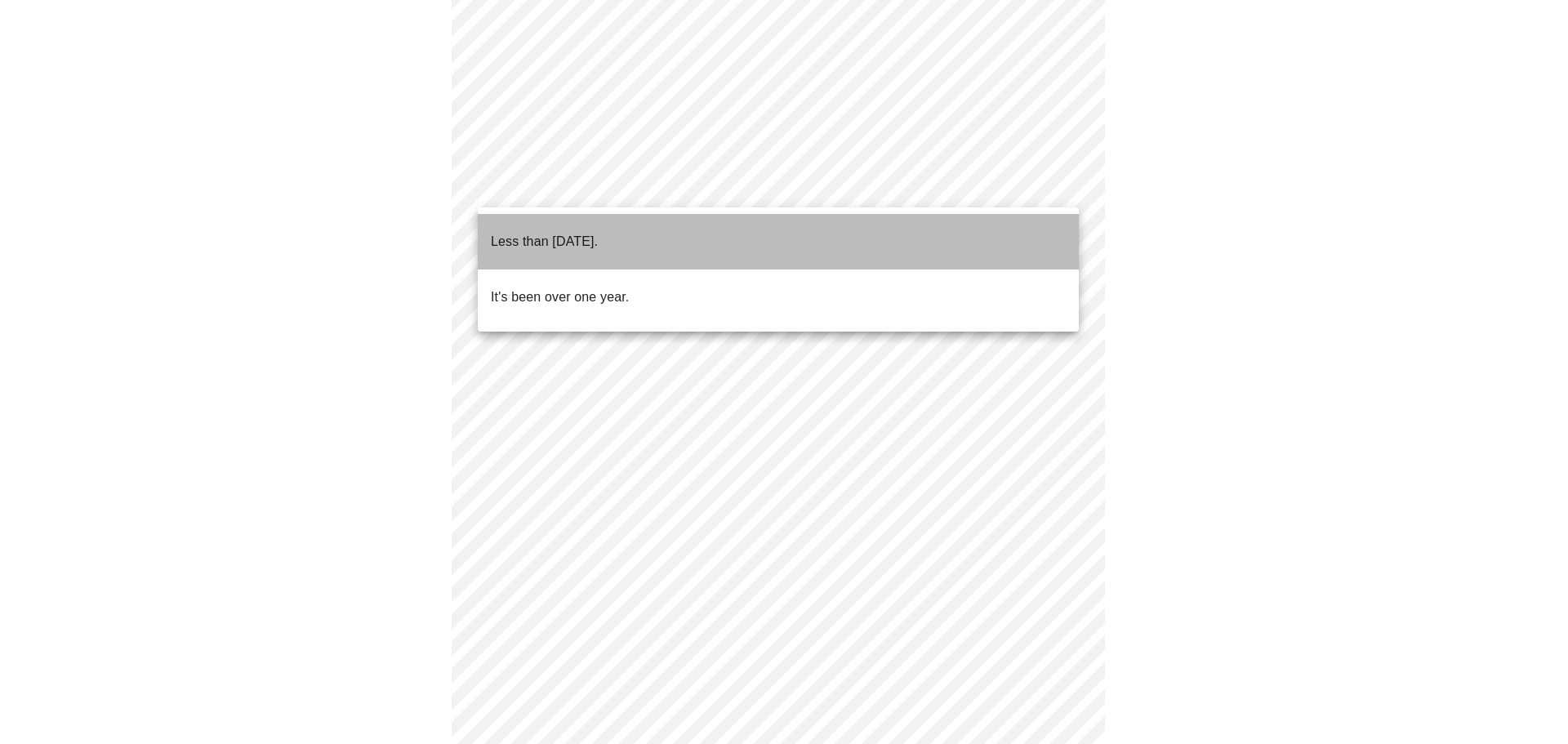
click at [648, 224] on li "Less than [DATE]." at bounding box center [778, 242] width 601 height 56
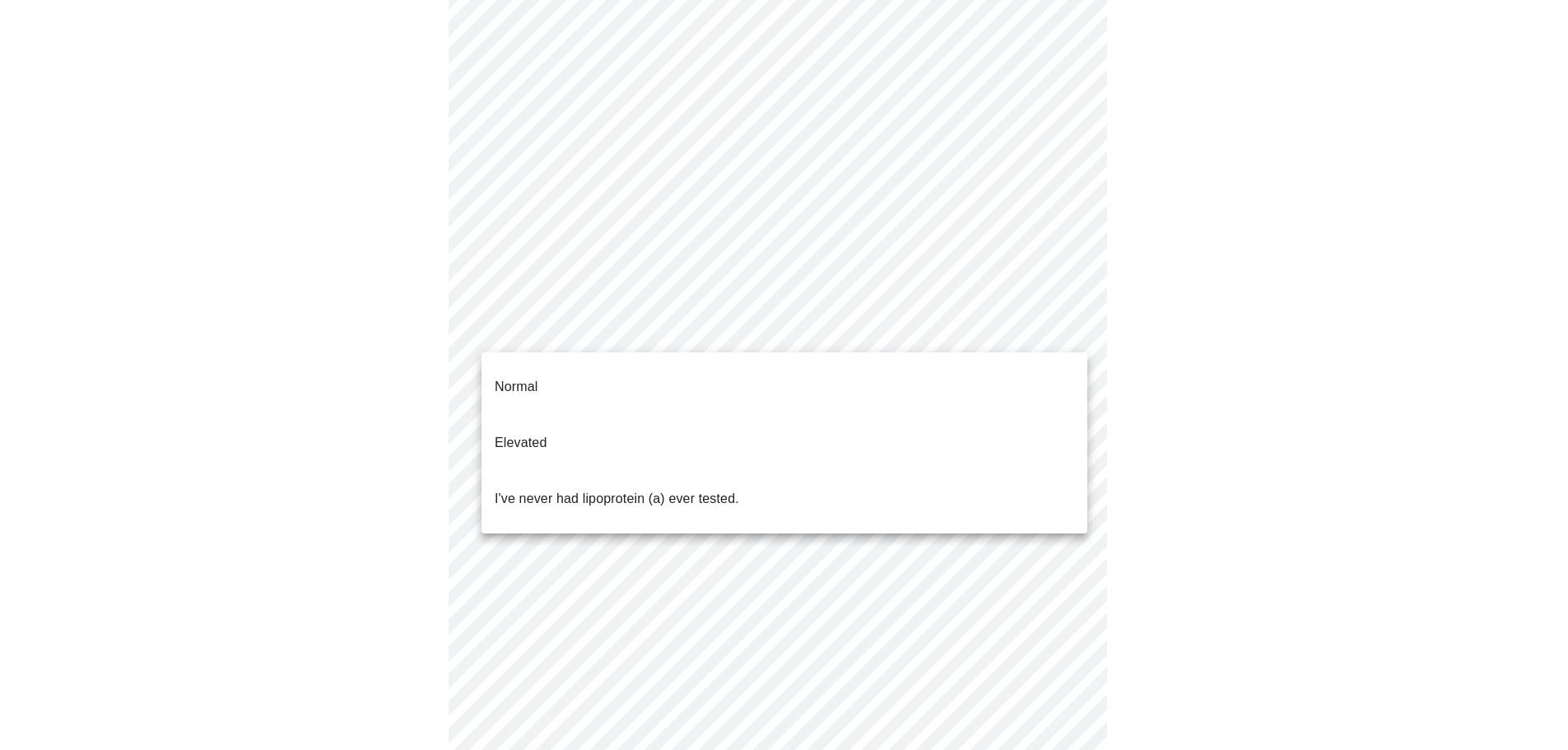
click at [637, 326] on body "MyMenopauseRx Appointments Messaging Labs Uploads Medications Community Refer a…" at bounding box center [784, 373] width 1555 height 1217
click at [641, 489] on p "I've never had lipoprotein (a) ever tested." at bounding box center [617, 498] width 245 height 19
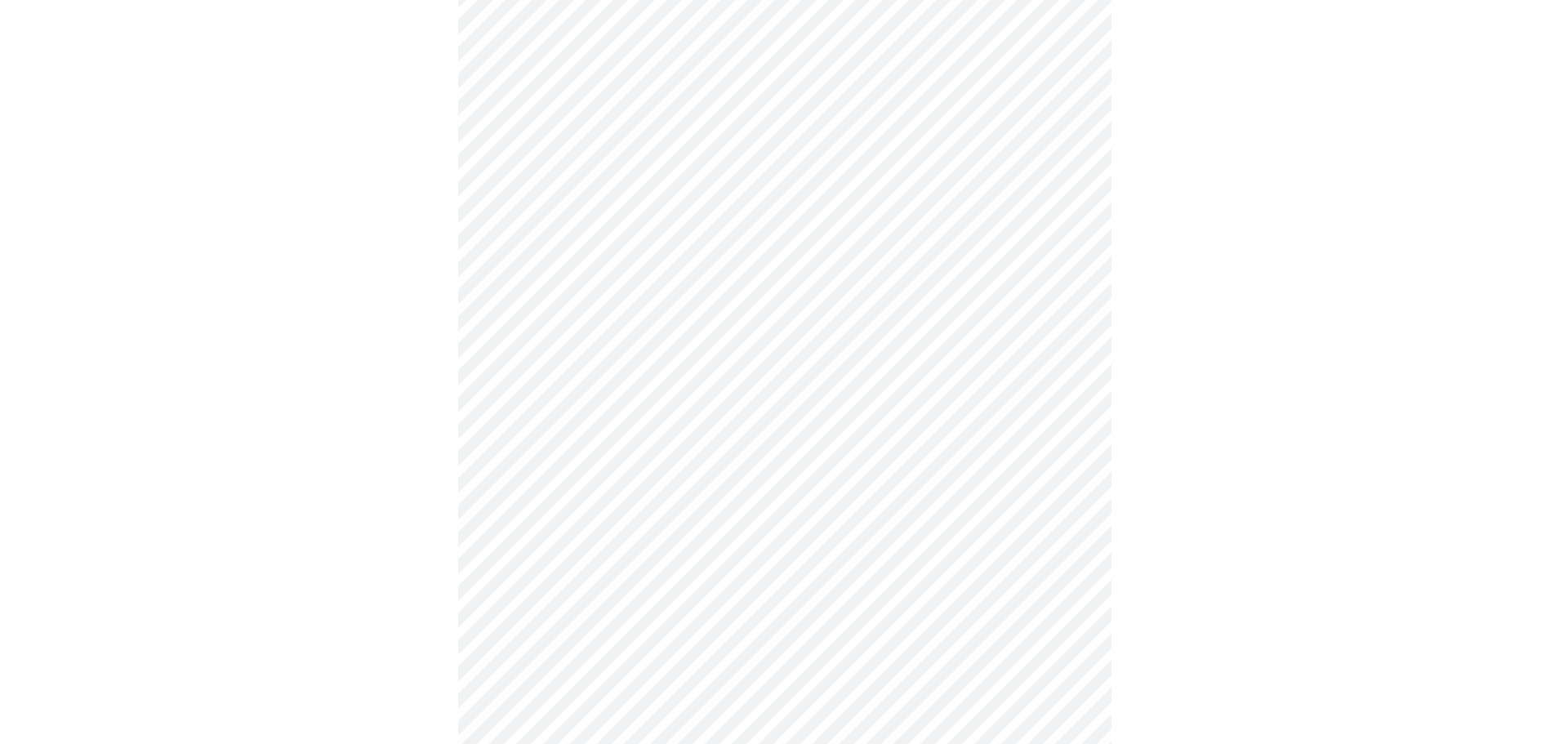
scroll to position [0, 0]
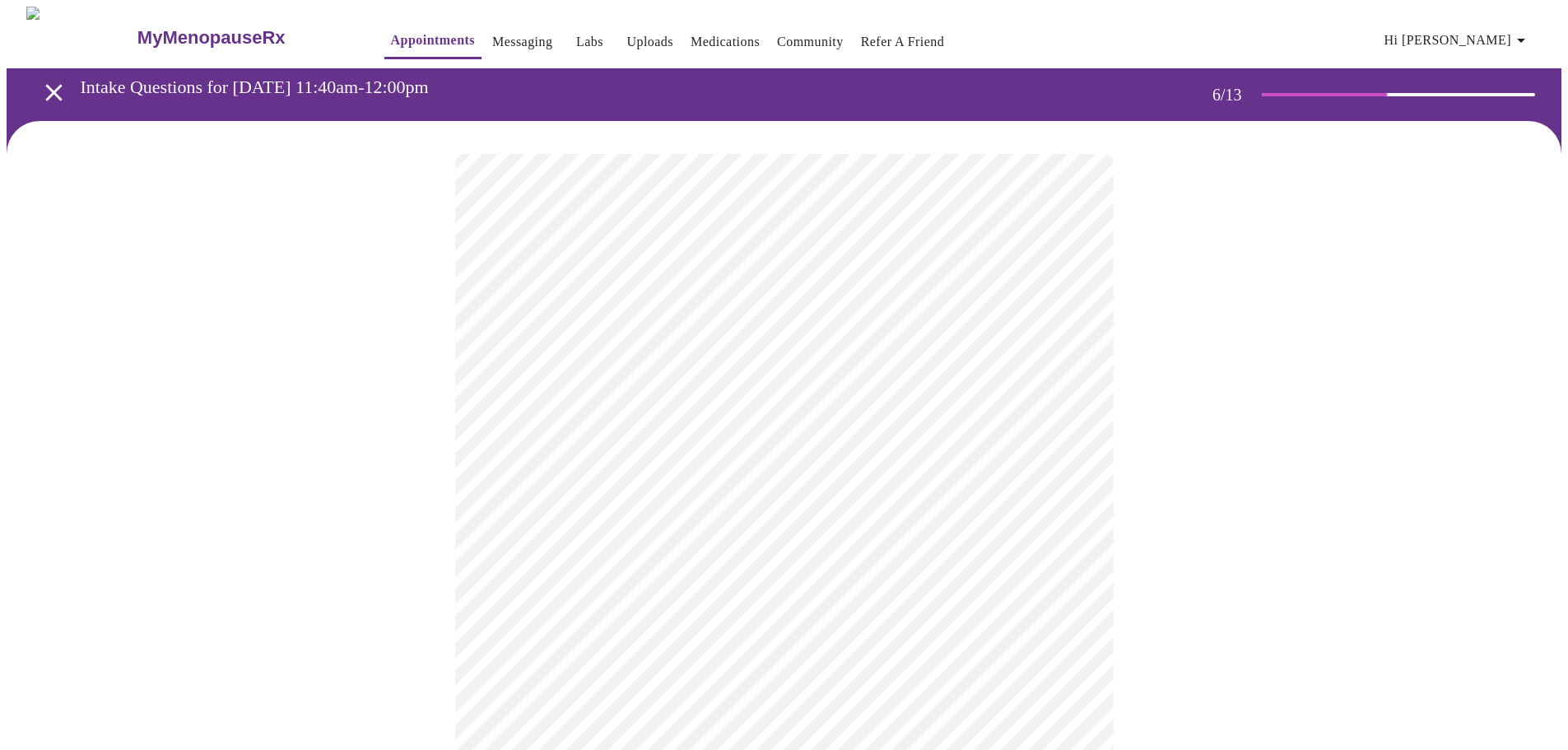
click at [603, 472] on body "MyMenopauseRx Appointments Messaging Labs Uploads Medications Community Refer a…" at bounding box center [784, 434] width 1555 height 857
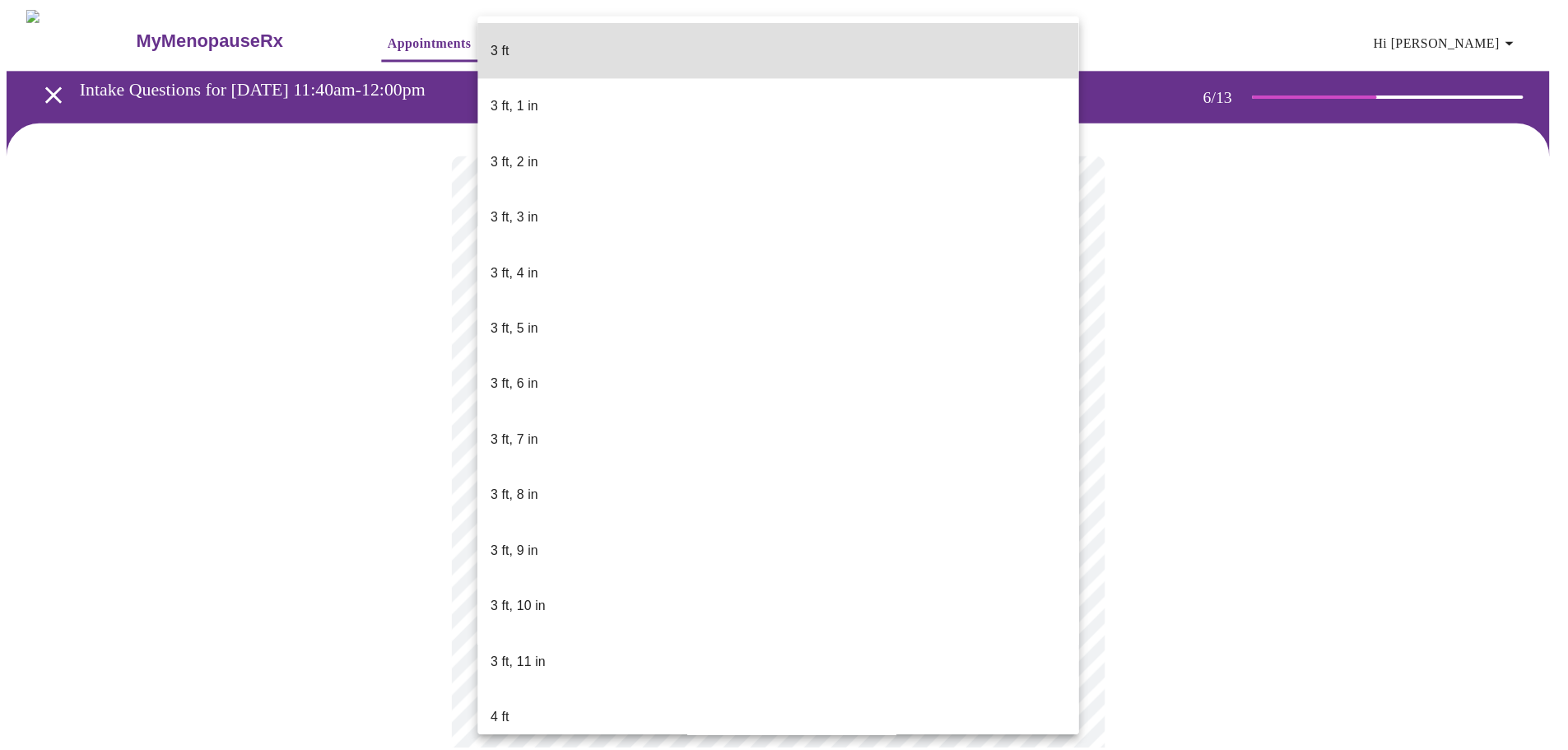
scroll to position [412, 0]
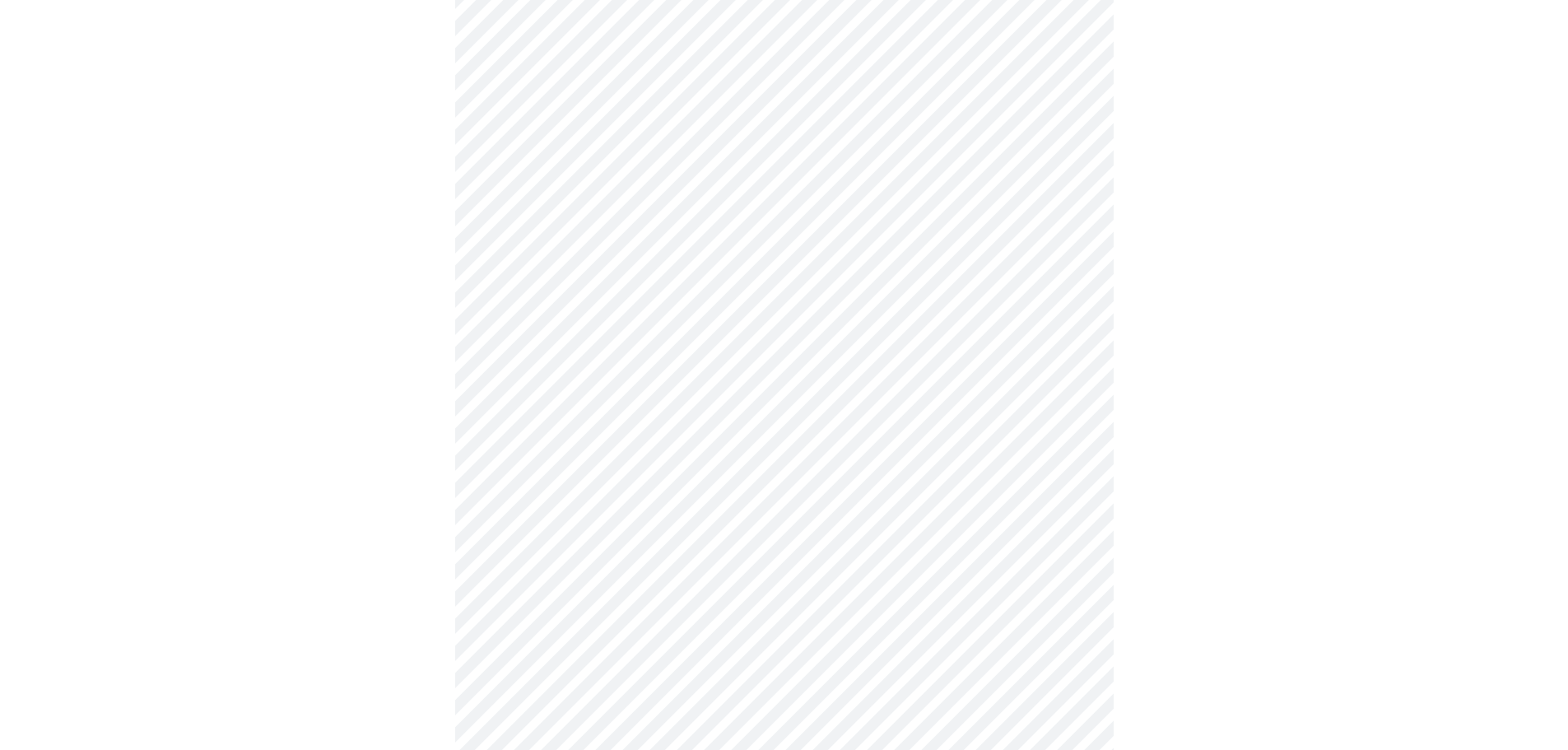
scroll to position [4422, 0]
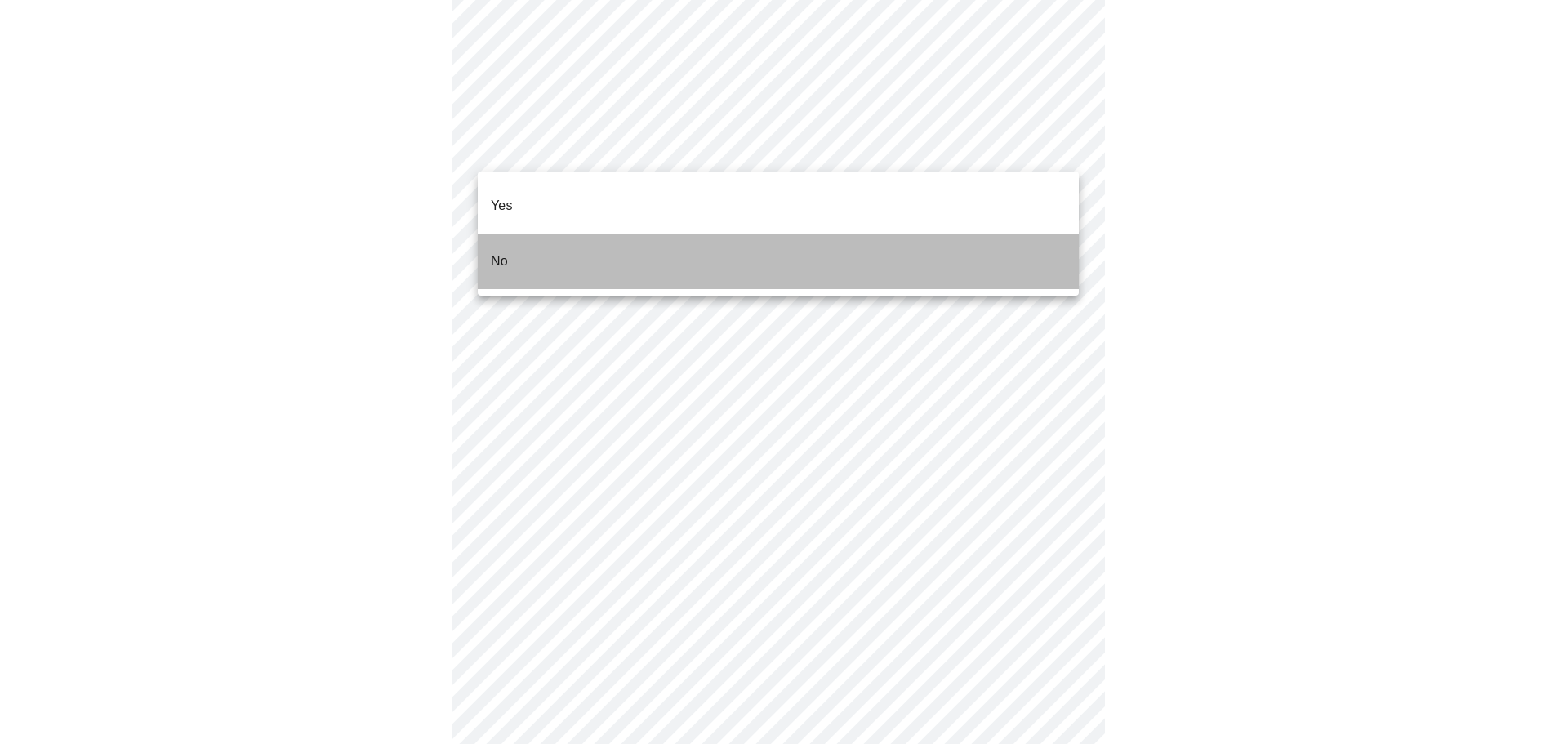
click at [515, 234] on li "No" at bounding box center [778, 261] width 601 height 56
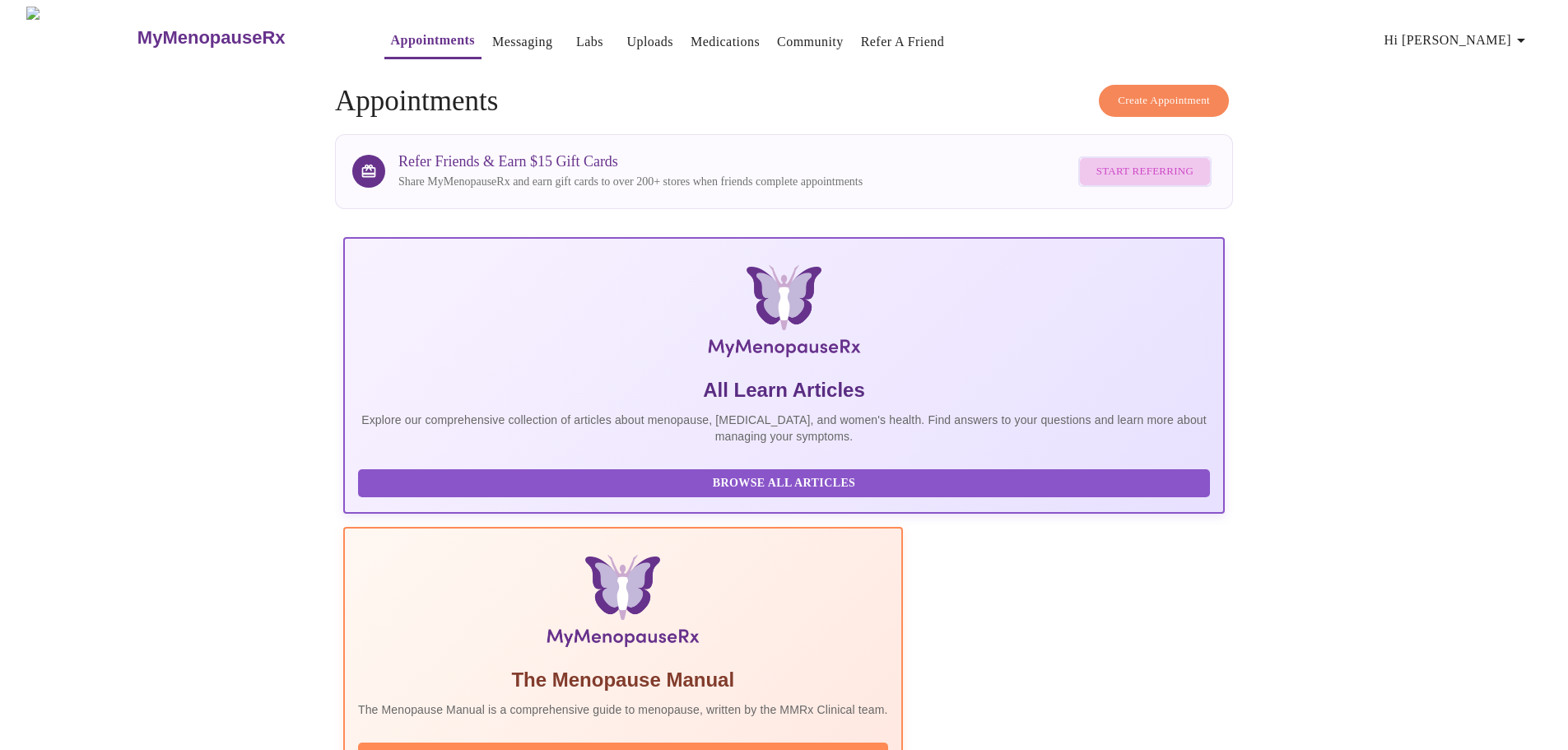
click at [1165, 173] on span "Start Referring" at bounding box center [1145, 172] width 97 height 19
